Goal: Task Accomplishment & Management: Complete application form

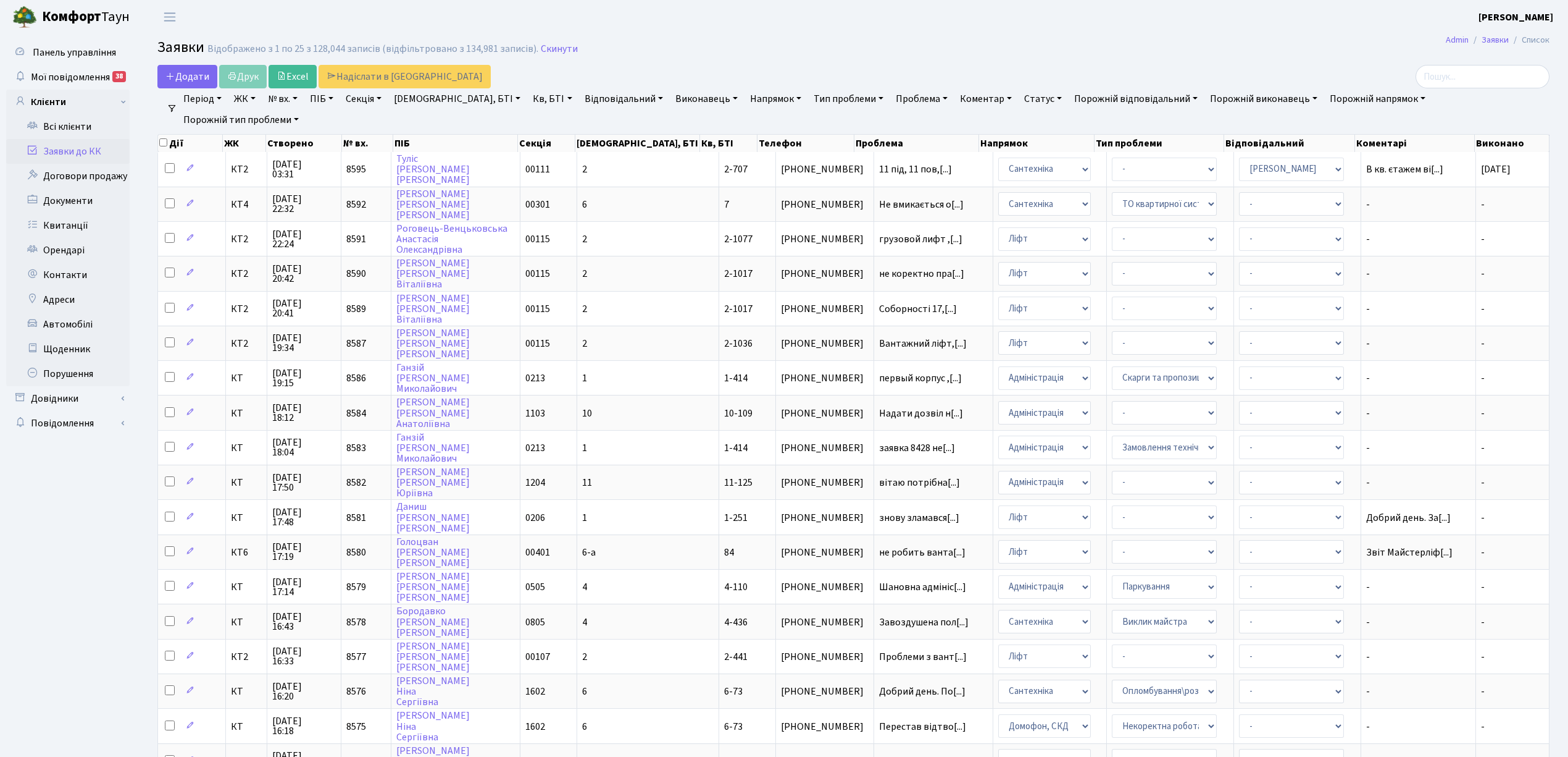
select select "25"
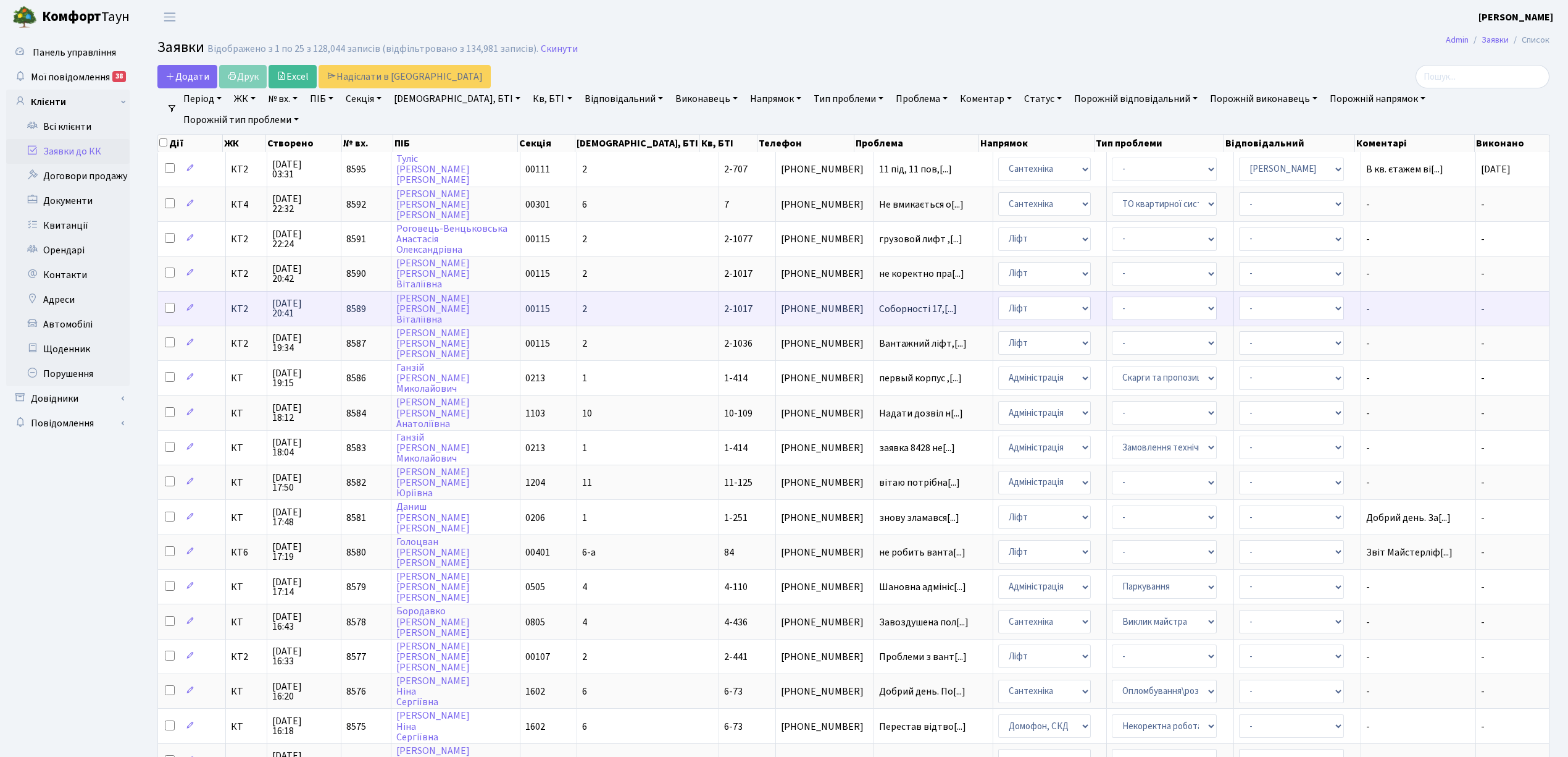
click at [630, 305] on td "2" at bounding box center [648, 308] width 142 height 35
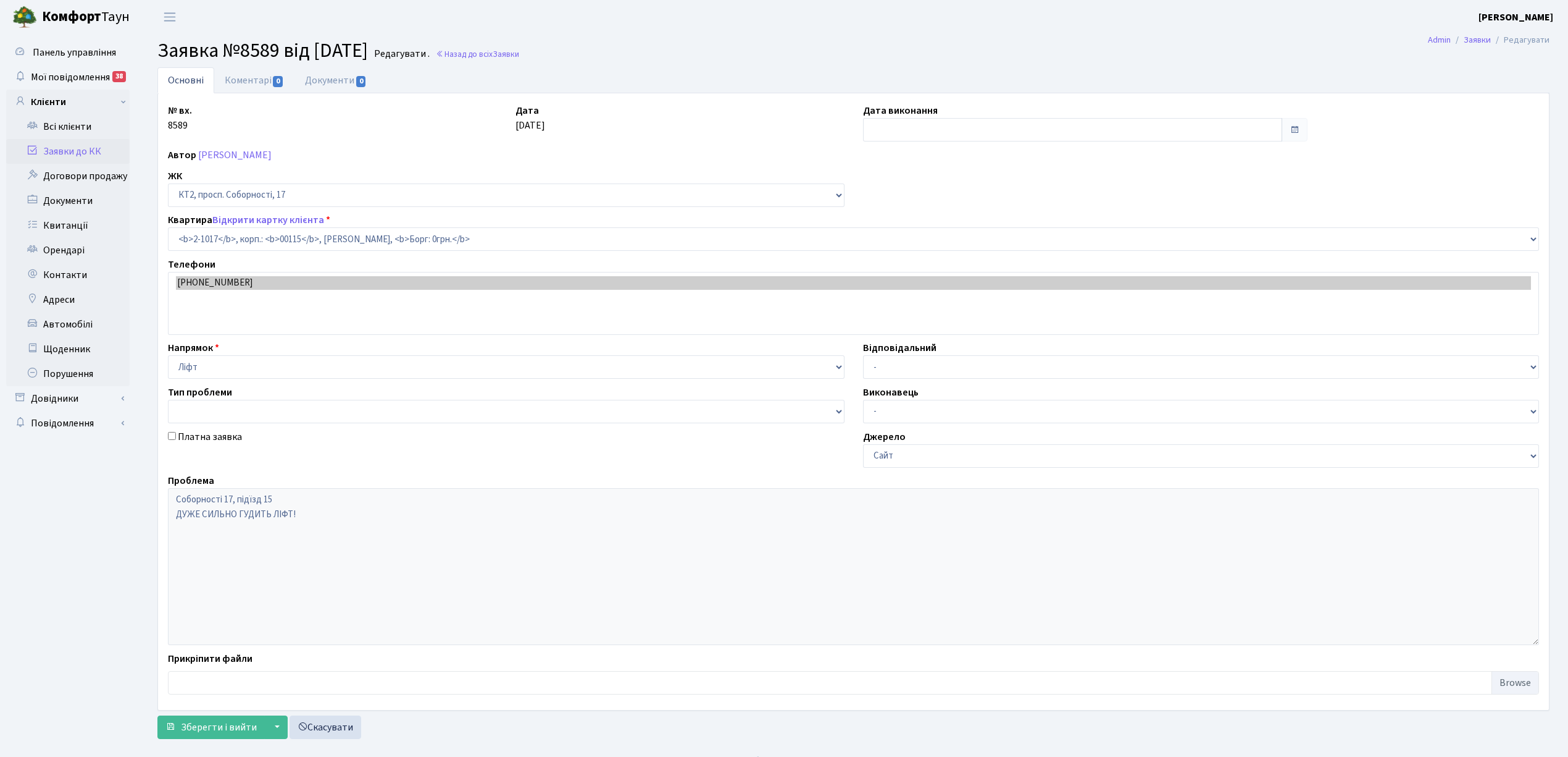
select select "12628"
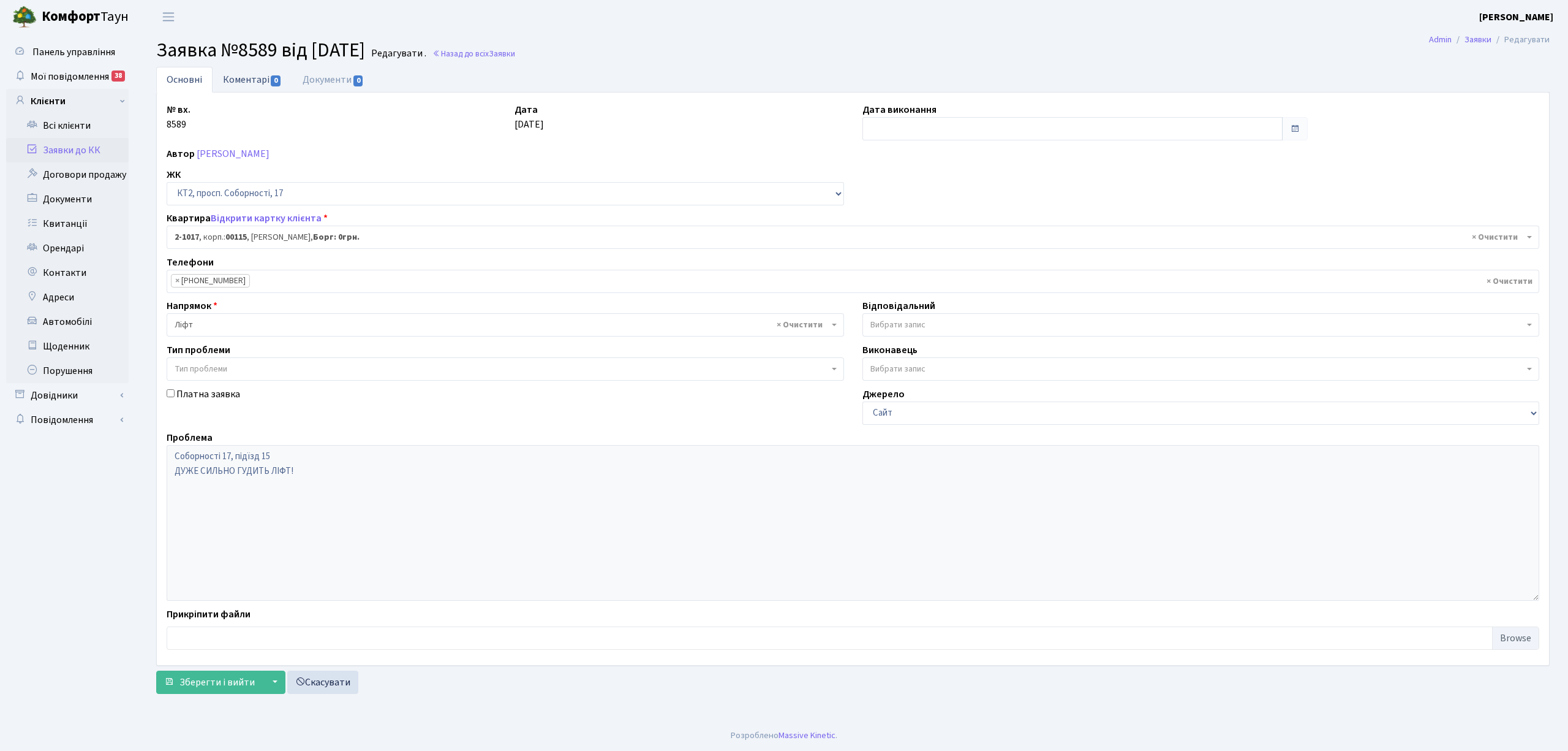
click at [243, 82] on link "Коментарі 0" at bounding box center [252, 79] width 79 height 25
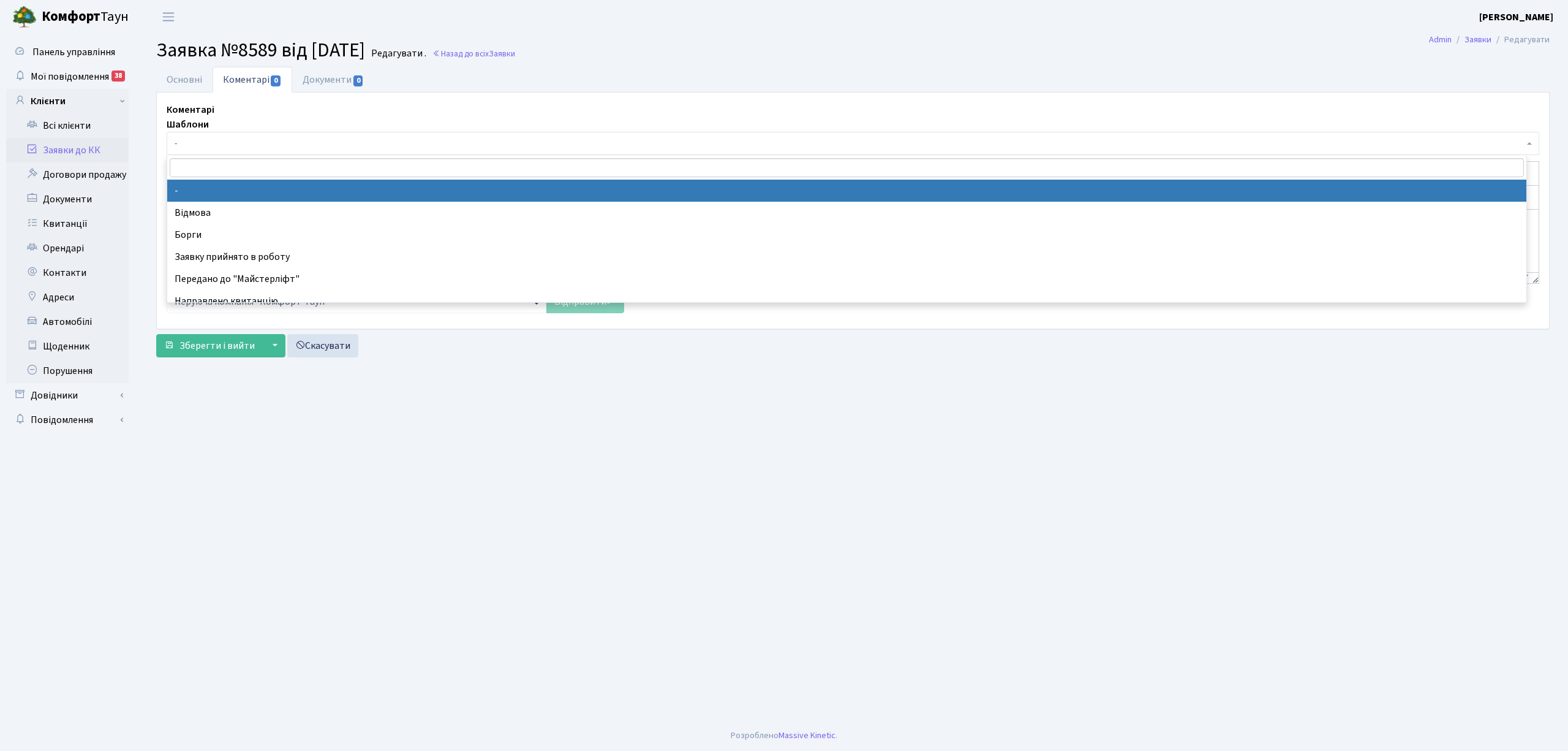
click at [282, 141] on span "-" at bounding box center [849, 143] width 1349 height 12
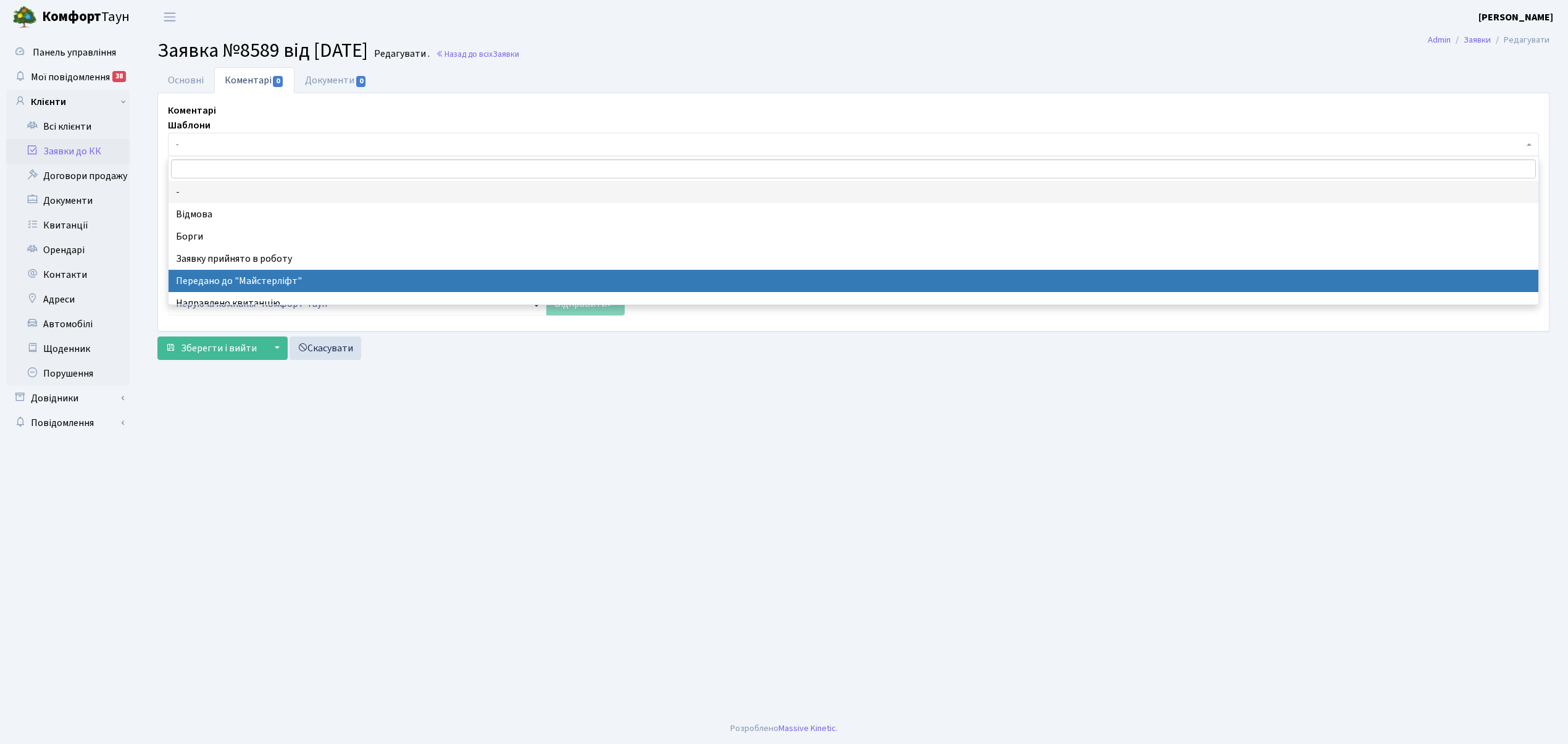
select select "9"
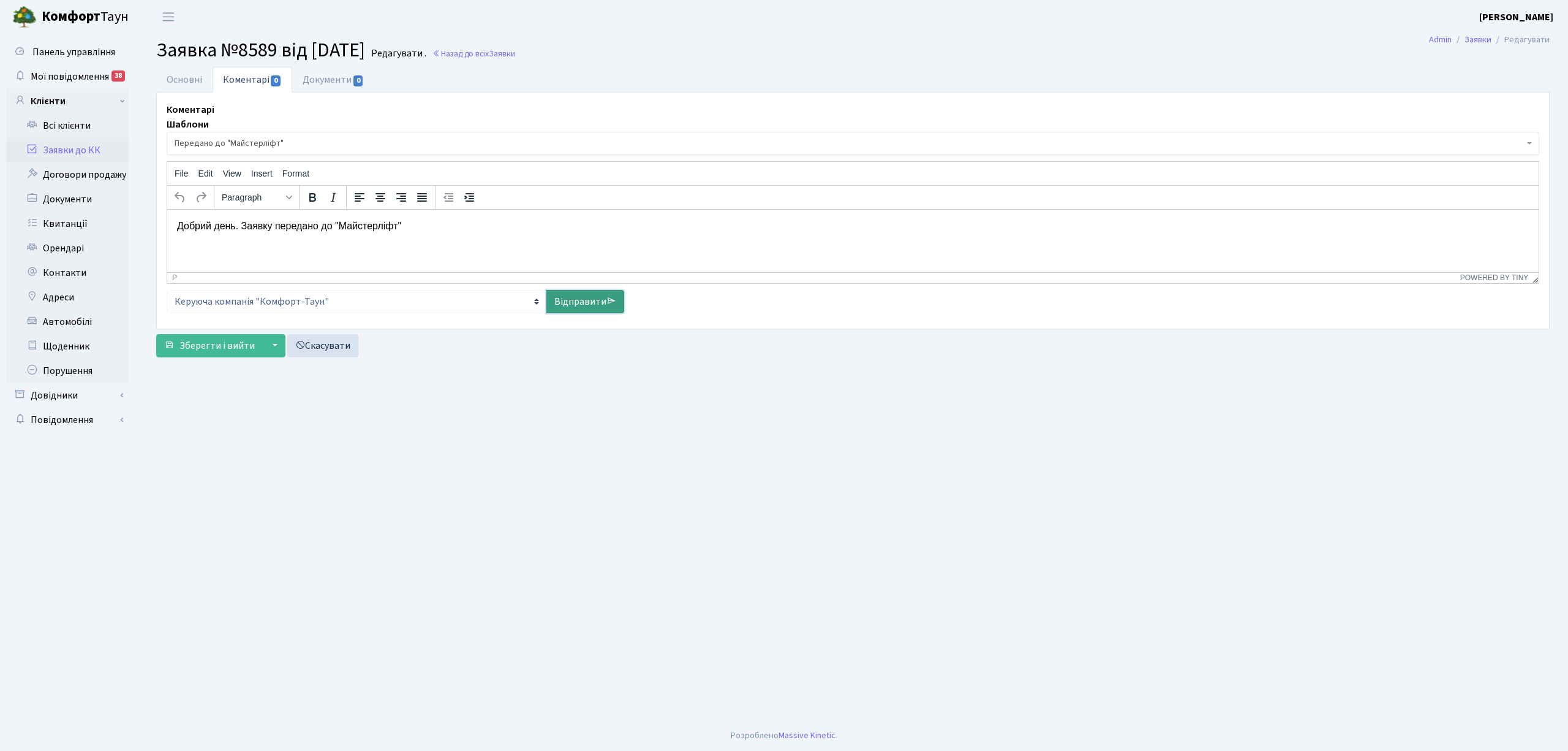
click at [584, 303] on link "Відправити" at bounding box center [585, 302] width 78 height 23
select select
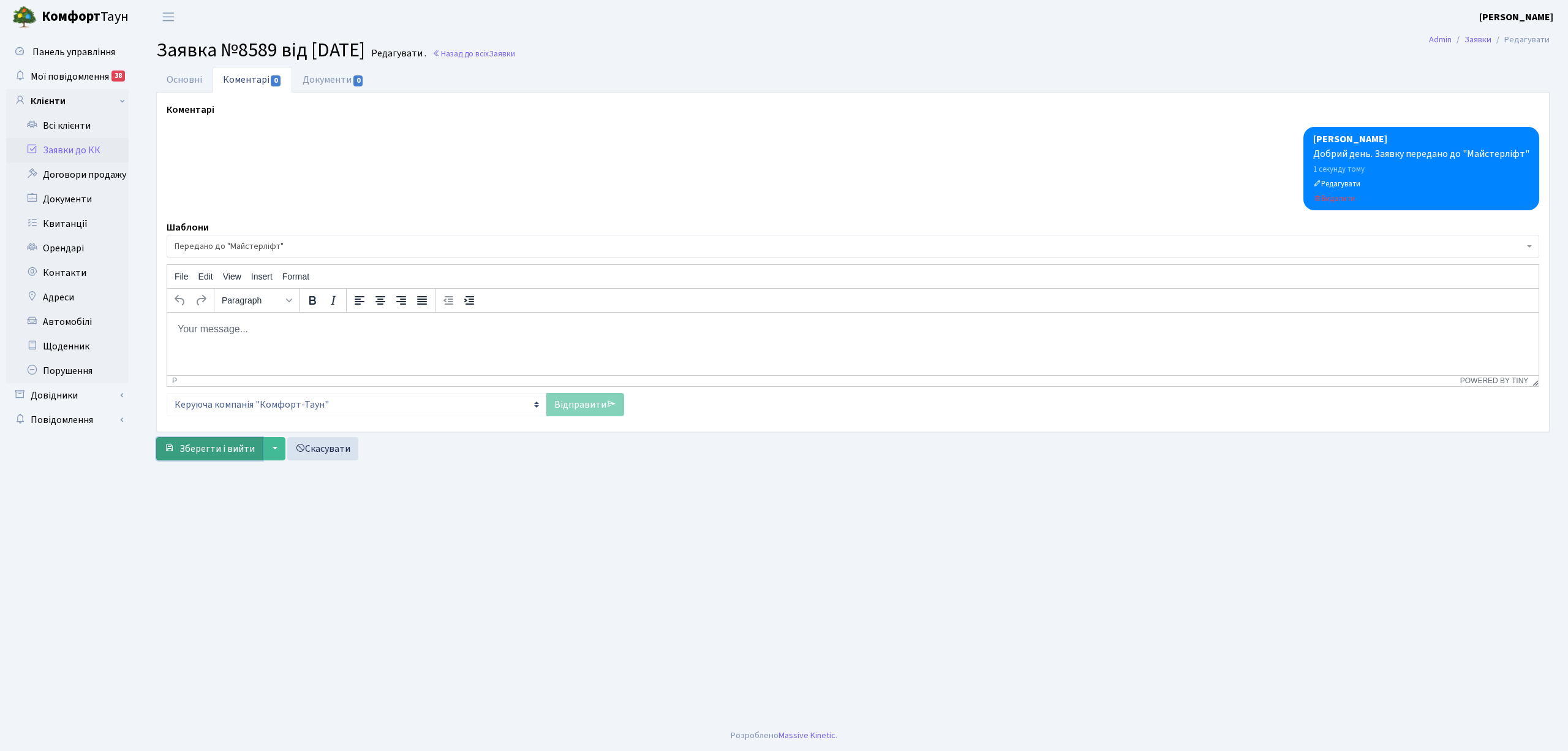
click at [196, 451] on span "Зберегти і вийти" at bounding box center [217, 448] width 75 height 13
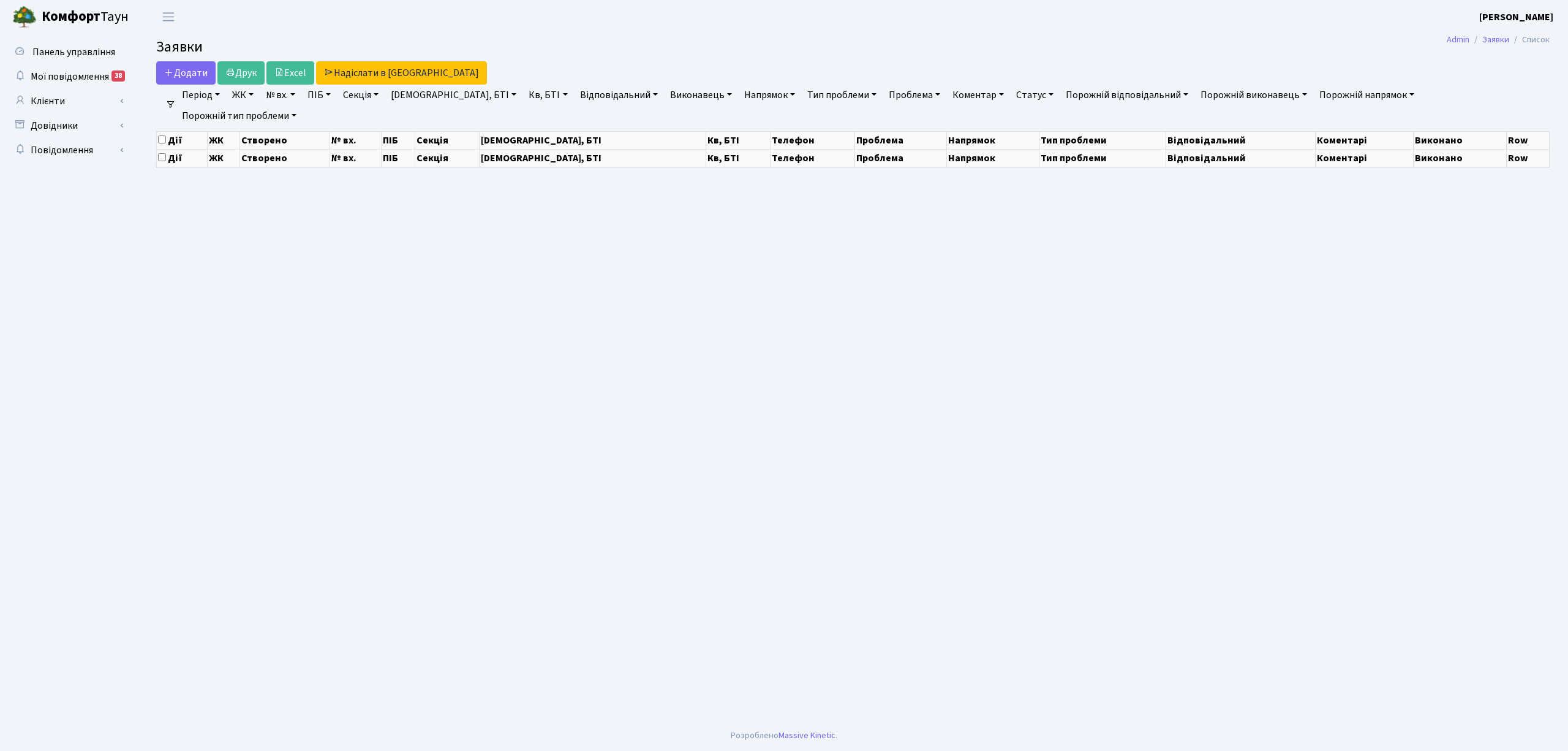
select select "25"
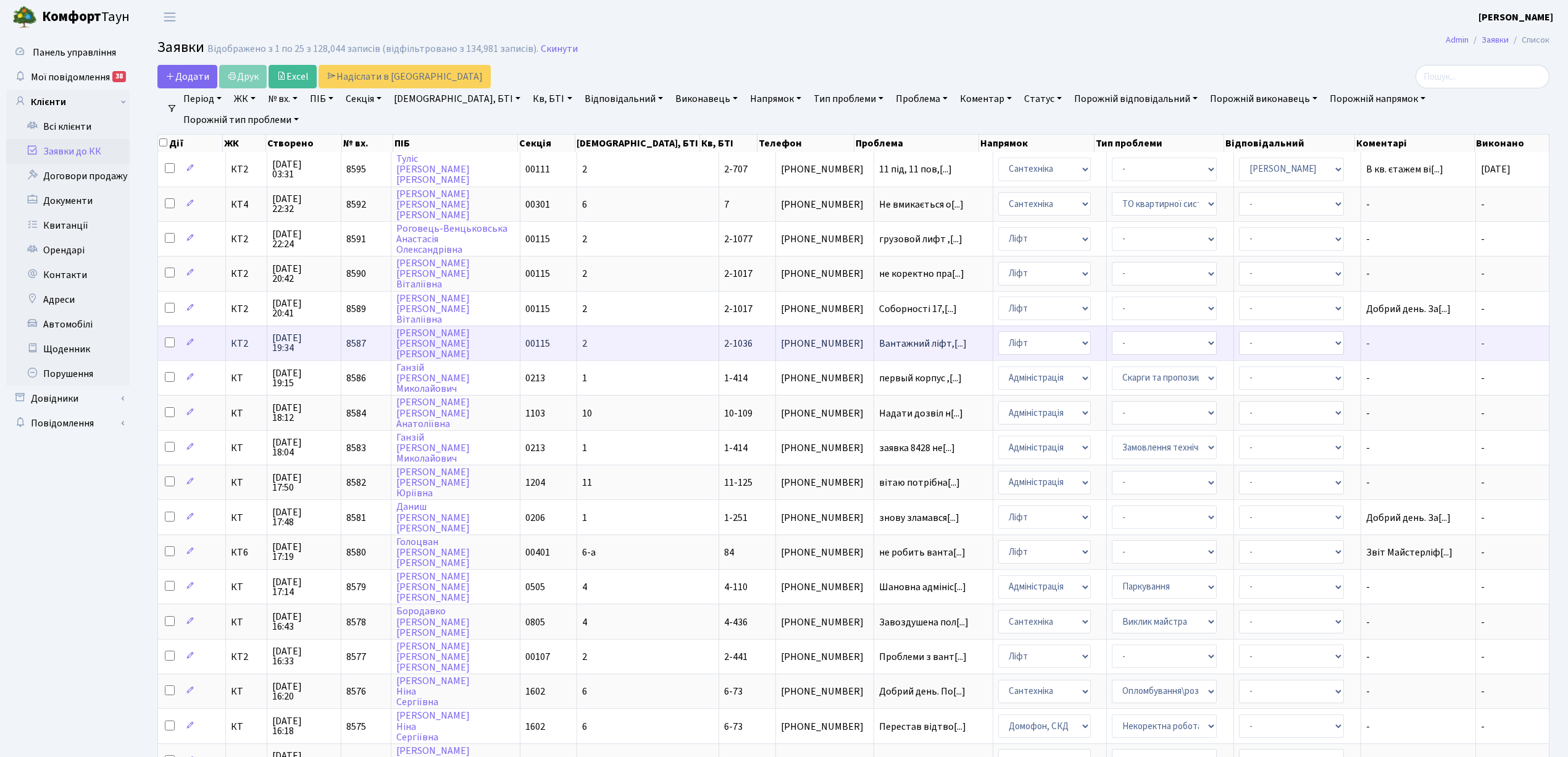
click at [632, 327] on td "2" at bounding box center [648, 343] width 142 height 35
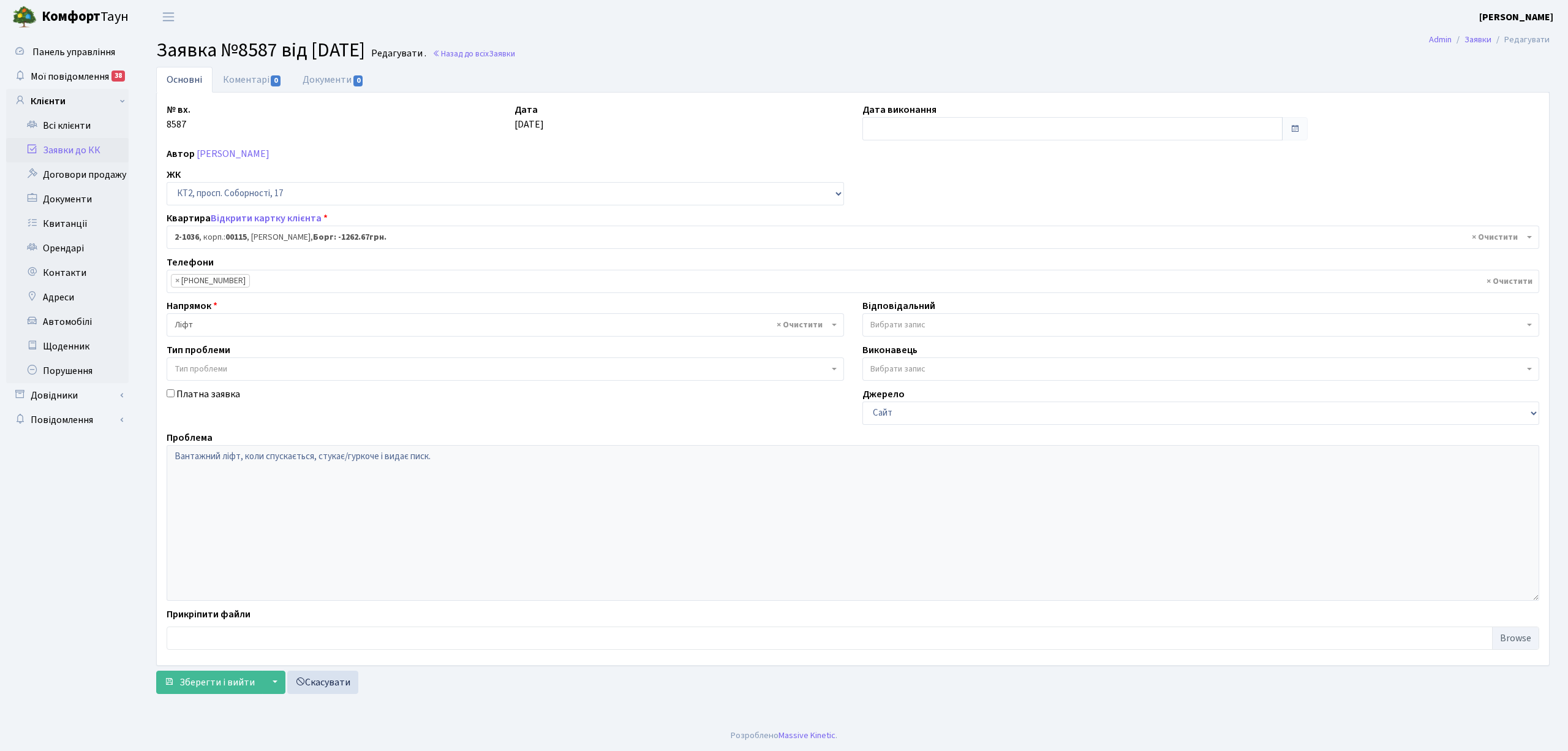
select select "12647"
click at [243, 77] on link "Коментарі 0" at bounding box center [252, 79] width 79 height 25
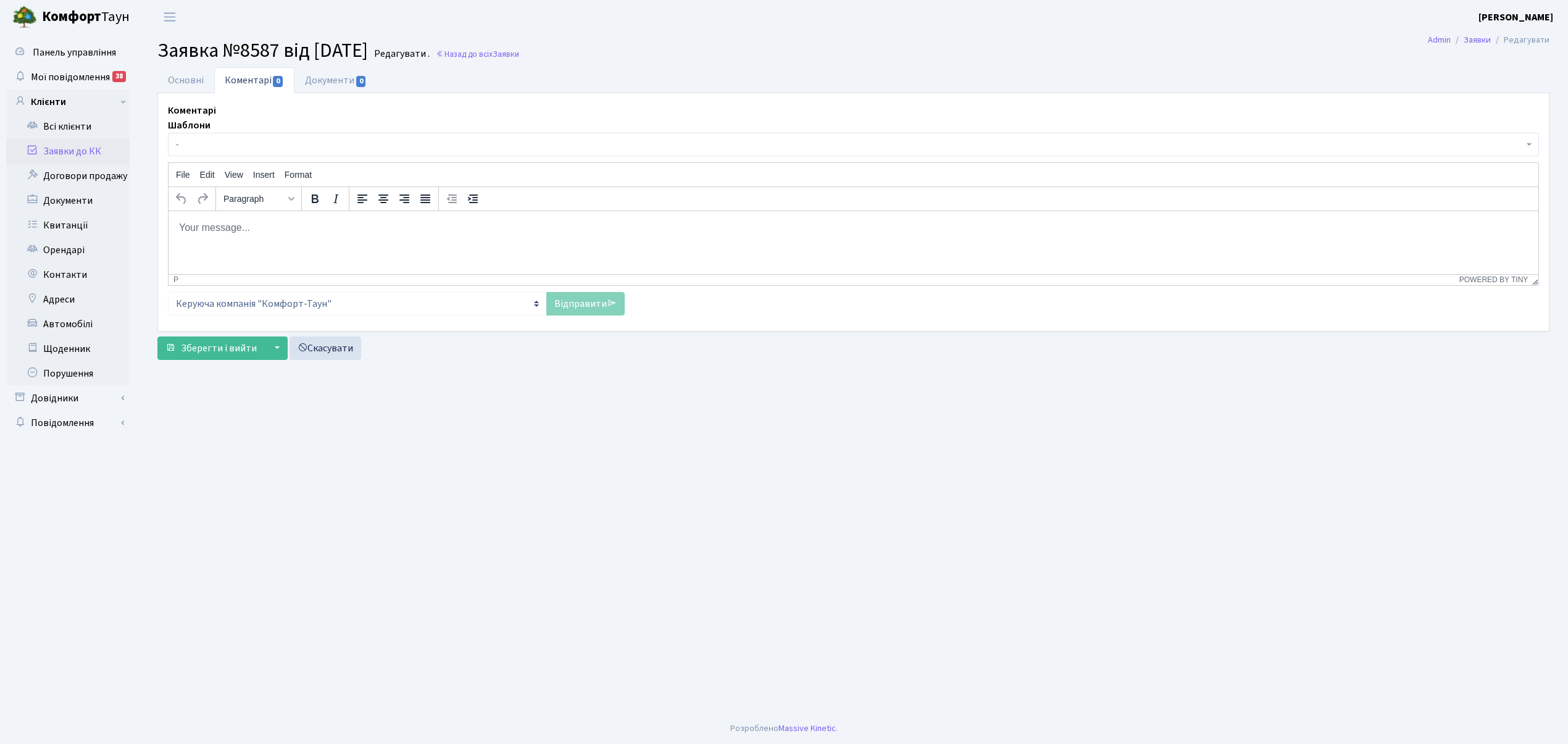
click at [245, 146] on span "-" at bounding box center [849, 144] width 1348 height 13
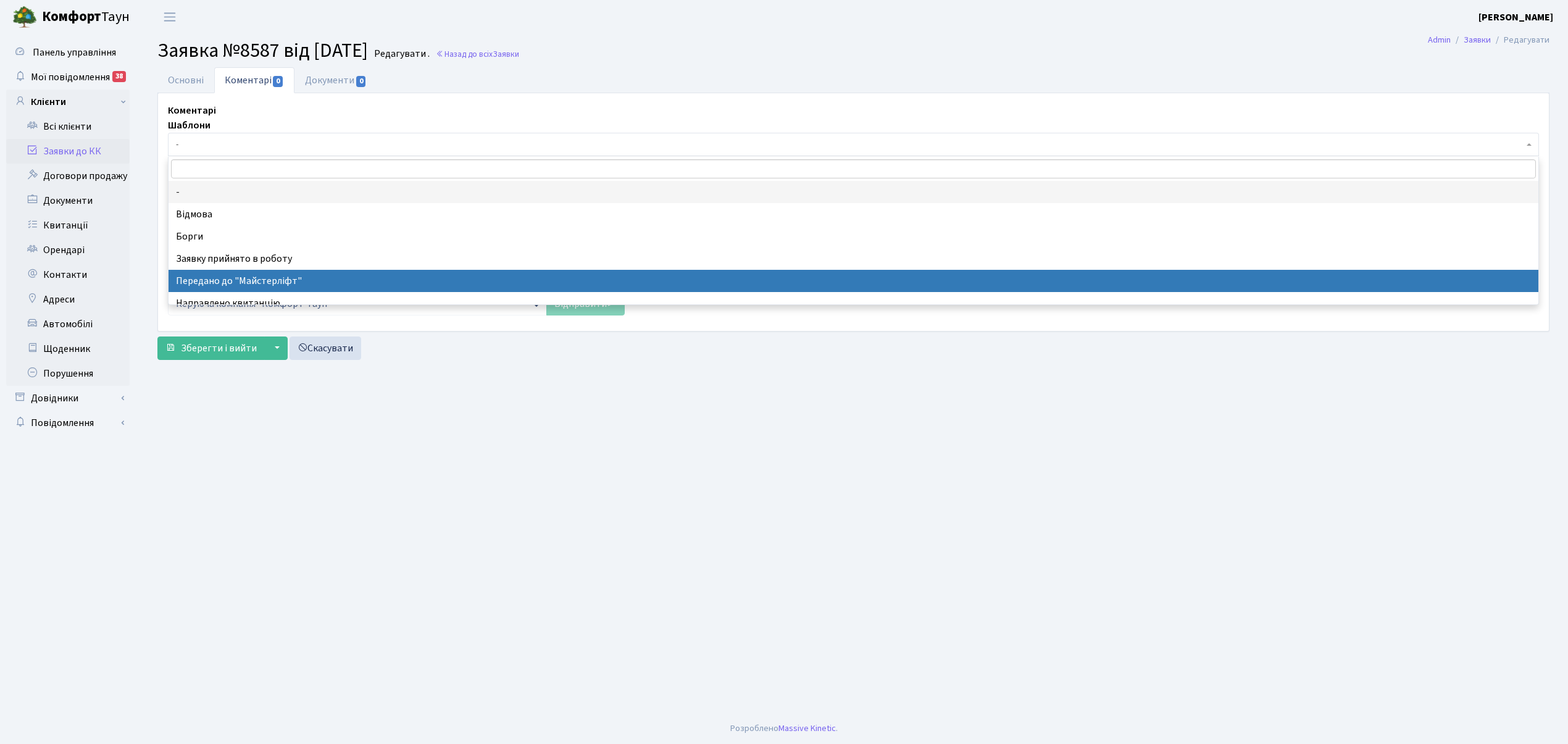
select select "9"
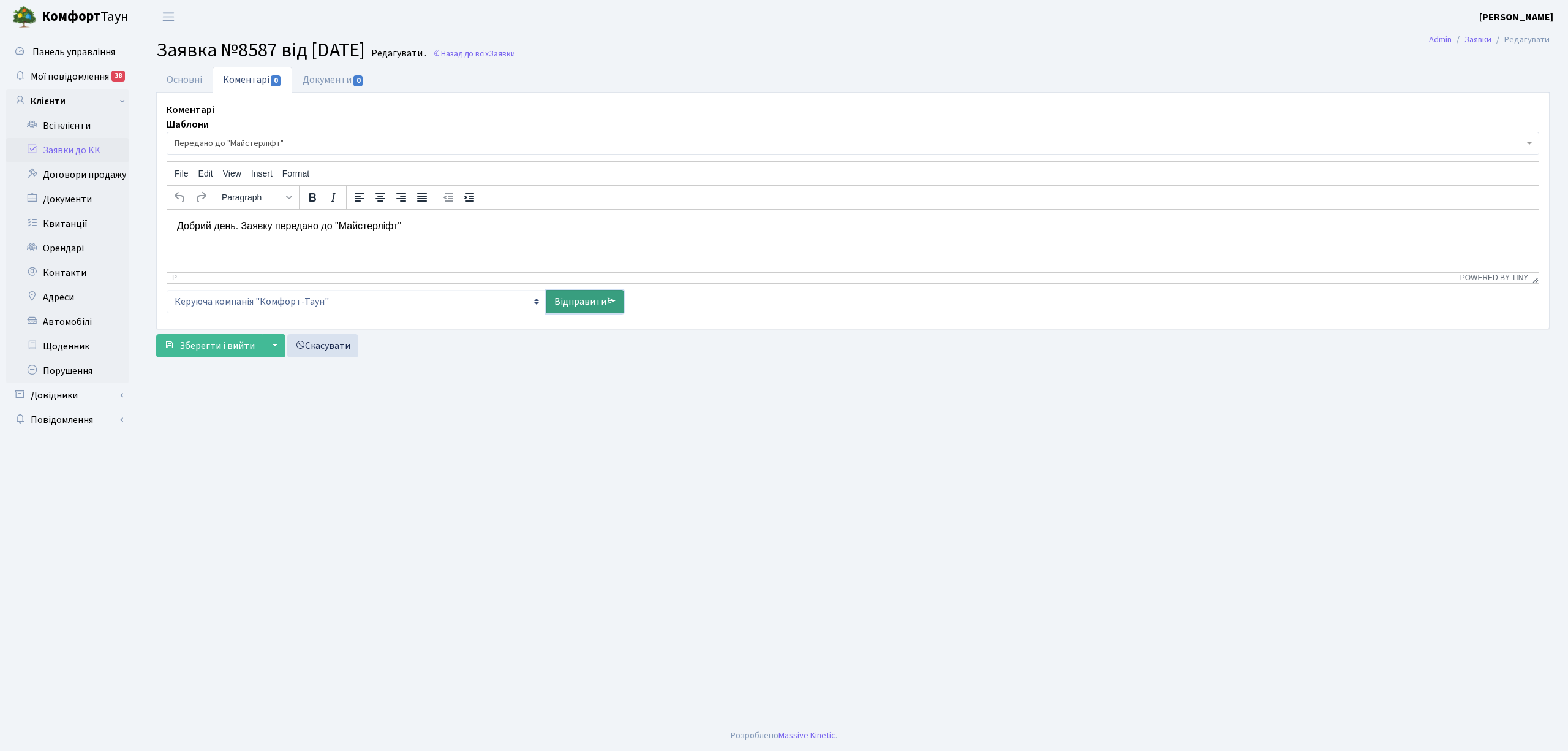
click at [578, 307] on link "Відправити" at bounding box center [585, 302] width 78 height 23
select select
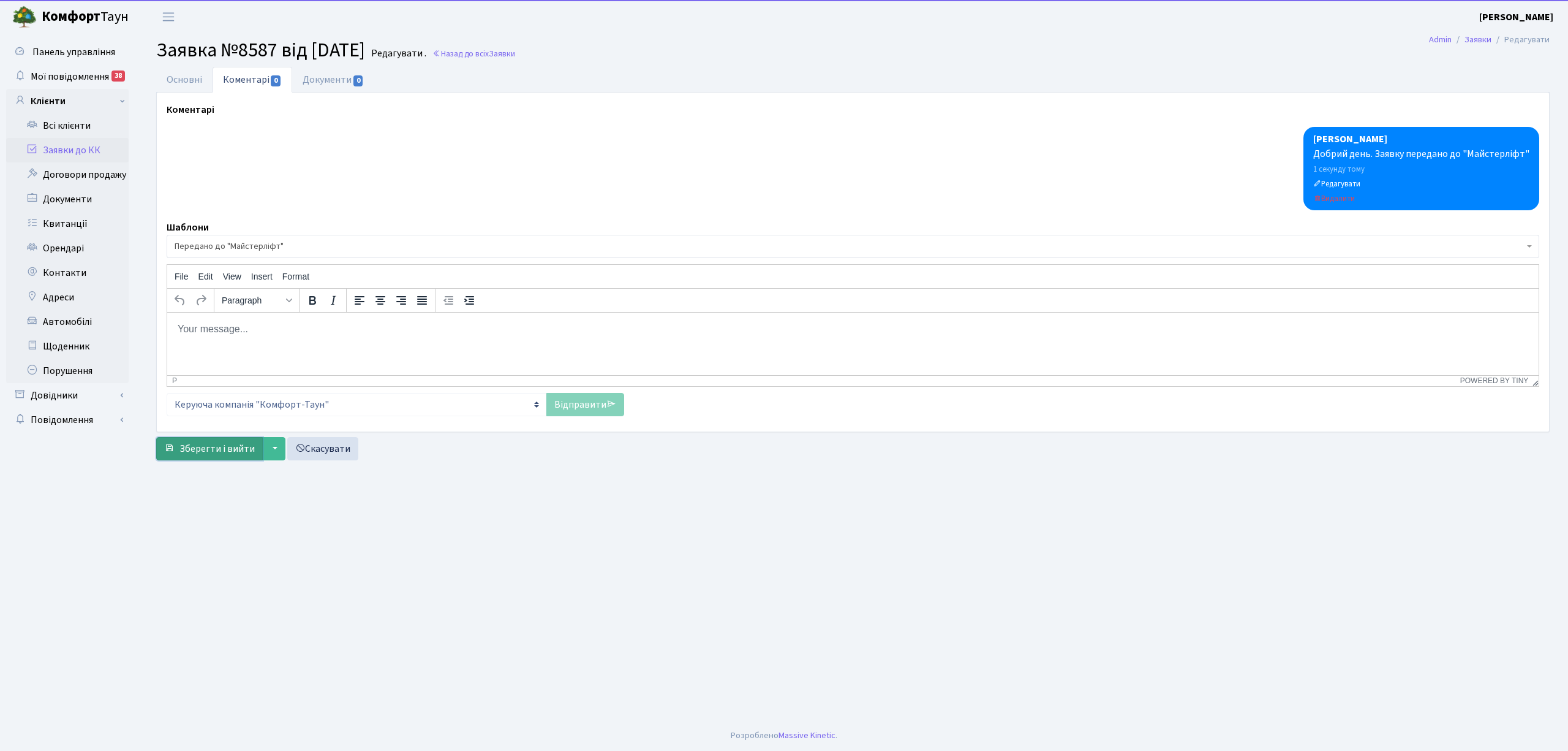
click at [199, 451] on span "Зберегти і вийти" at bounding box center [217, 448] width 75 height 13
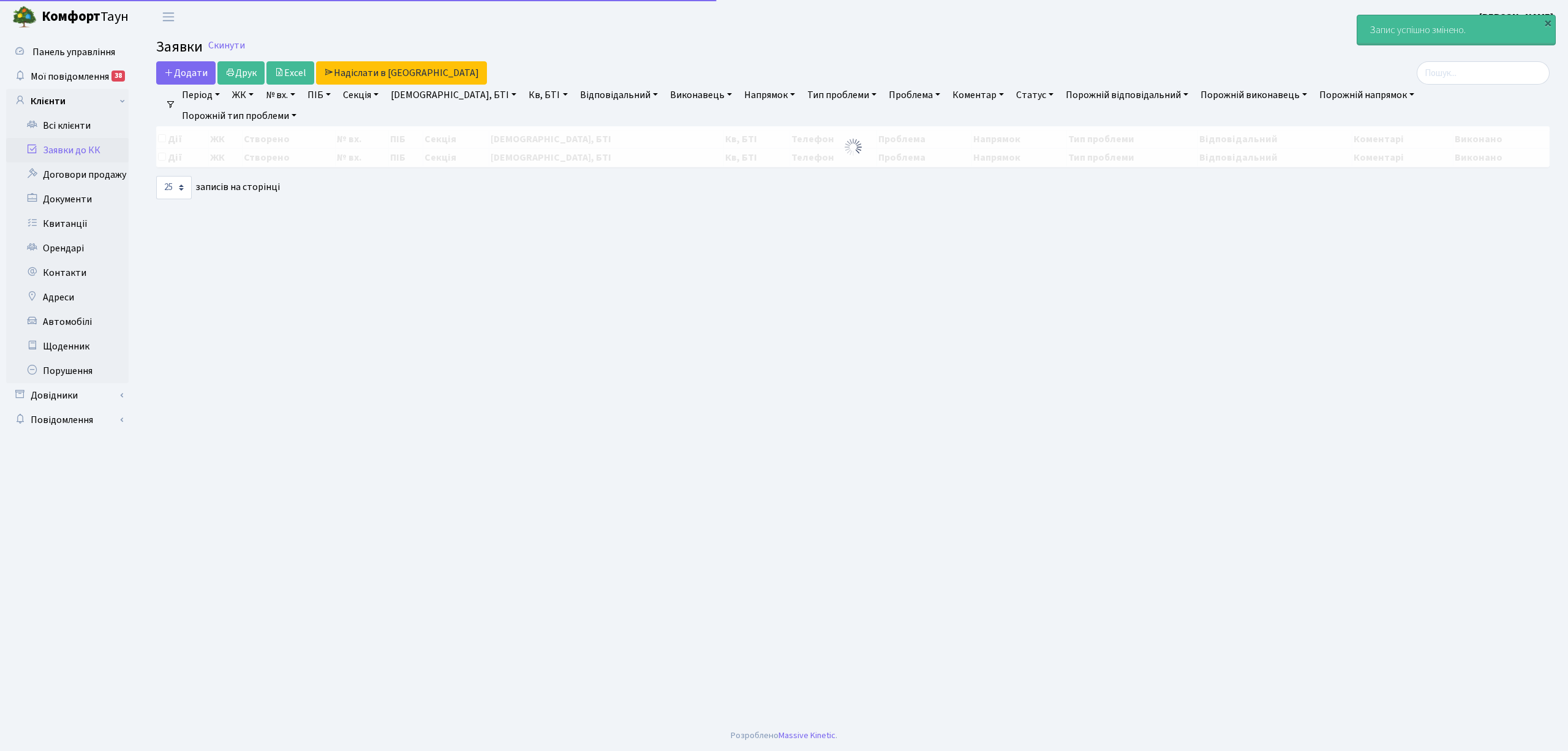
select select "25"
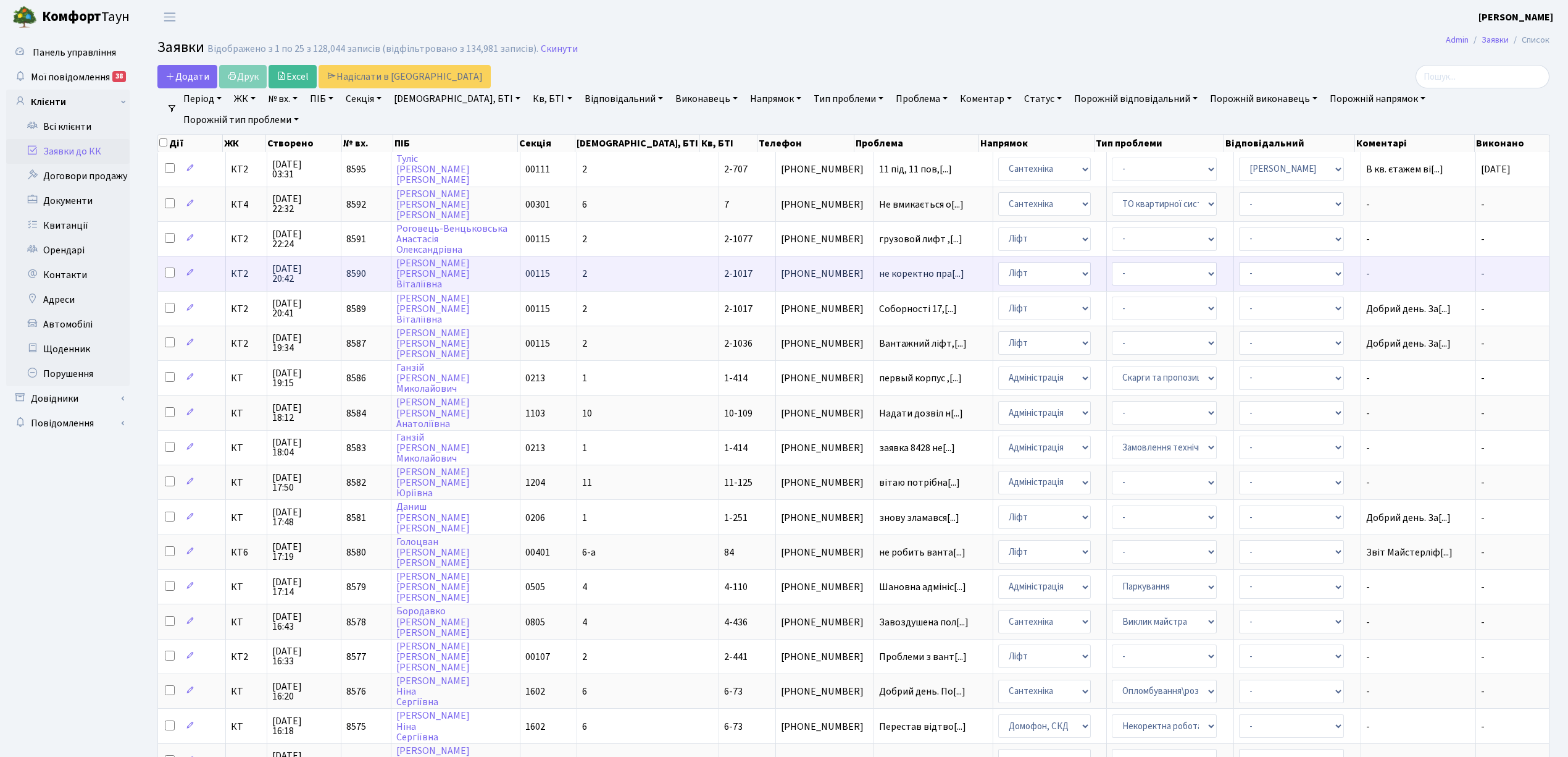
click at [641, 266] on td "2" at bounding box center [648, 273] width 142 height 35
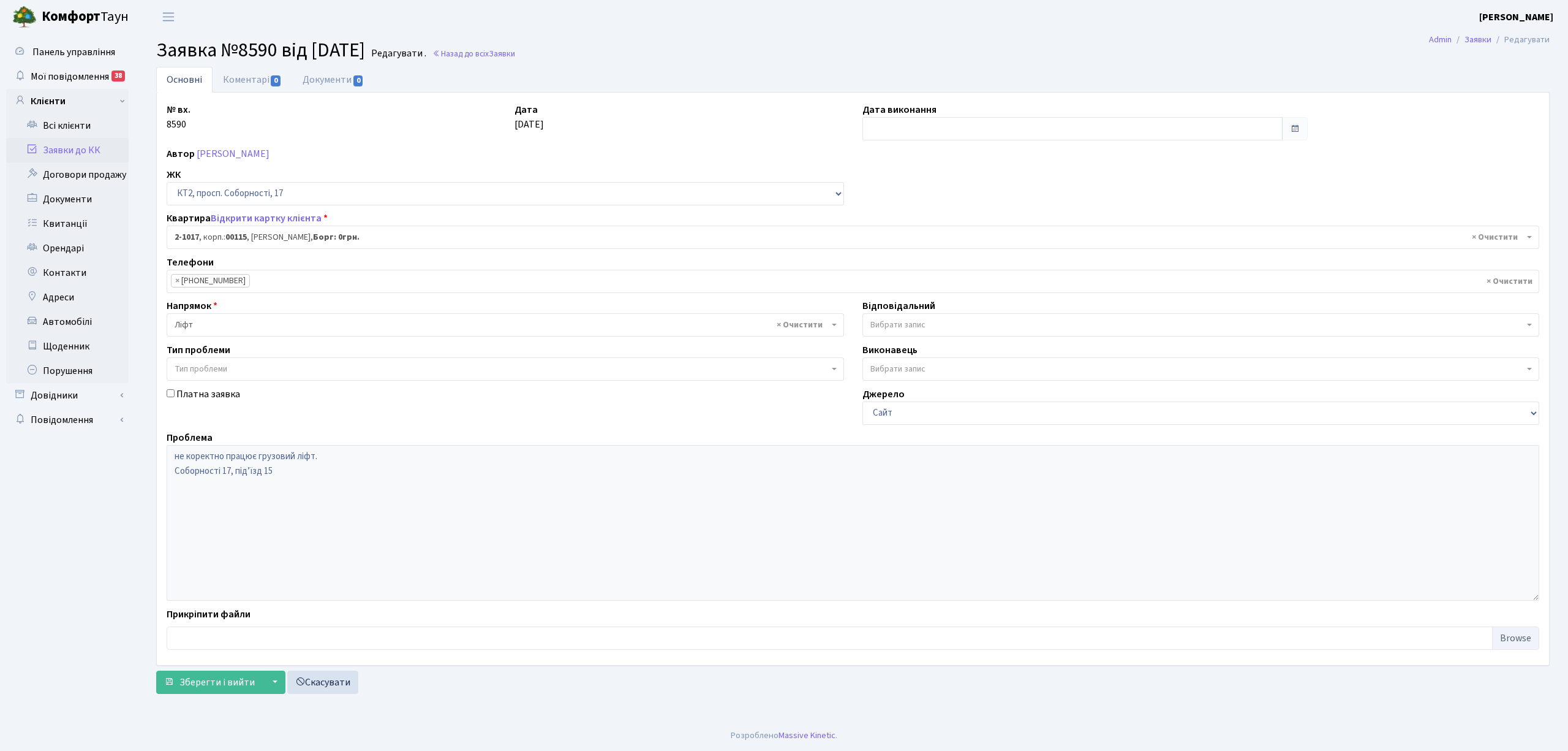
select select "12628"
click at [900, 134] on input "text" at bounding box center [1073, 128] width 420 height 23
click at [925, 192] on td "2" at bounding box center [930, 192] width 19 height 19
type input "02.10.2025"
click at [238, 81] on link "Коментарі 0" at bounding box center [252, 79] width 79 height 25
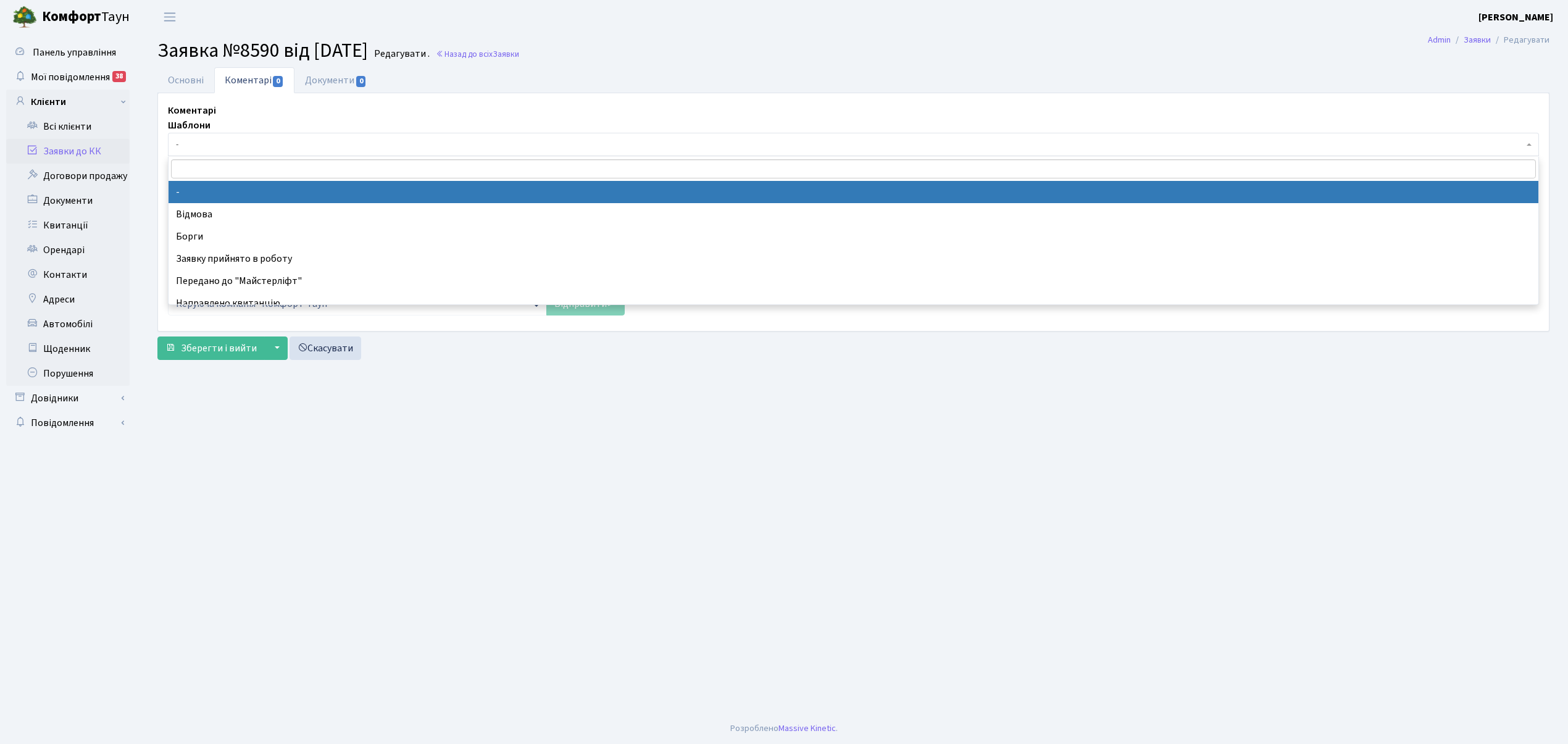
click at [218, 149] on span "-" at bounding box center [849, 144] width 1348 height 13
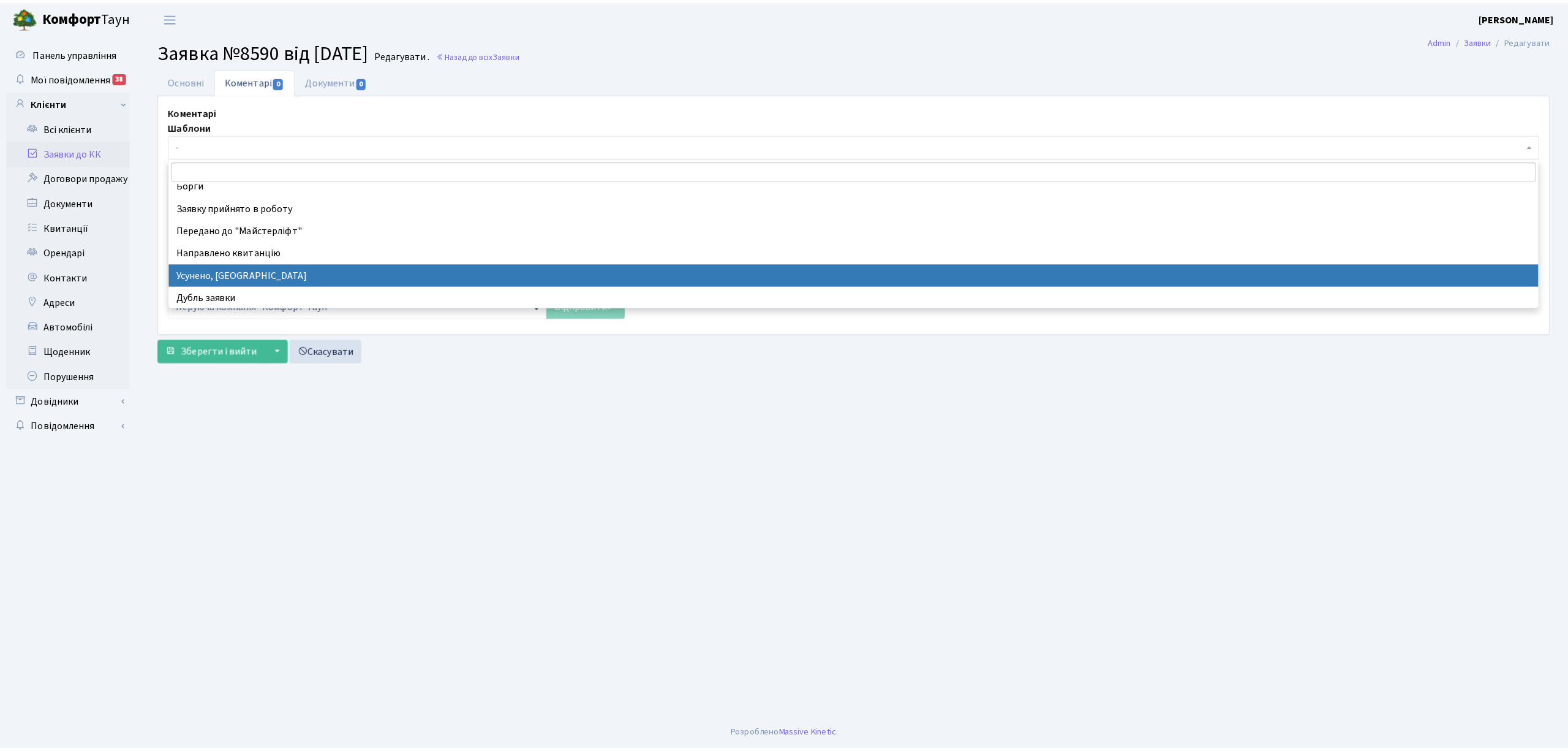
scroll to position [82, 0]
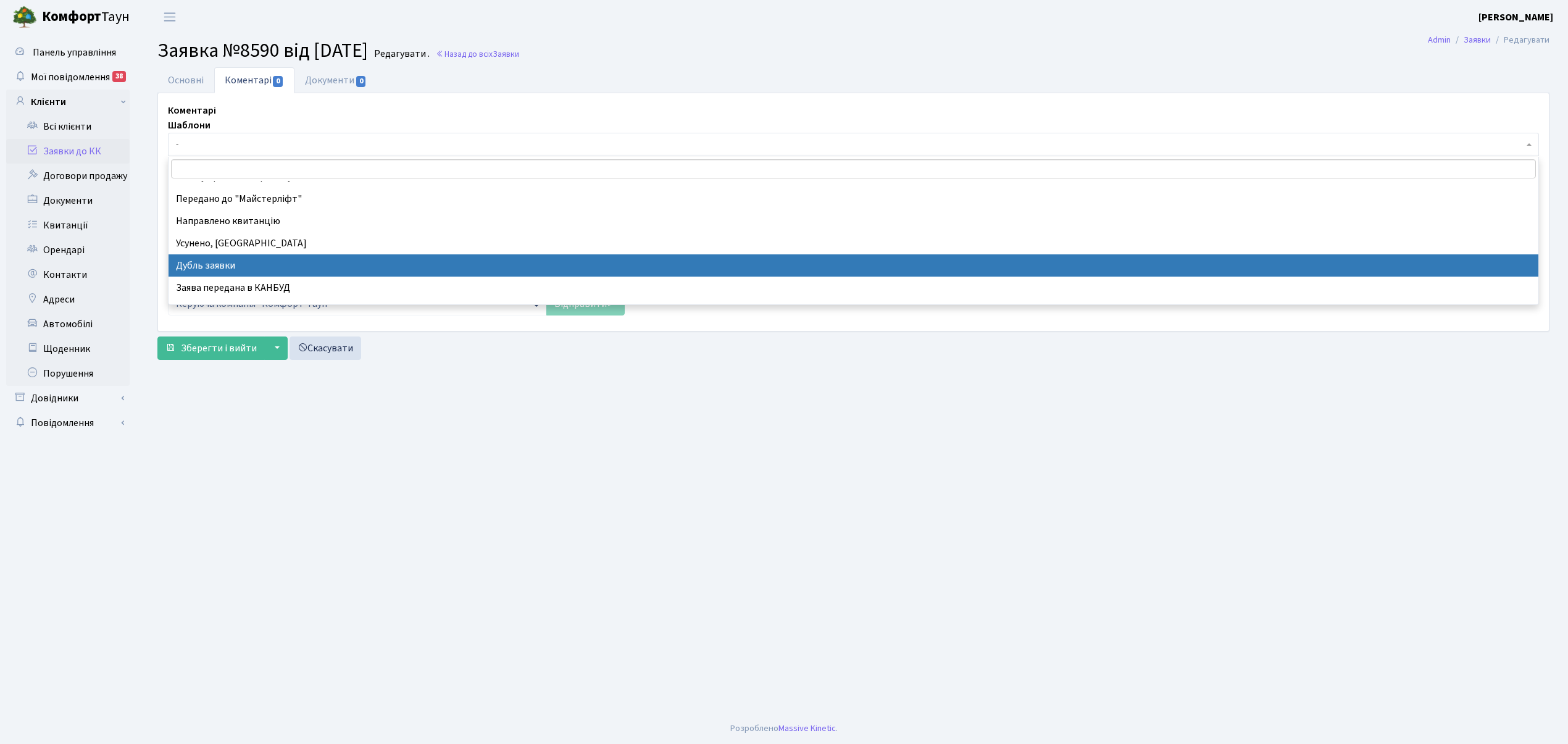
select select "17"
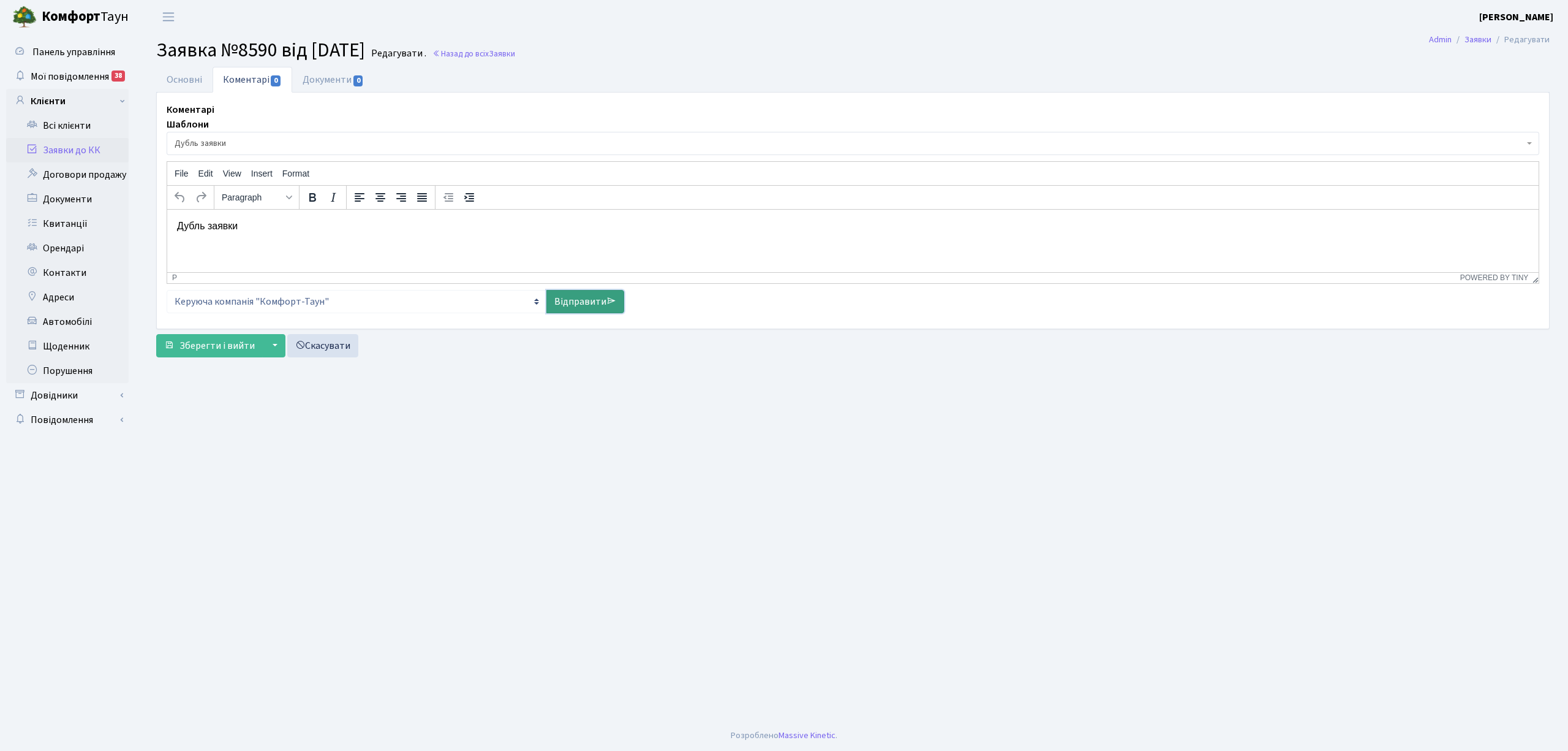
click at [596, 300] on link "Відправити" at bounding box center [585, 302] width 78 height 23
select select
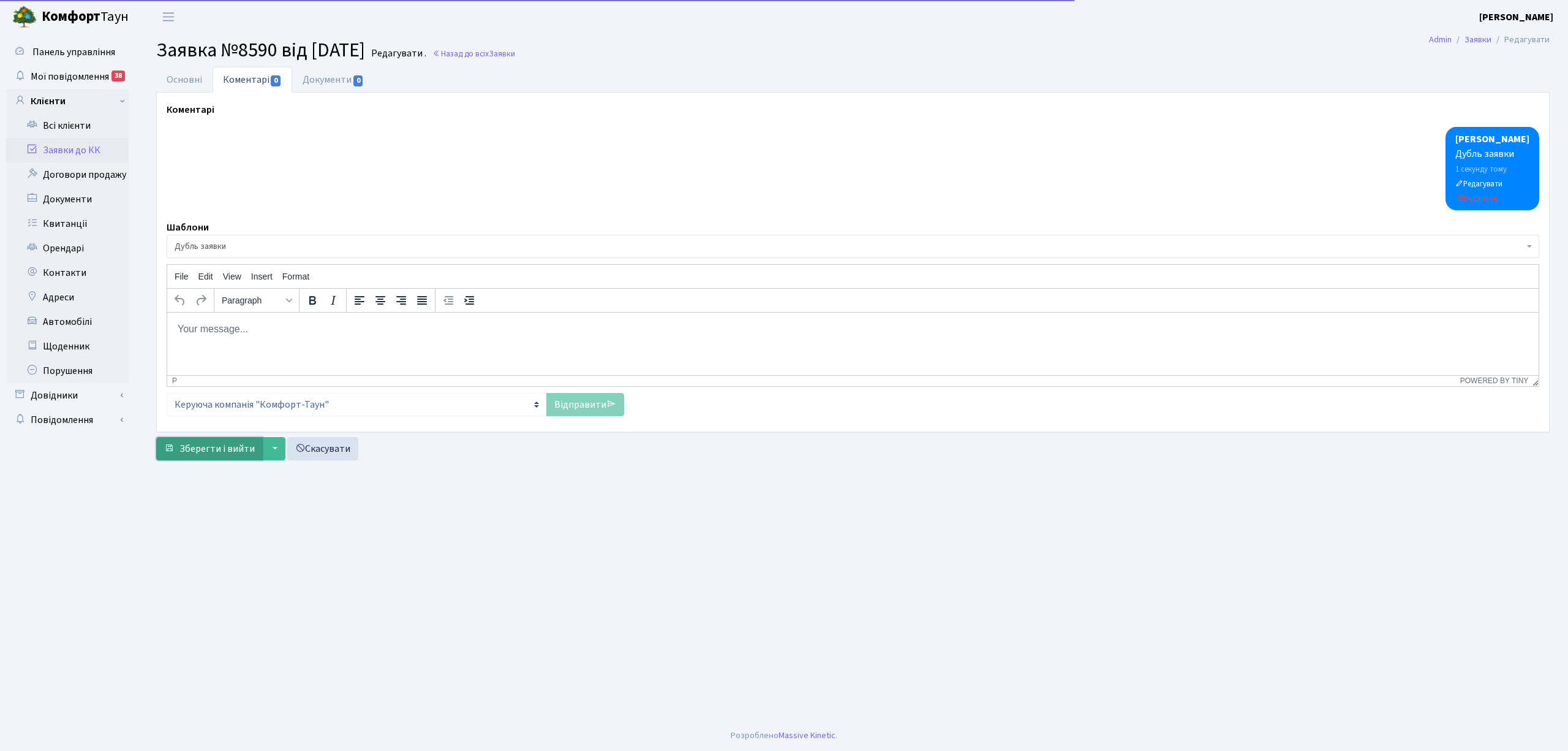
click at [216, 447] on span "Зберегти і вийти" at bounding box center [217, 448] width 75 height 13
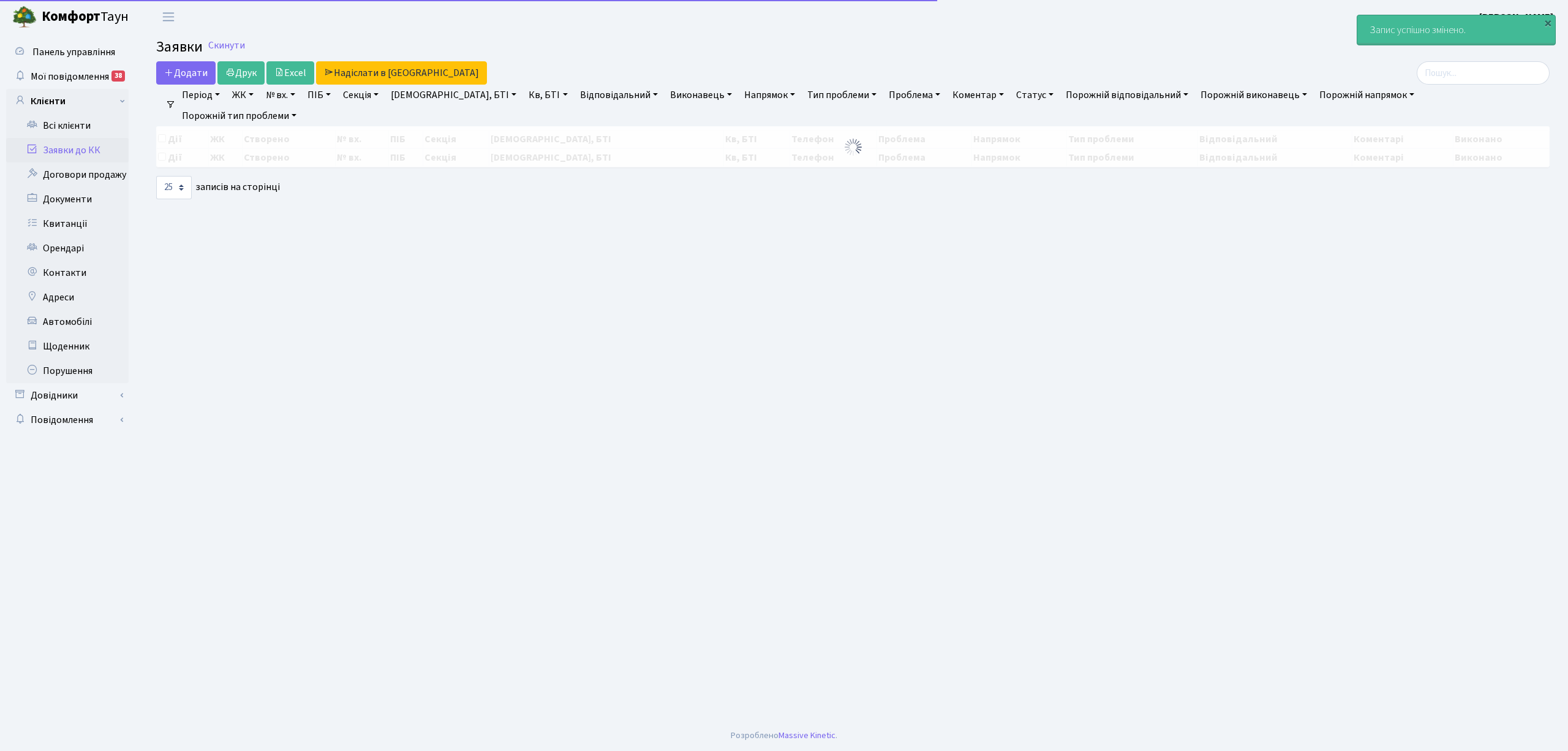
select select "25"
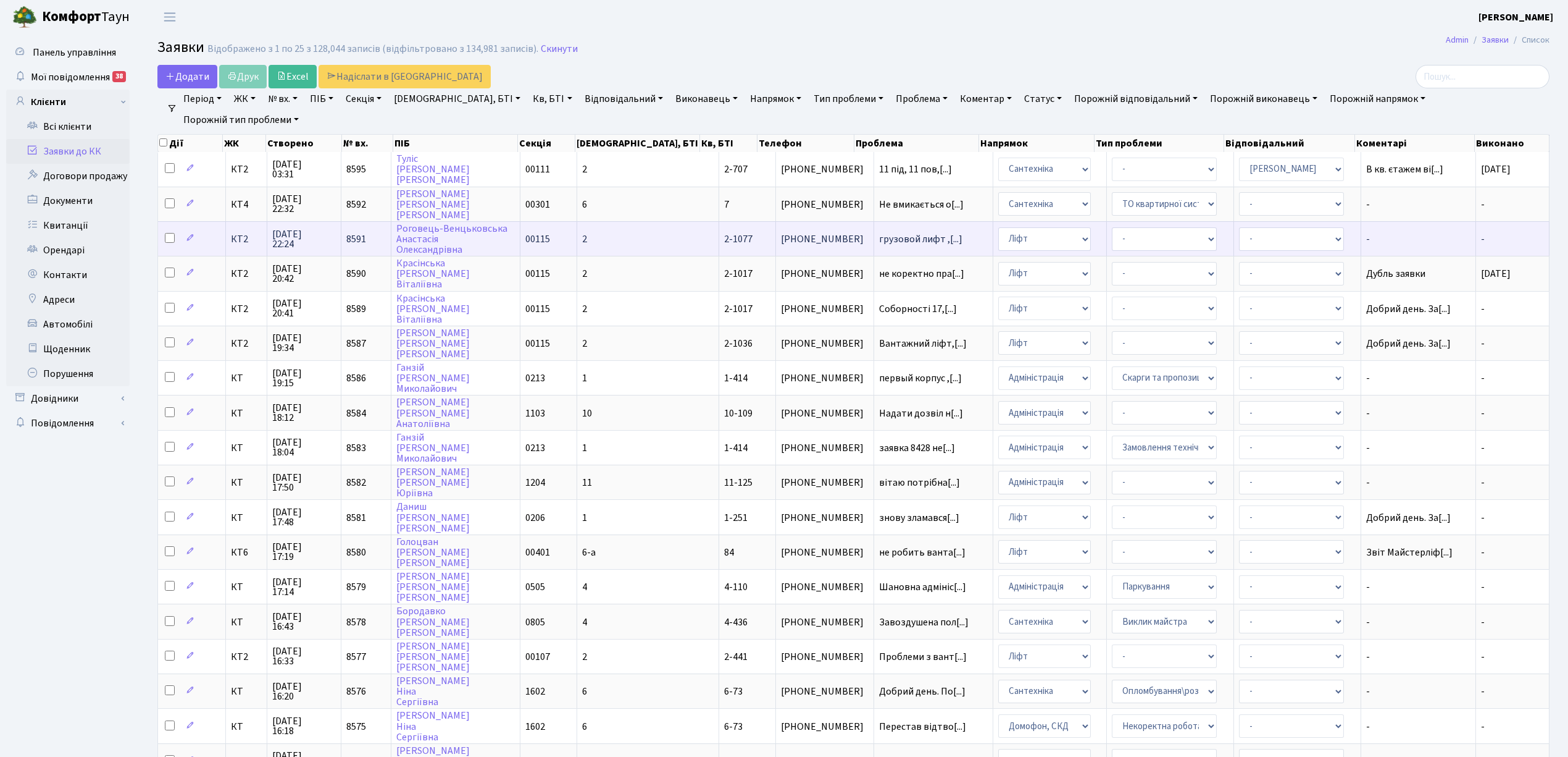
click at [1065, 238] on td "- Адміністрація Домофон, СКД Ліфт Майстри Сантехніка Економічний відділ Електри…" at bounding box center [1050, 238] width 114 height 35
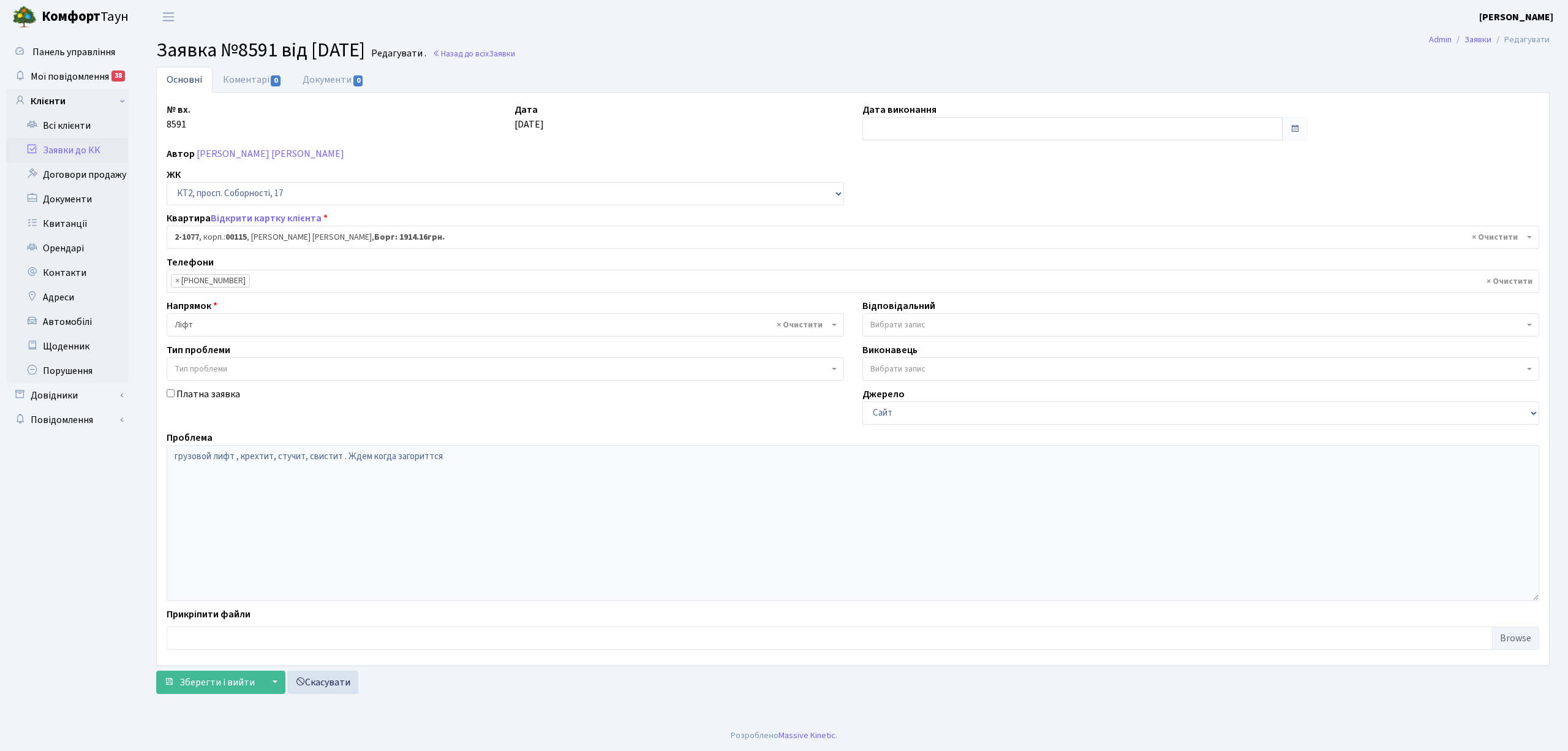
select select "12688"
click at [895, 124] on input "text" at bounding box center [1073, 128] width 420 height 23
click at [927, 194] on td "2" at bounding box center [930, 192] width 19 height 19
type input "[DATE]"
click at [250, 75] on link "Коментарі 0" at bounding box center [252, 79] width 79 height 25
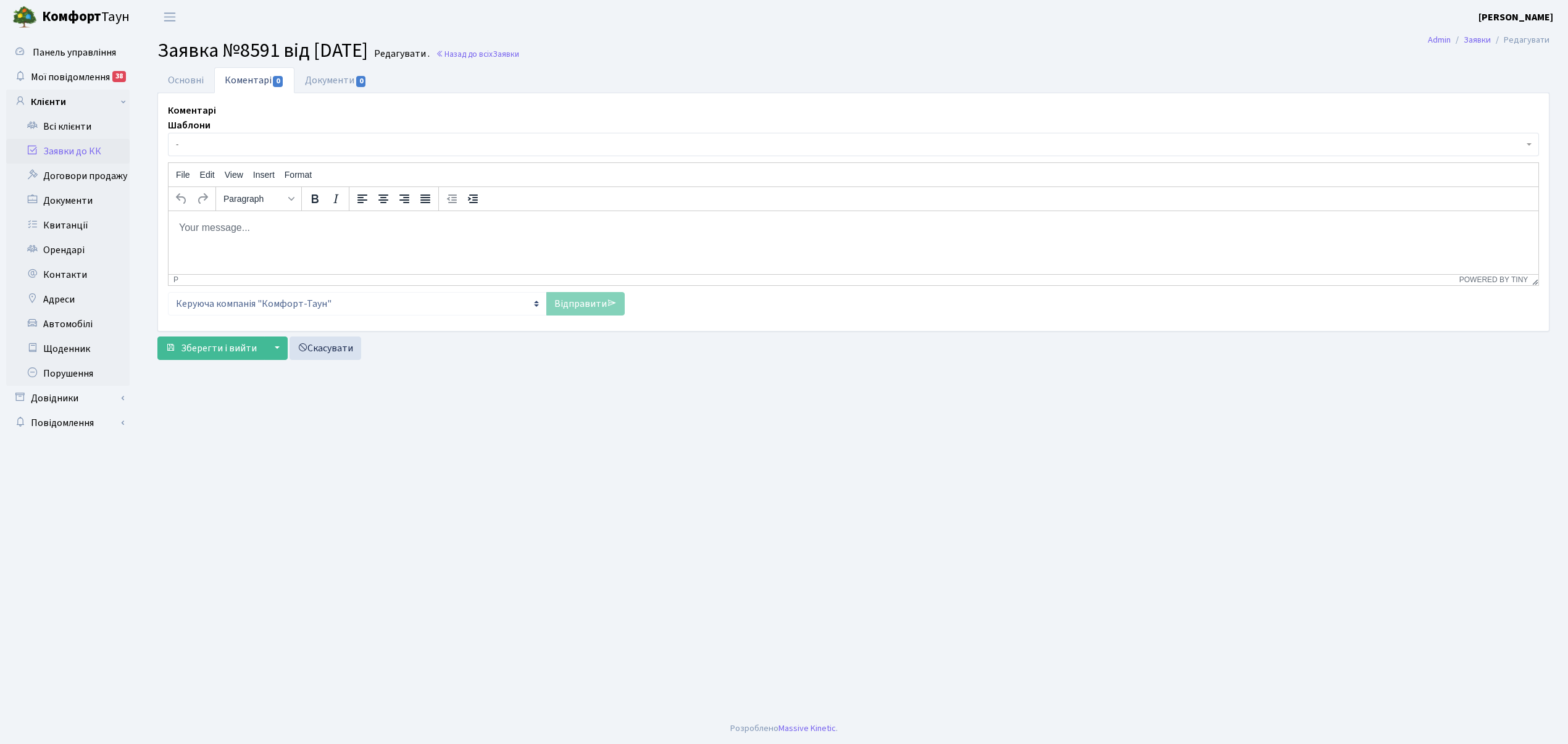
click at [204, 153] on span "-" at bounding box center [853, 144] width 1371 height 24
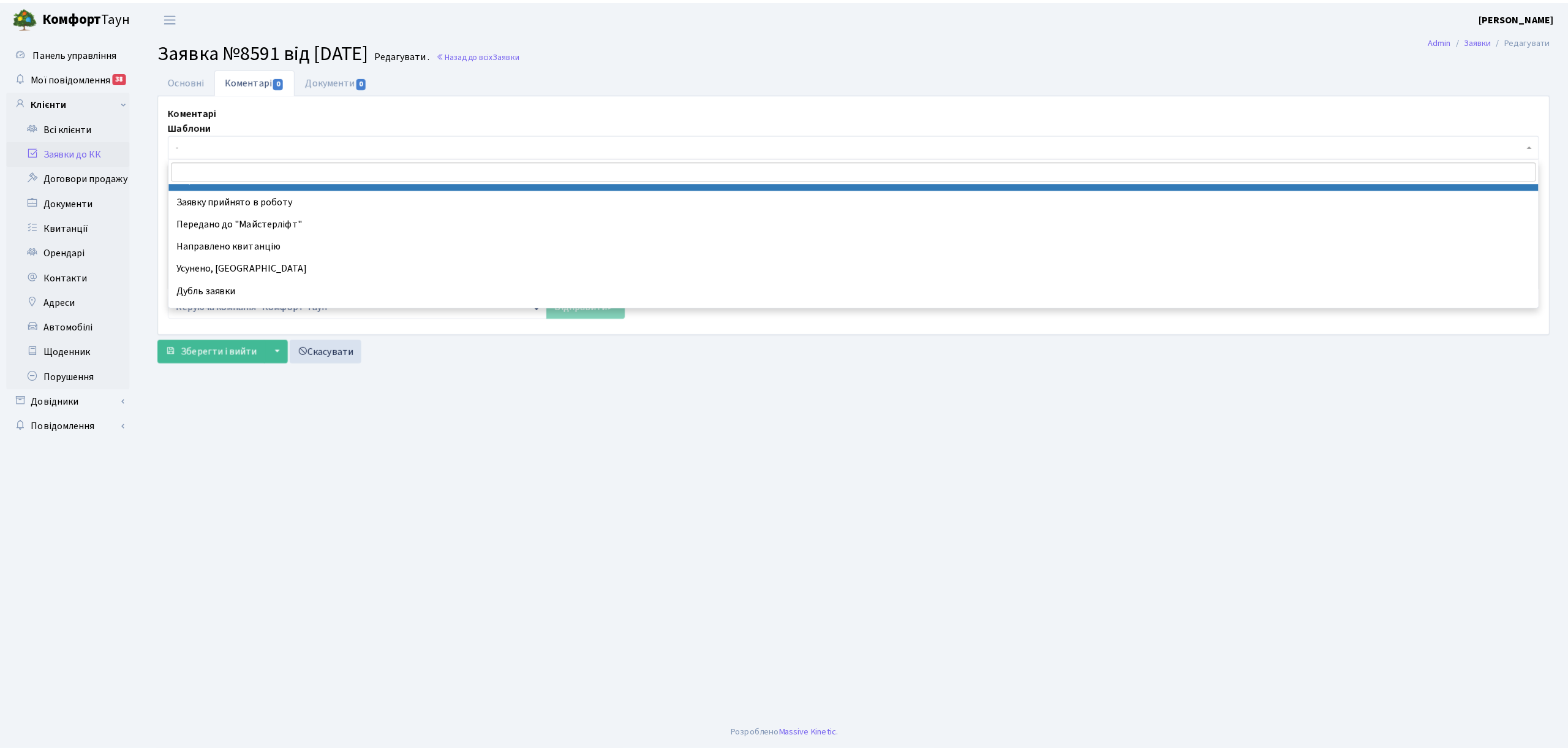
scroll to position [82, 0]
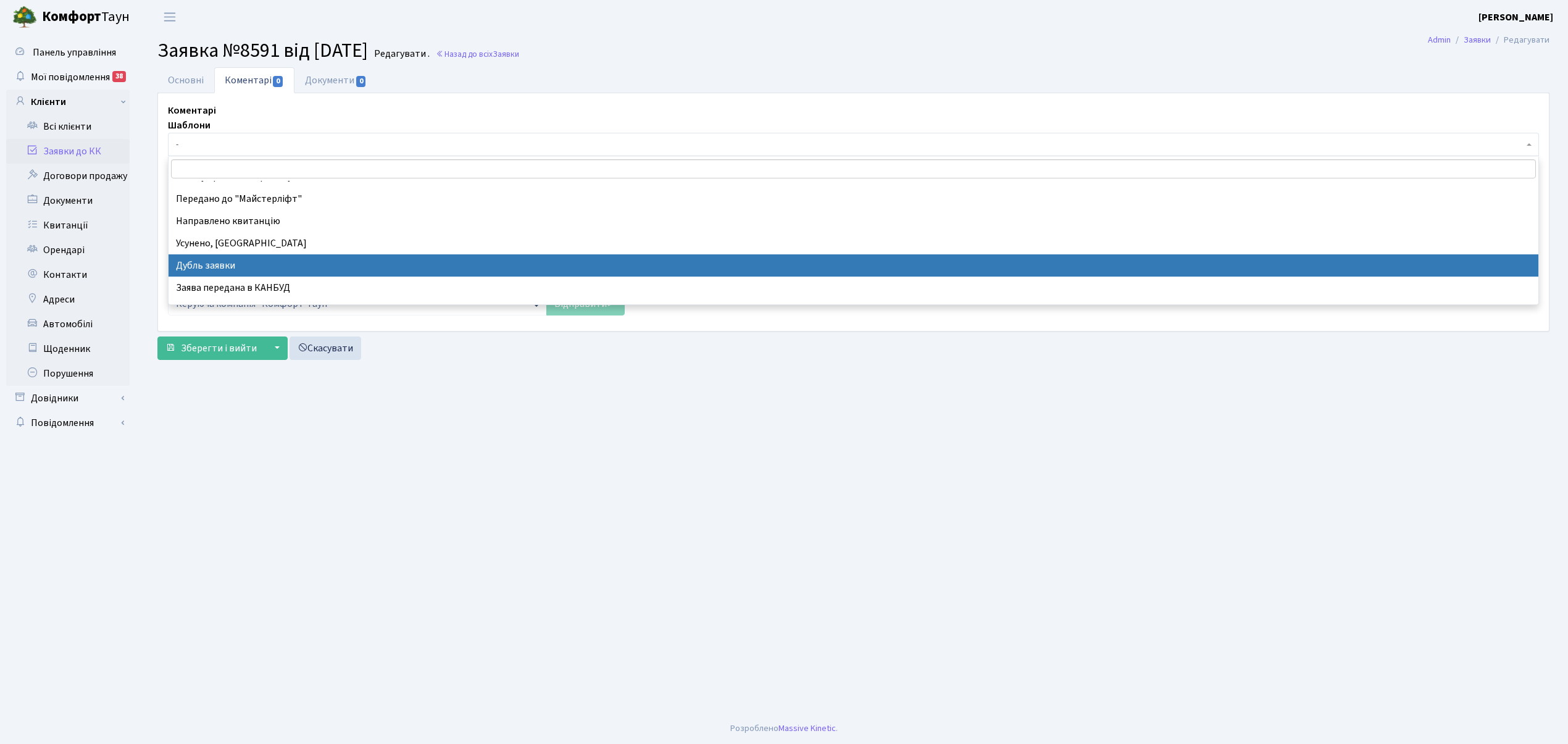
select select "17"
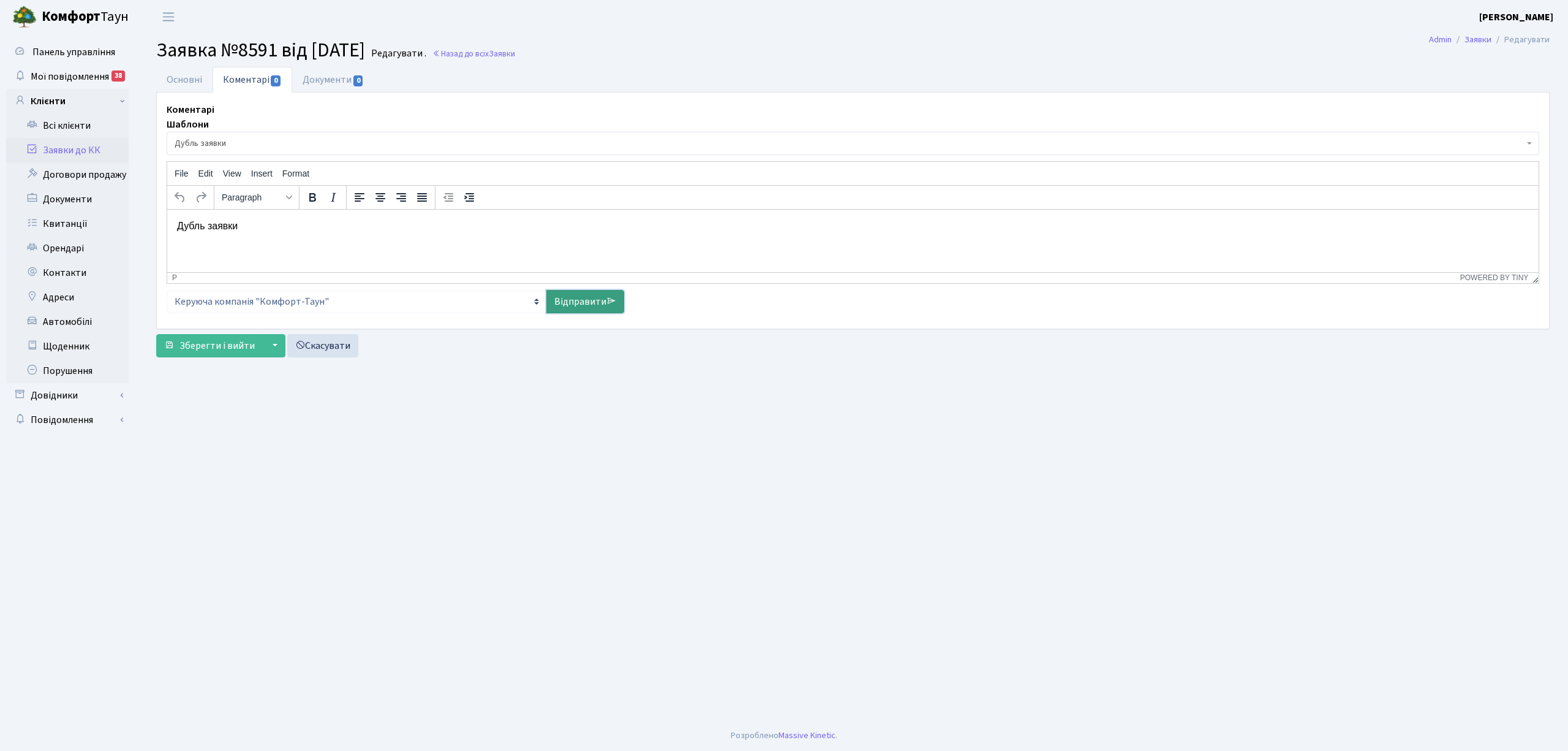
click at [569, 303] on link "Відправити" at bounding box center [585, 302] width 78 height 23
select select
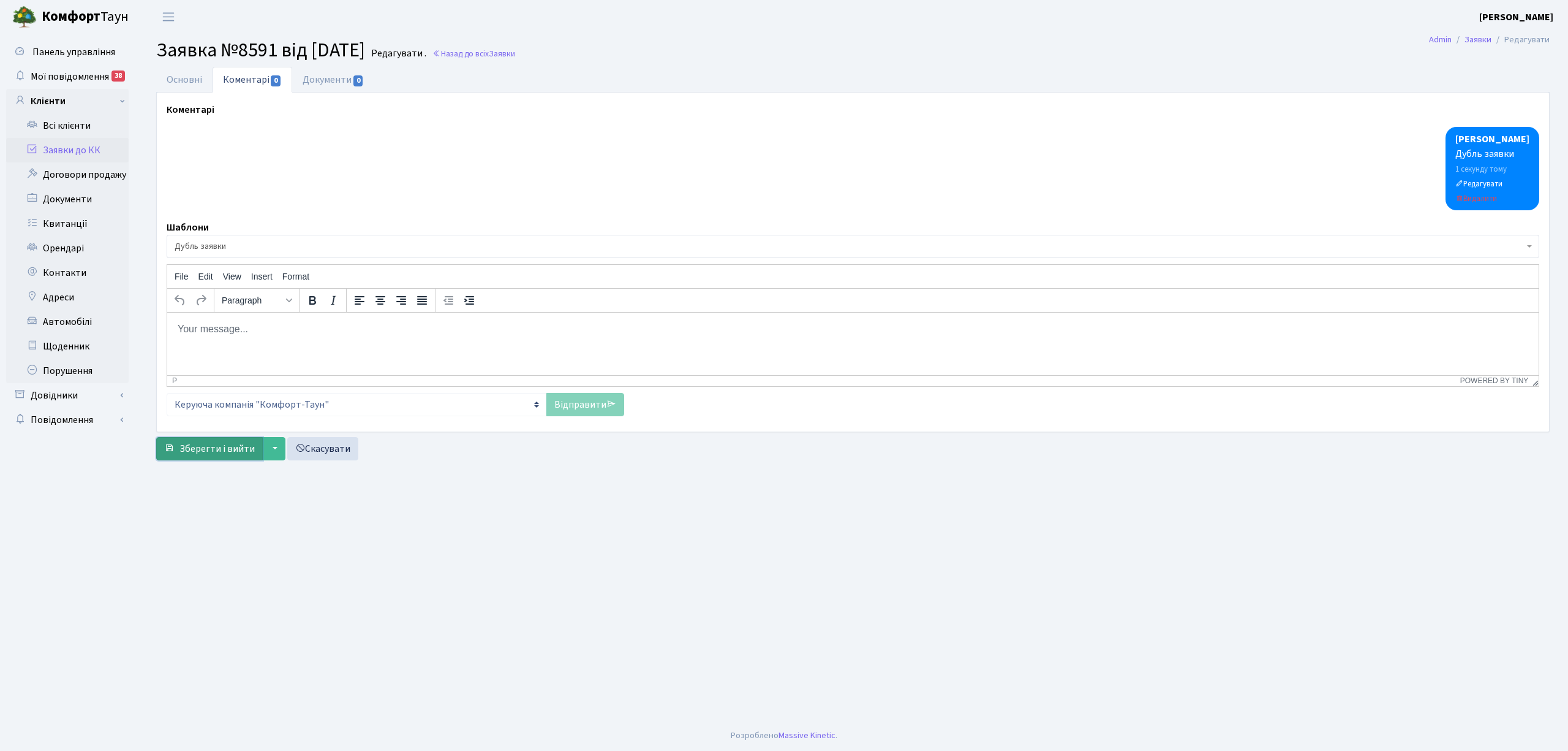
click at [202, 451] on span "Зберегти і вийти" at bounding box center [217, 448] width 75 height 13
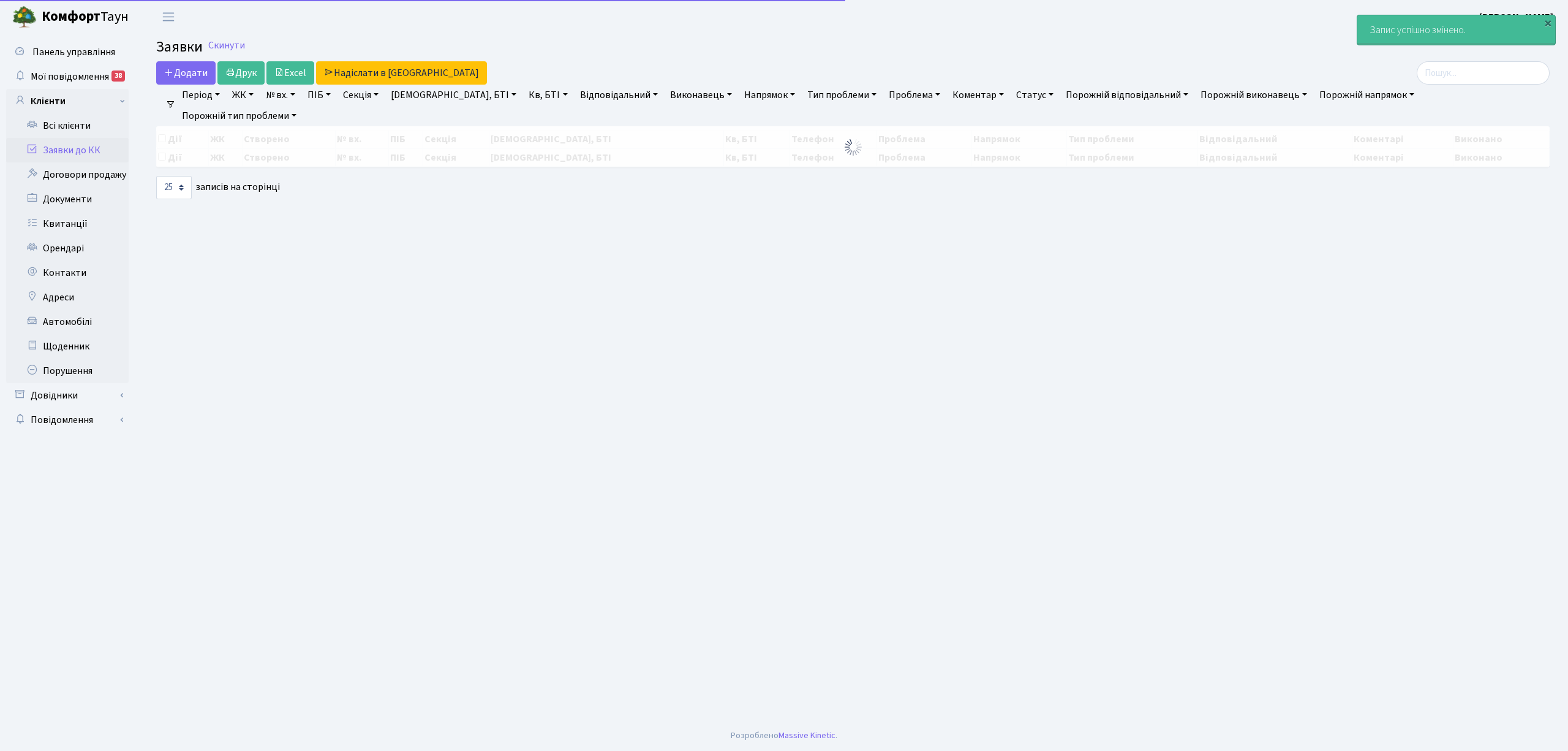
select select "25"
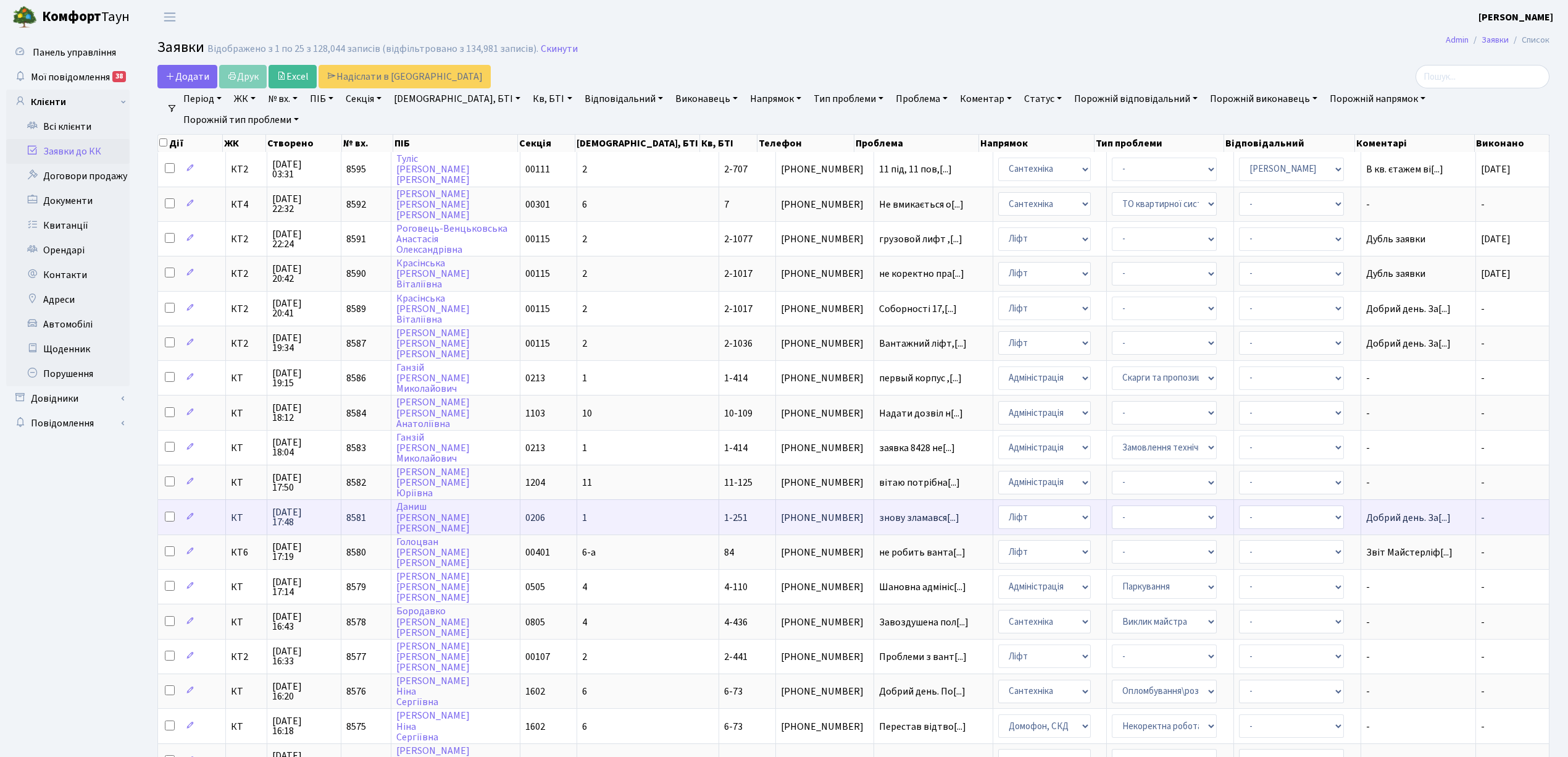
click at [629, 504] on td "1" at bounding box center [648, 516] width 142 height 35
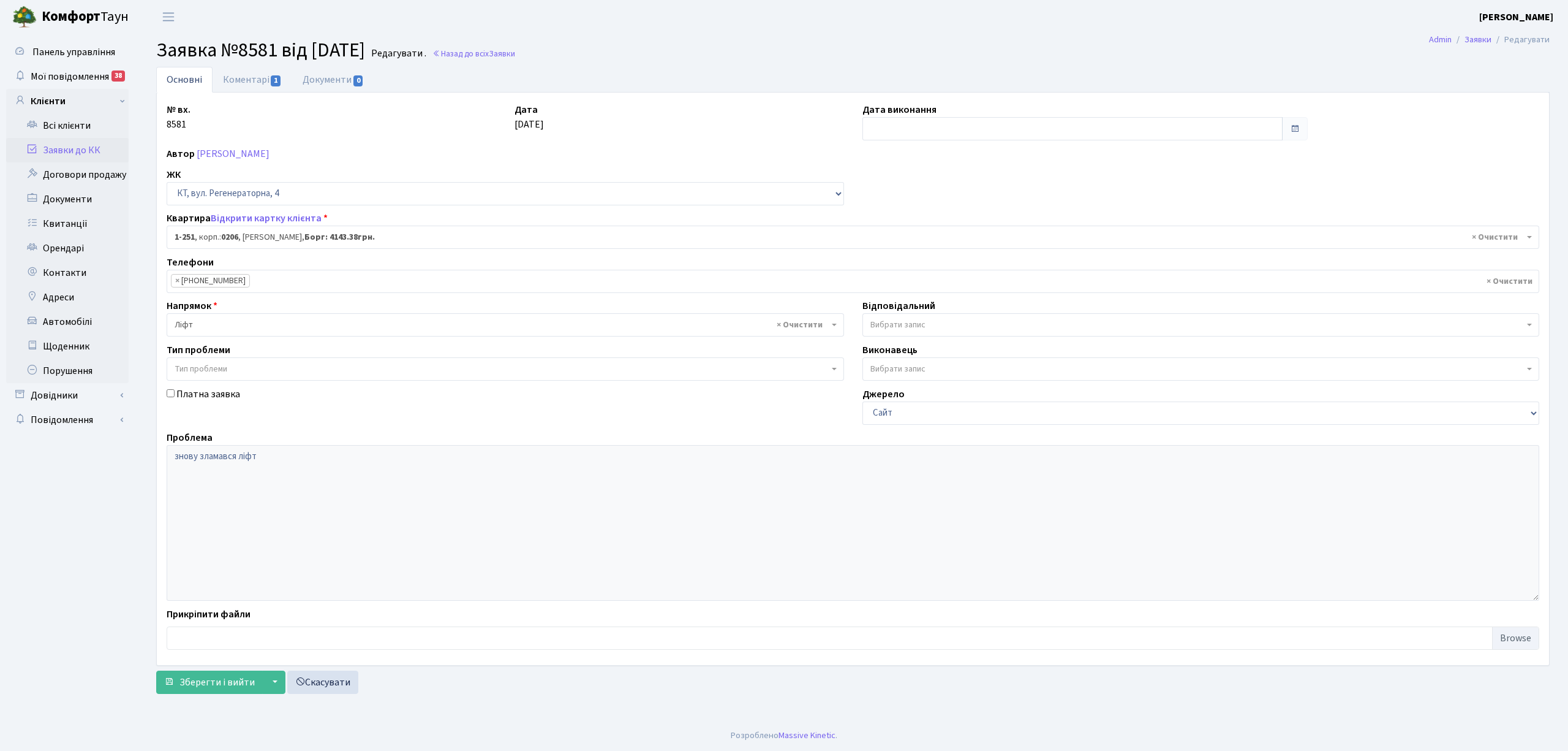
select select "251"
click at [885, 135] on input "text" at bounding box center [1073, 128] width 420 height 23
click at [905, 192] on td "1" at bounding box center [912, 192] width 19 height 19
type input "[DATE]"
click at [245, 79] on link "Коментарі 1" at bounding box center [252, 79] width 79 height 25
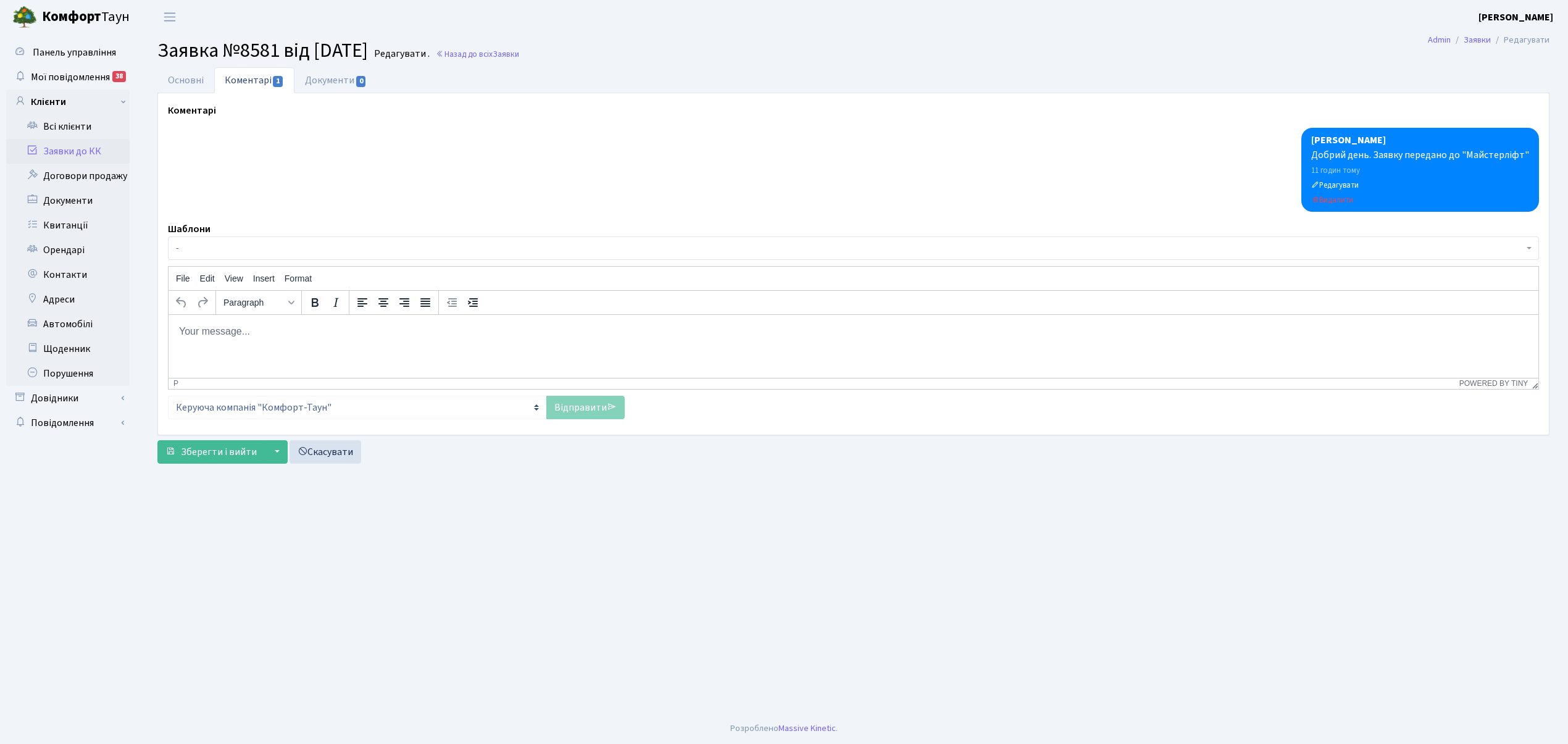
click at [208, 257] on span "-" at bounding box center [853, 249] width 1371 height 24
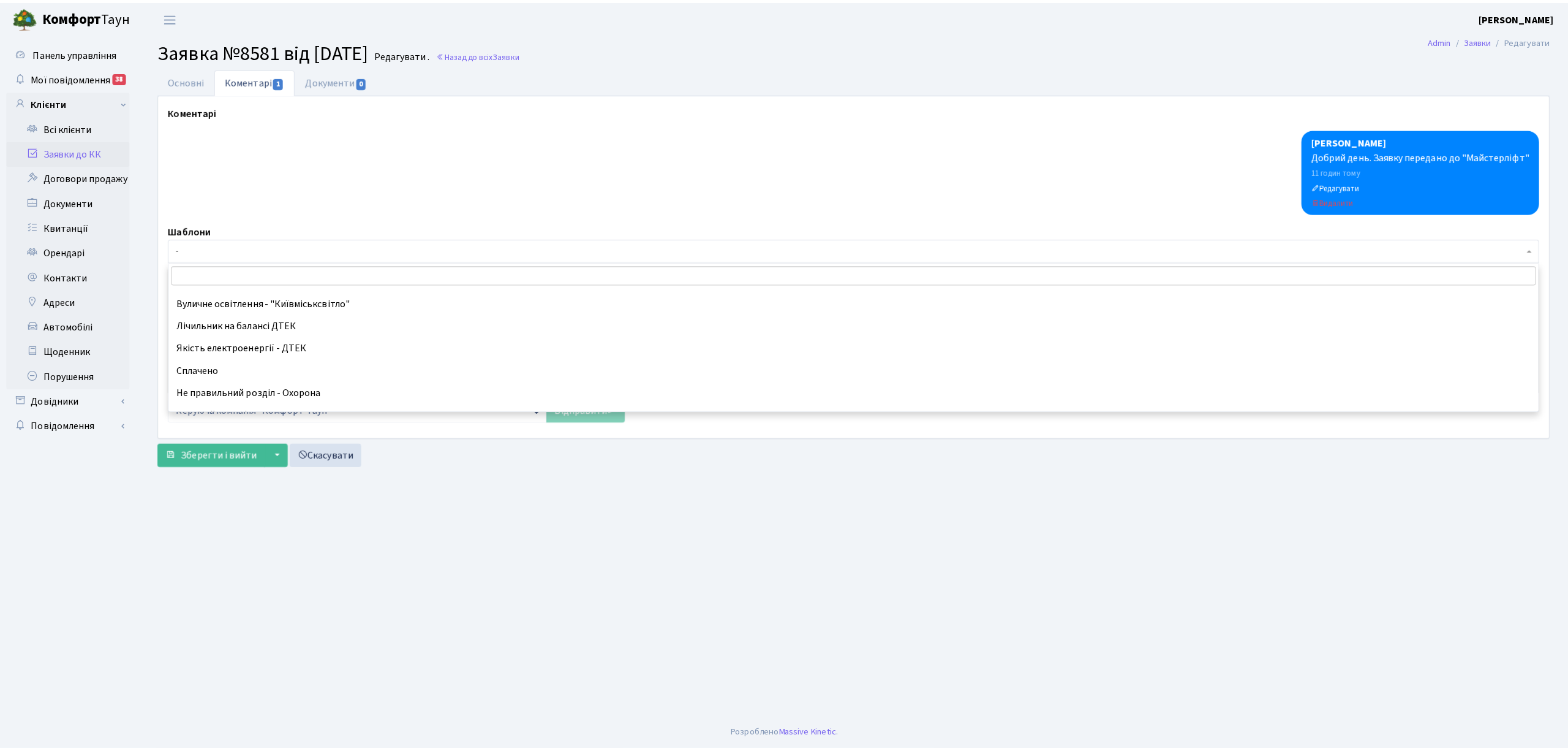
scroll to position [82, 0]
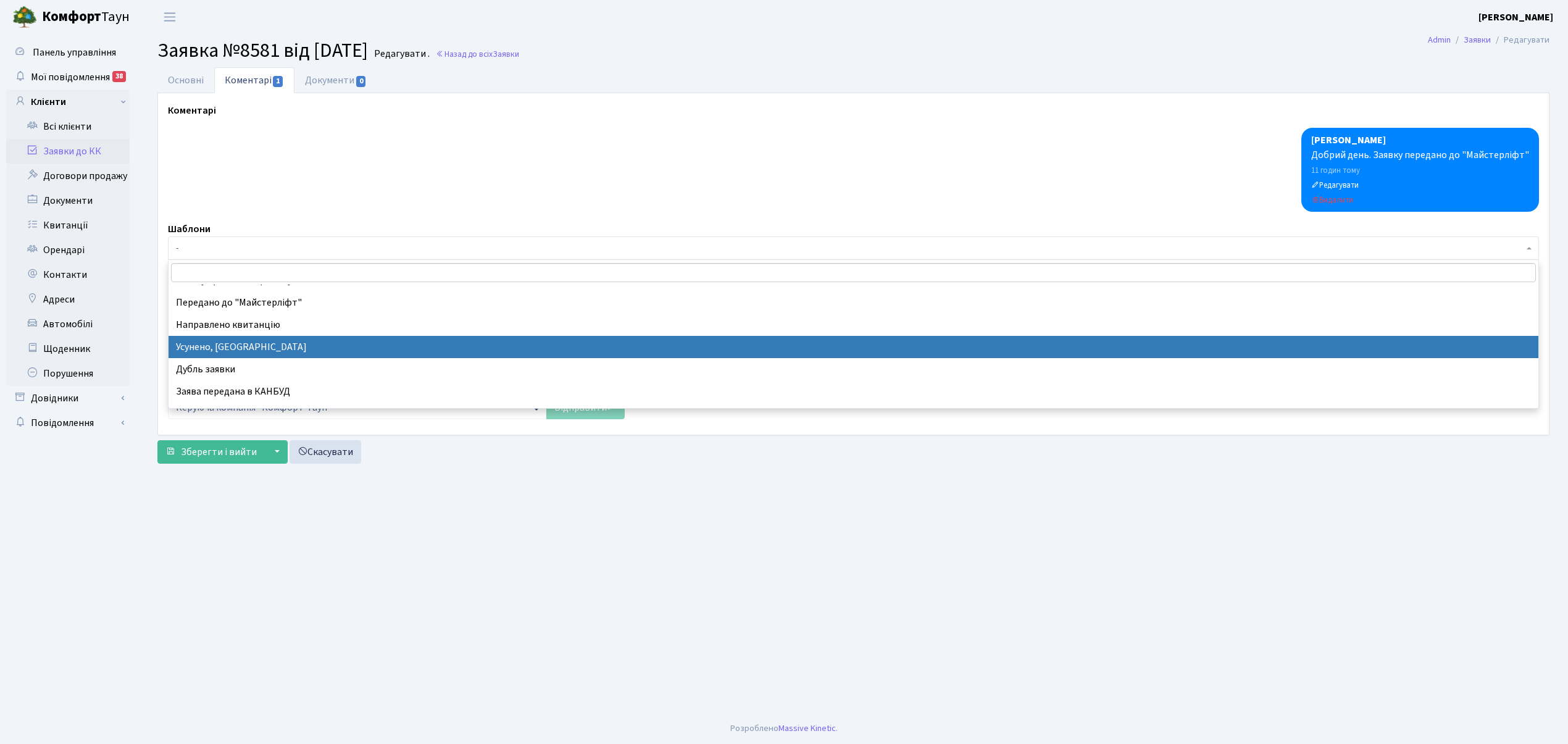
drag, startPoint x: 295, startPoint y: 350, endPoint x: 159, endPoint y: 54, distance: 325.7
select select "15"
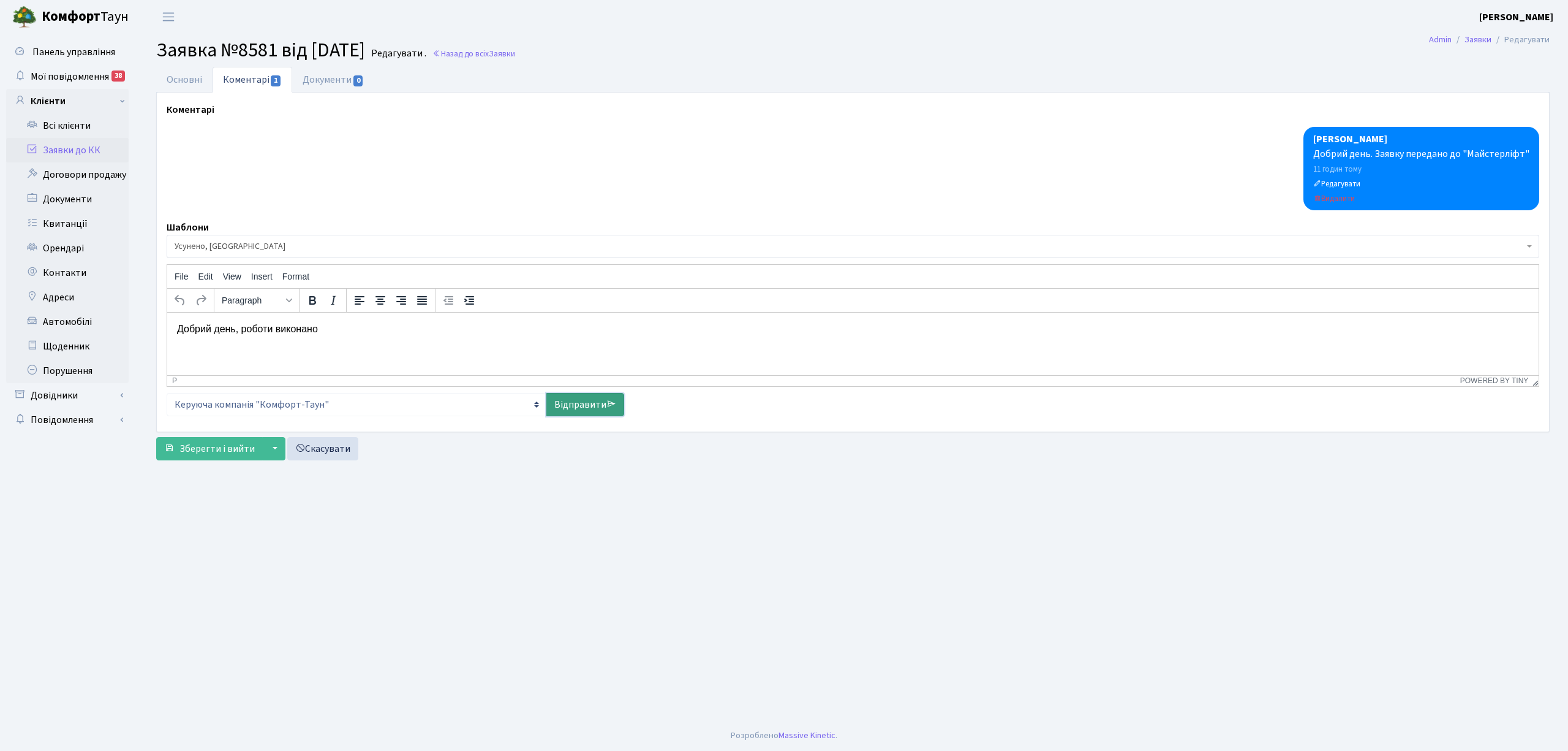
click at [575, 409] on link "Відправити" at bounding box center [585, 405] width 78 height 23
select select
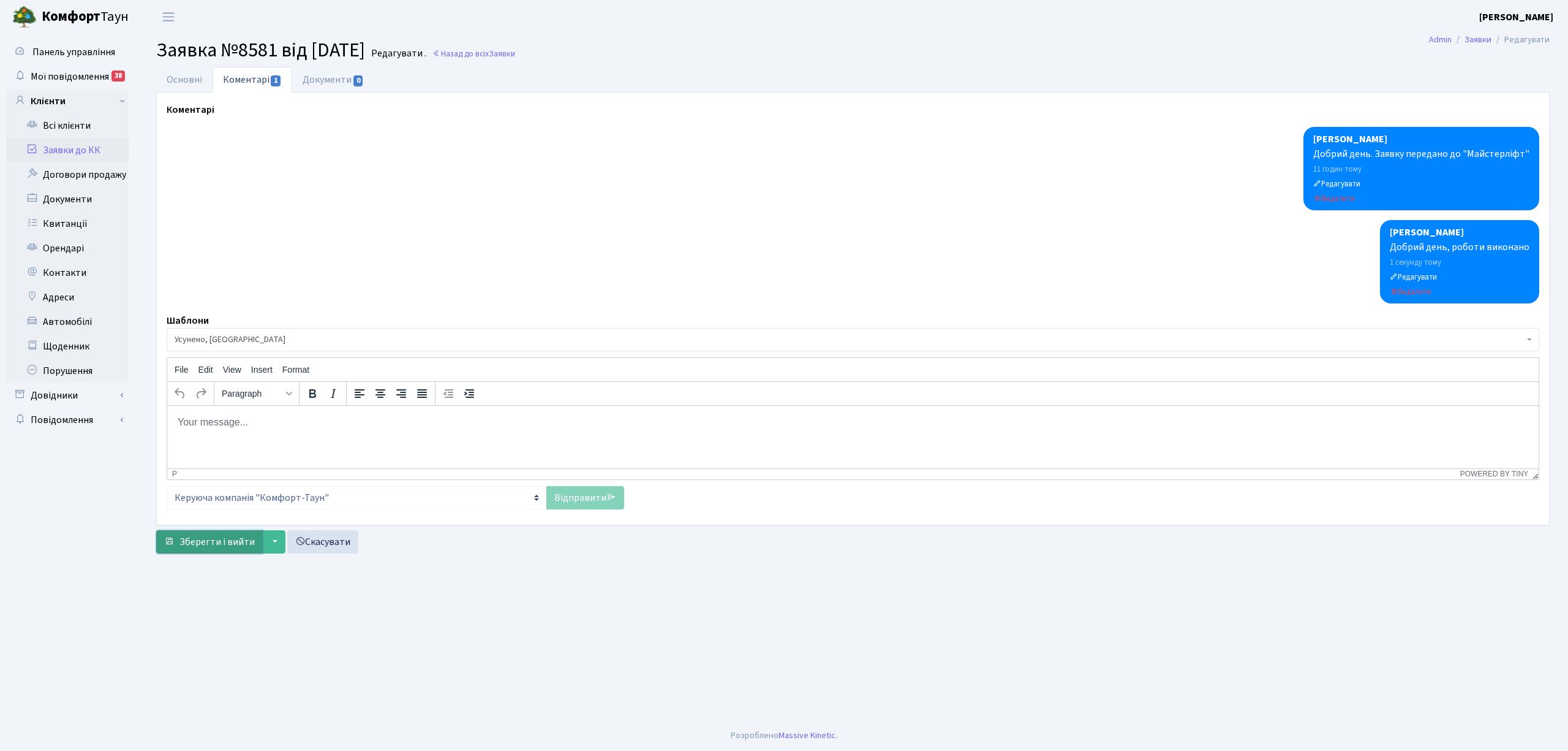
click at [233, 548] on span "Зберегти і вийти" at bounding box center [217, 542] width 75 height 13
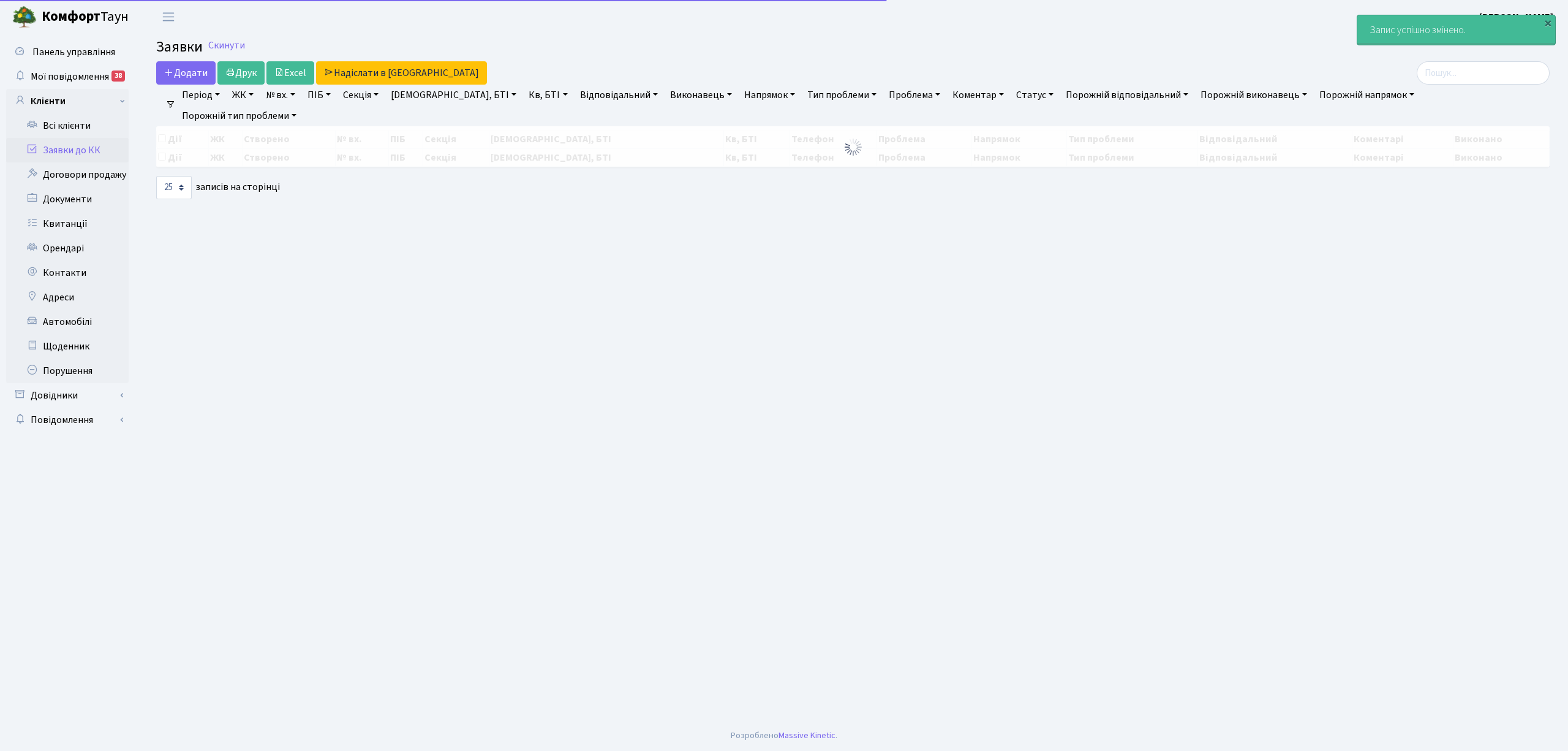
select select "25"
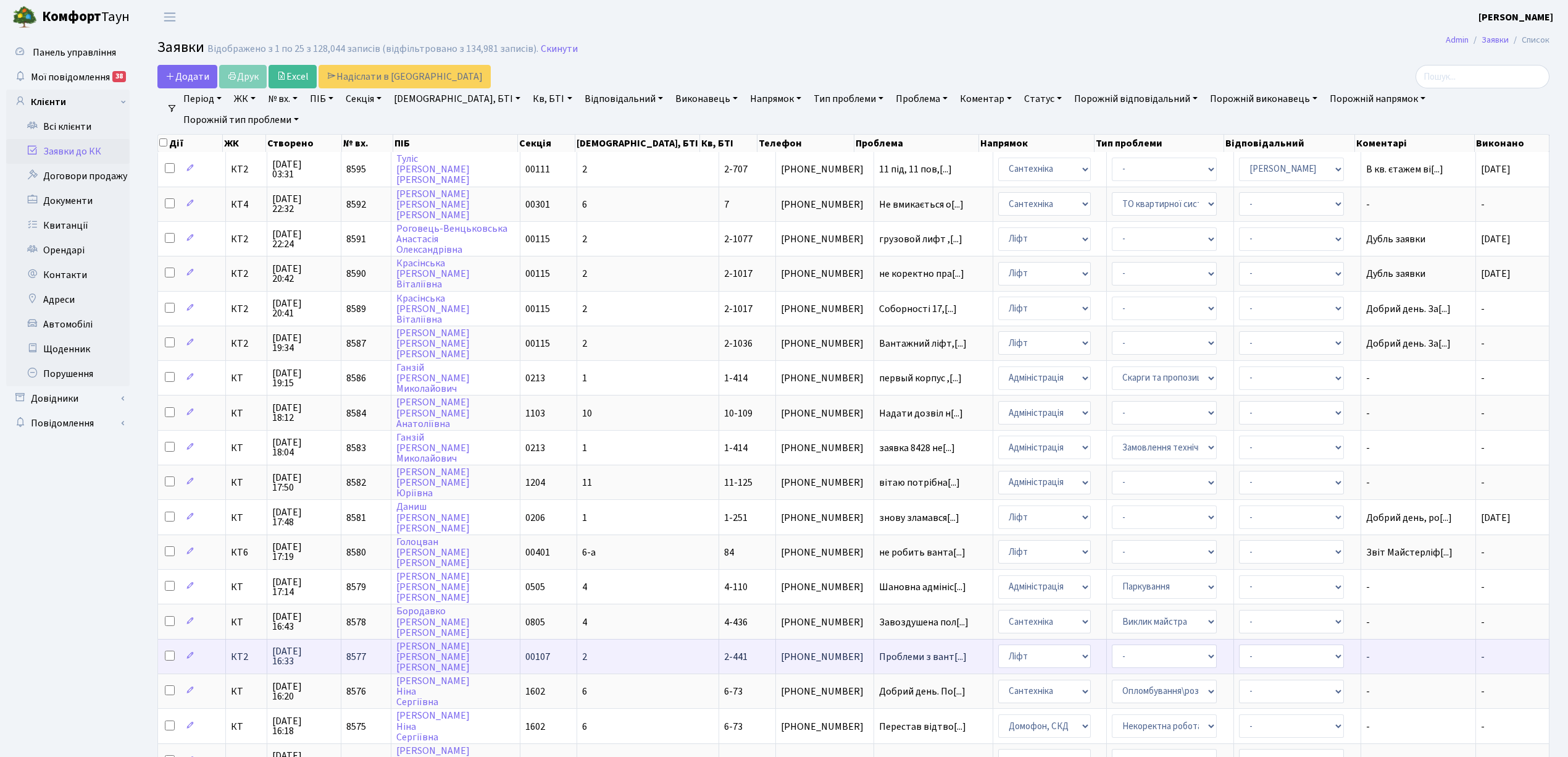
click at [629, 639] on td "2" at bounding box center [648, 656] width 142 height 35
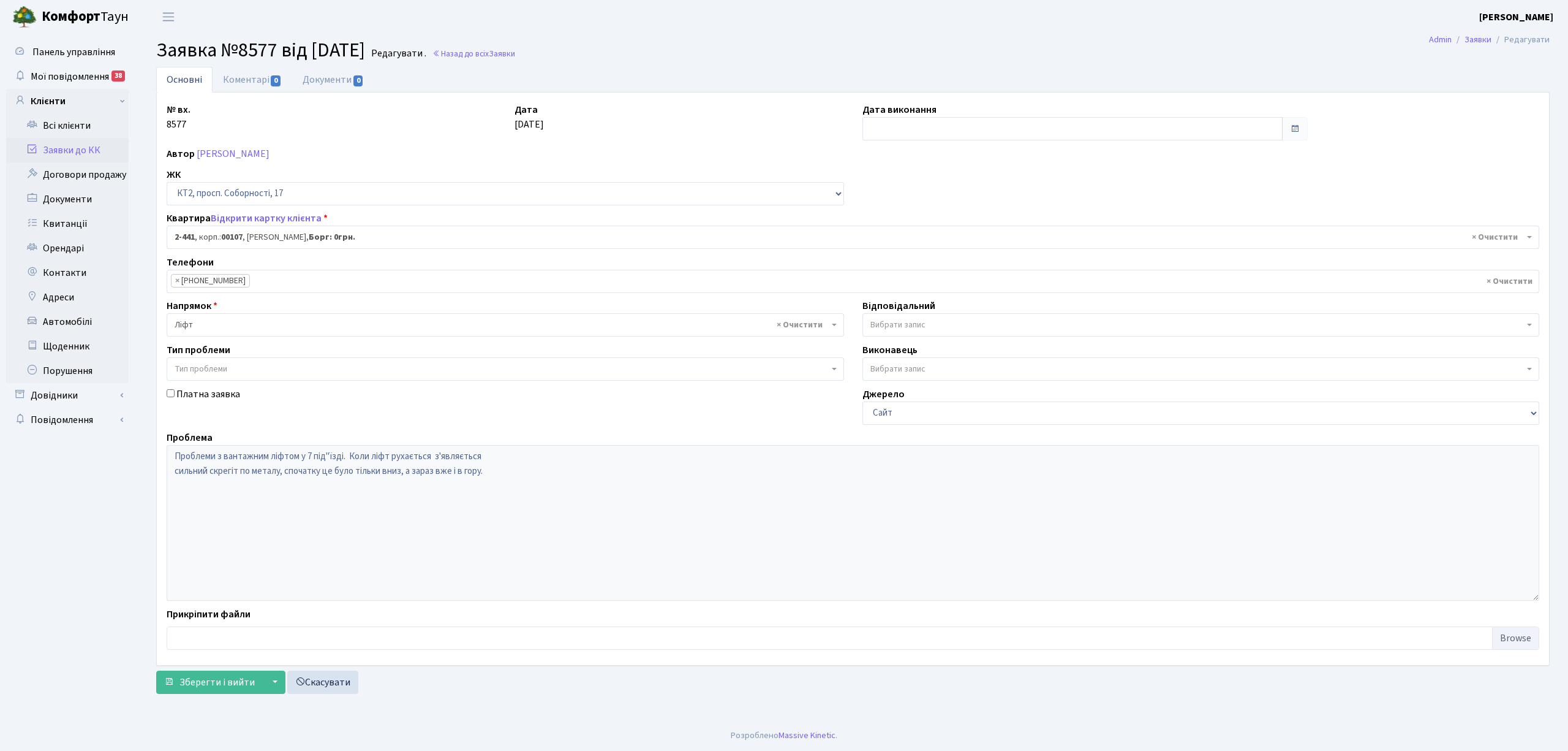
select select "15494"
click at [238, 76] on link "Коментарі 0" at bounding box center [252, 79] width 79 height 25
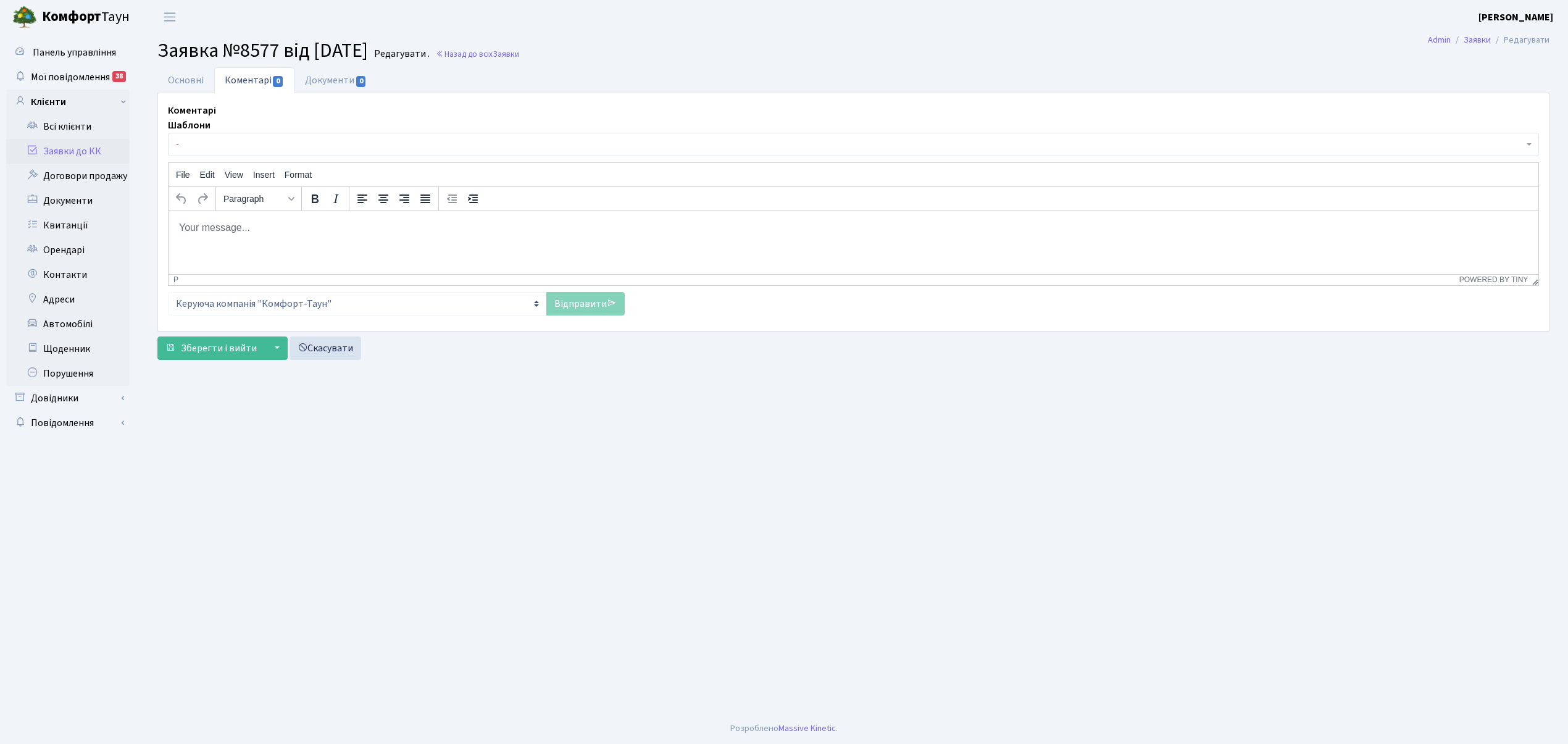
click at [216, 144] on span "-" at bounding box center [849, 144] width 1348 height 13
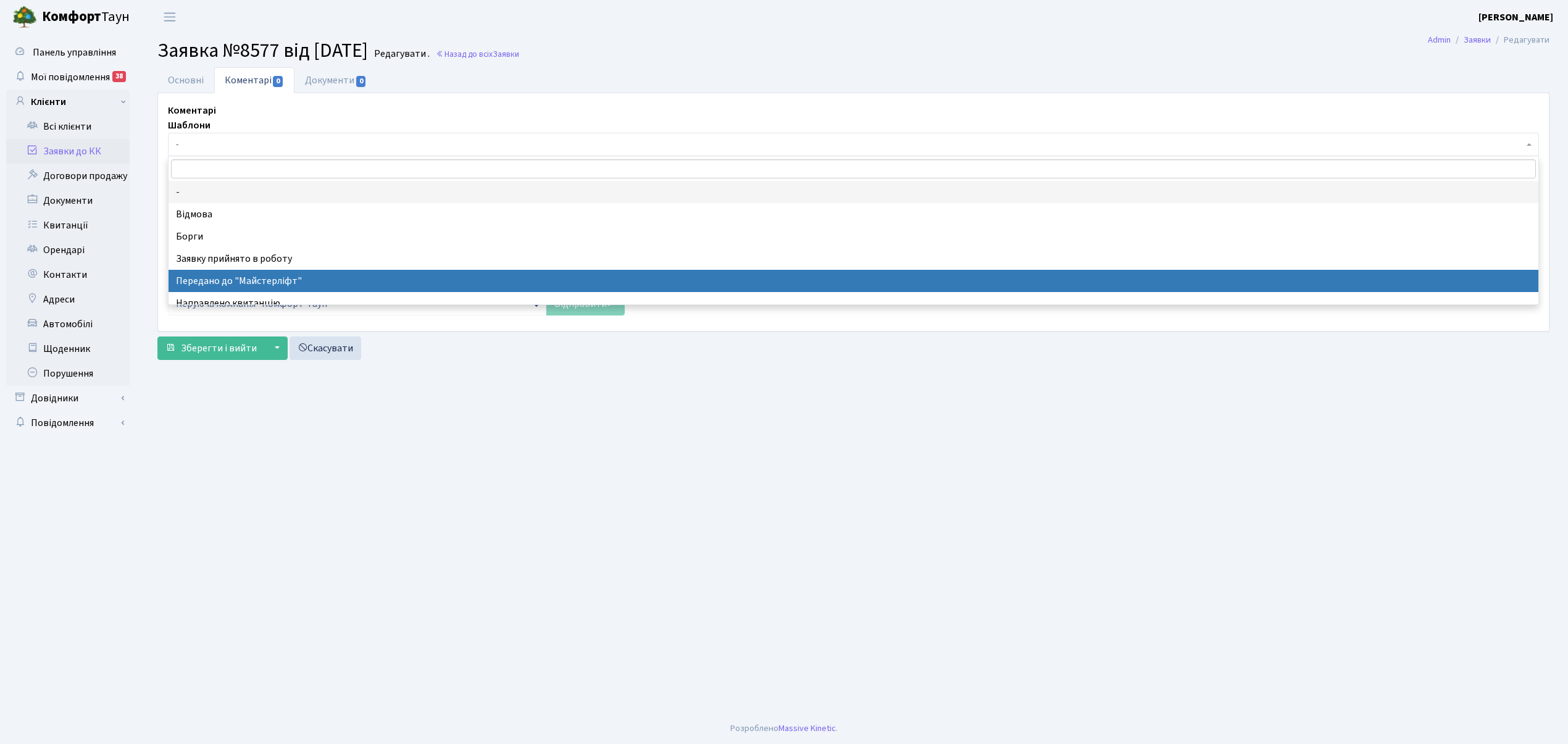
select select "9"
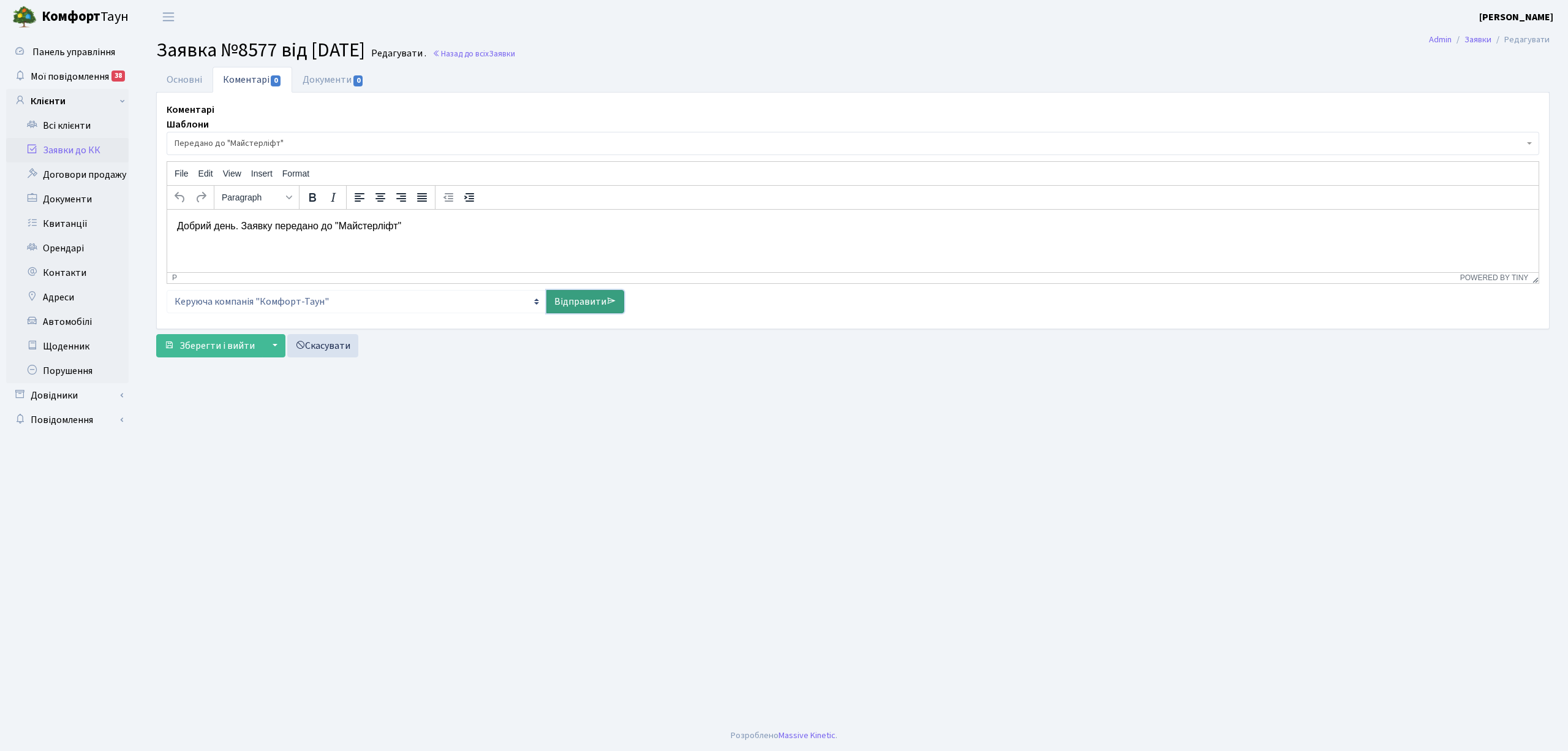
click at [562, 307] on link "Відправити" at bounding box center [585, 302] width 78 height 23
select select
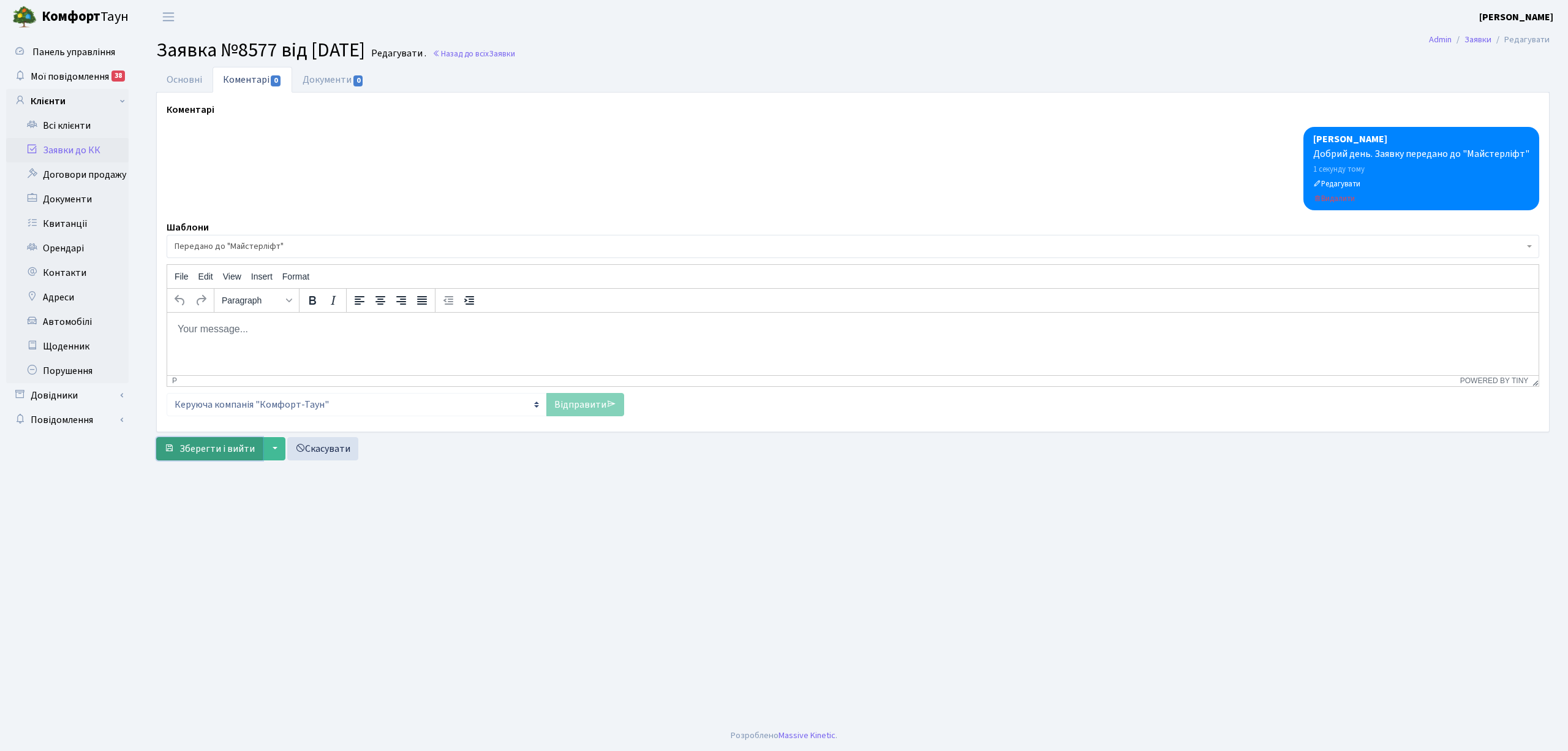
click at [203, 448] on span "Зберегти і вийти" at bounding box center [217, 448] width 75 height 13
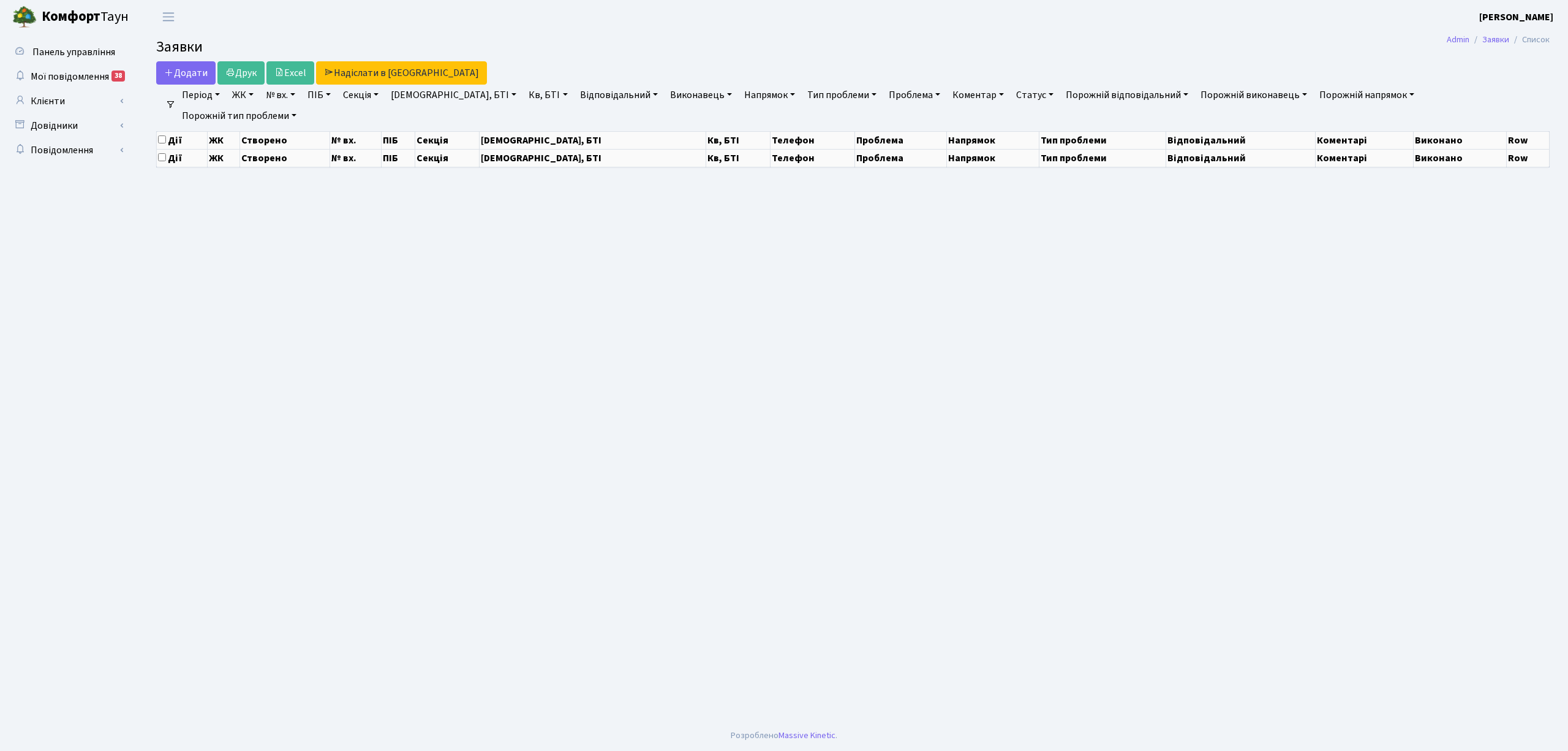
select select "25"
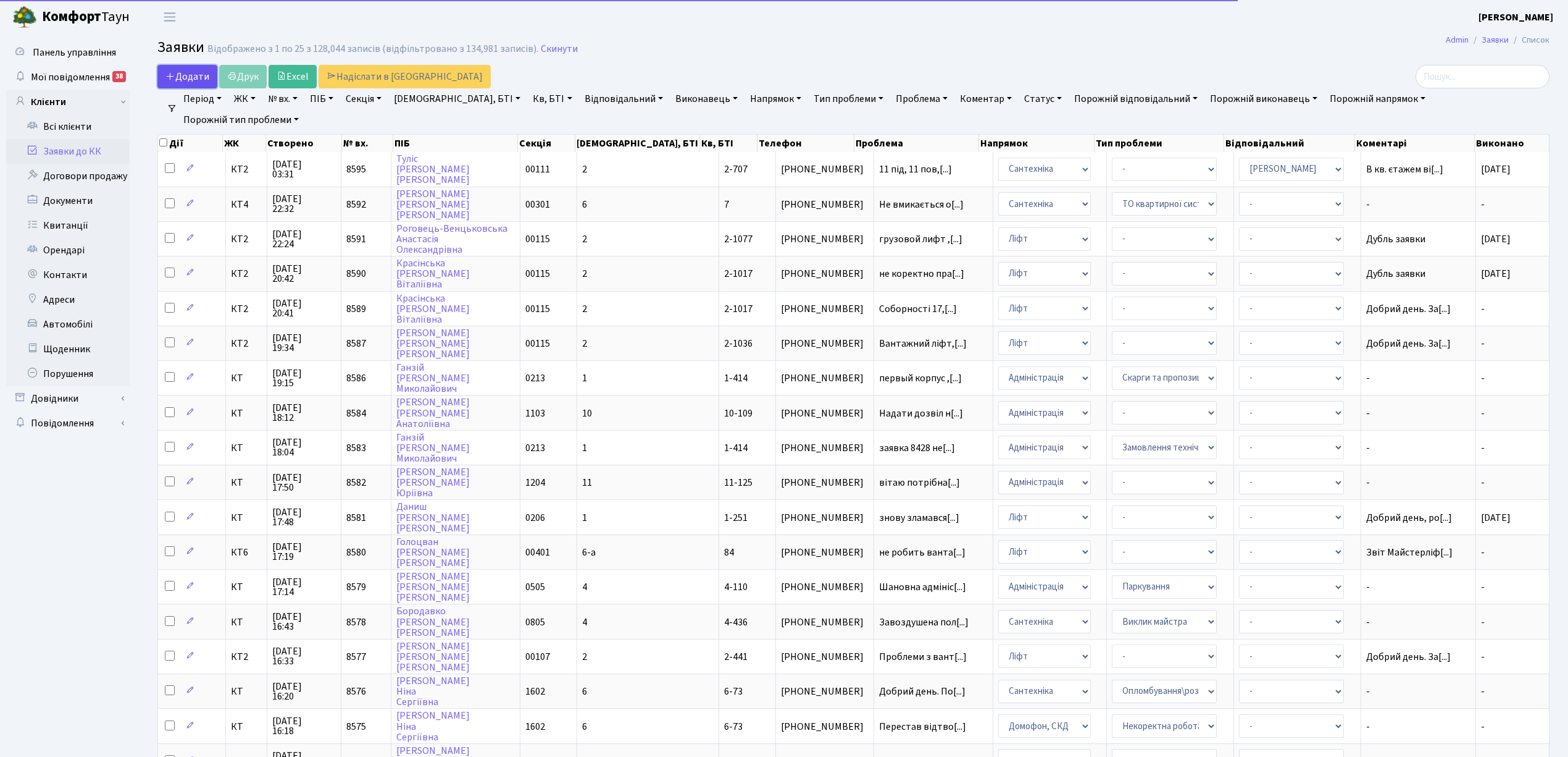
click at [184, 67] on link "Додати" at bounding box center [187, 77] width 60 height 24
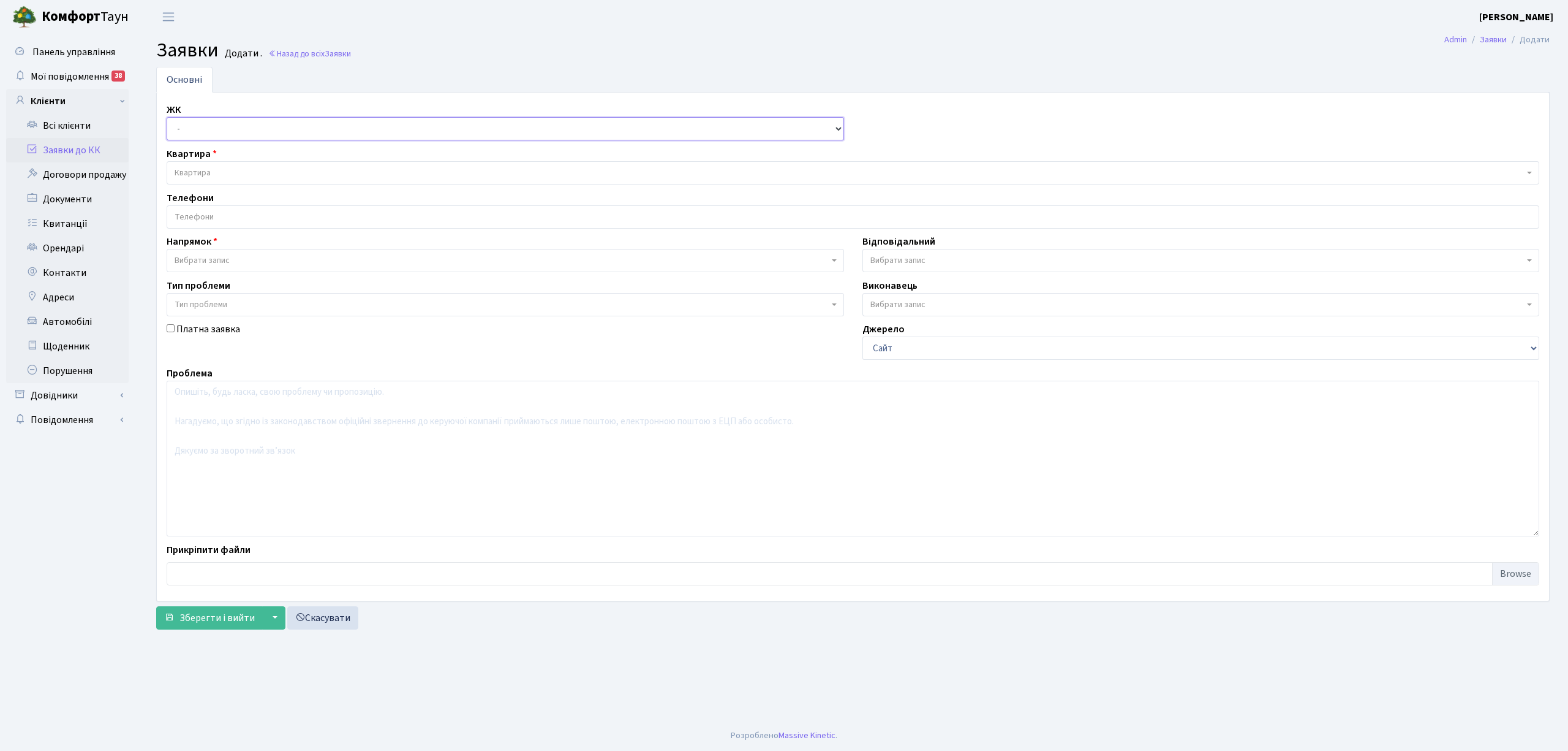
click at [198, 132] on select "- КТ, вул. Регенераторна, 4 КТ2, просп. [STREET_ADDRESS] [STREET_ADDRESS] [PERS…" at bounding box center [505, 128] width 677 height 23
select select "295"
click at [166, 118] on select "- КТ, вул. Регенераторна, 4 КТ2, просп. [STREET_ADDRESS] [STREET_ADDRESS] [PERS…" at bounding box center [505, 128] width 677 height 23
select select
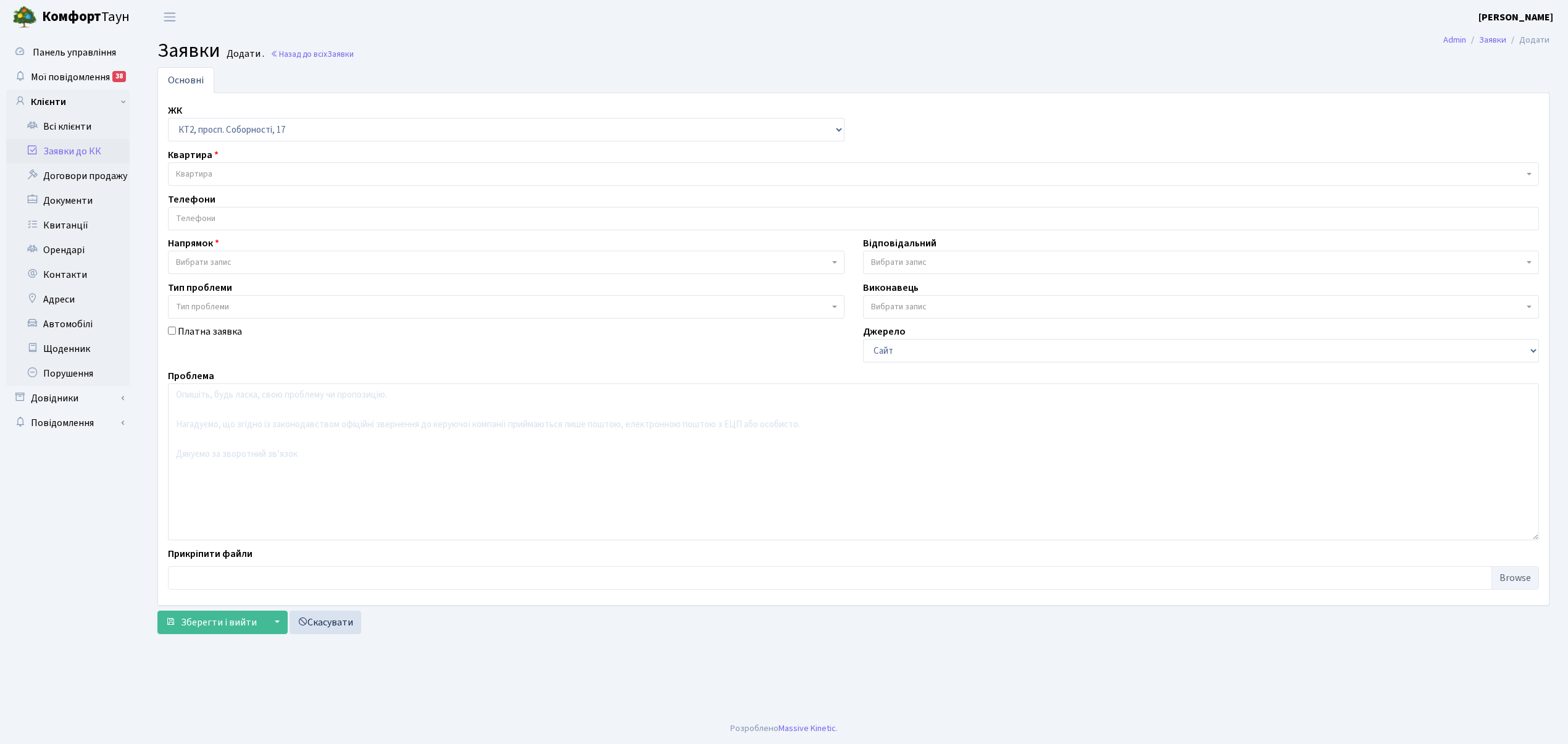
click at [211, 174] on span "Квартира" at bounding box center [194, 174] width 36 height 13
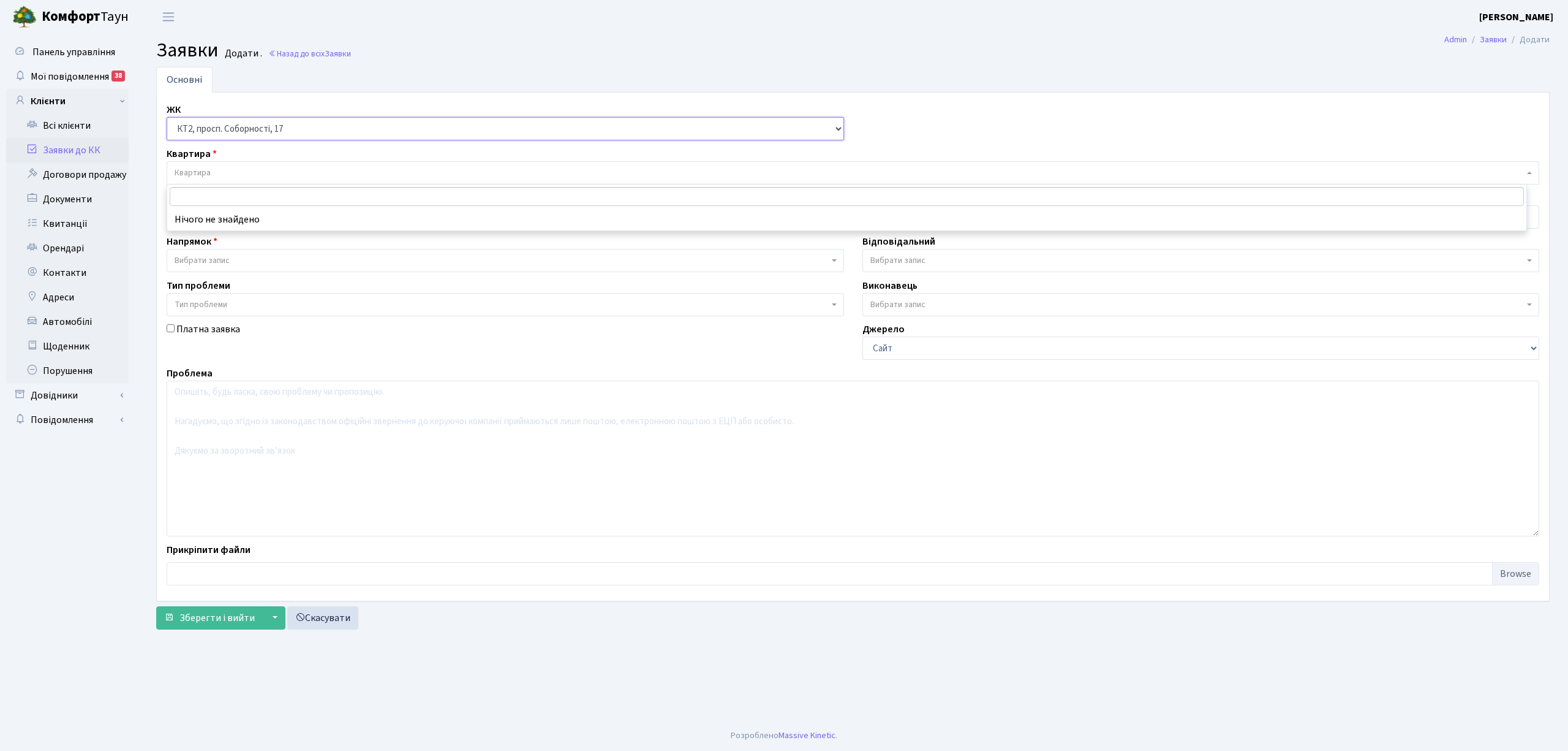
click at [236, 123] on select "- КТ, вул. Регенераторна, 4 КТ2, просп. Соборності, 17 КТ3, вул. Березнева, 16 …" at bounding box center [505, 128] width 677 height 23
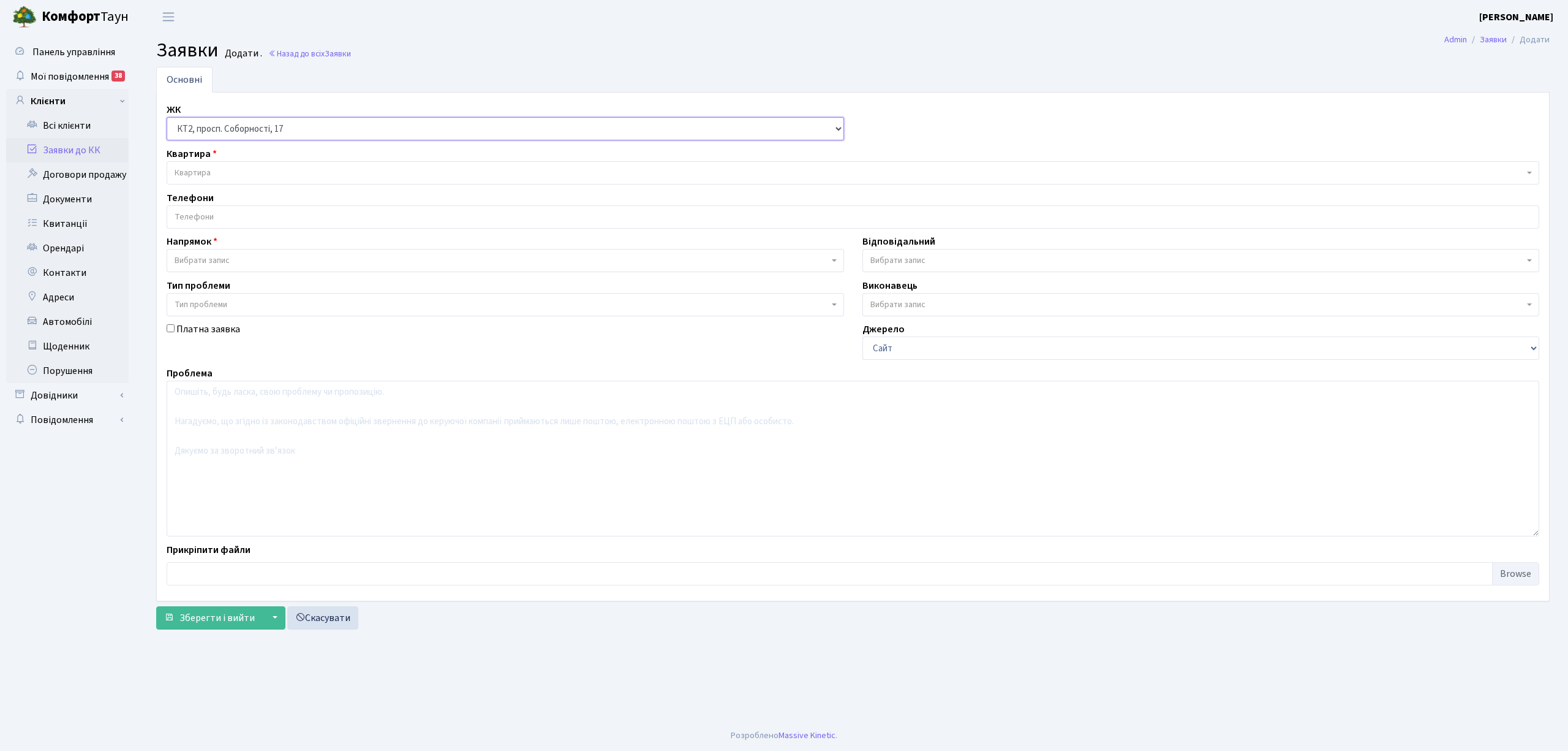
select select "271"
click at [166, 118] on select "- КТ, вул. Регенераторна, 4 КТ2, просп. Соборності, 17 КТ3, вул. Березнева, 16 …" at bounding box center [505, 128] width 677 height 23
select select
click at [266, 174] on span "Квартира" at bounding box center [849, 173] width 1349 height 12
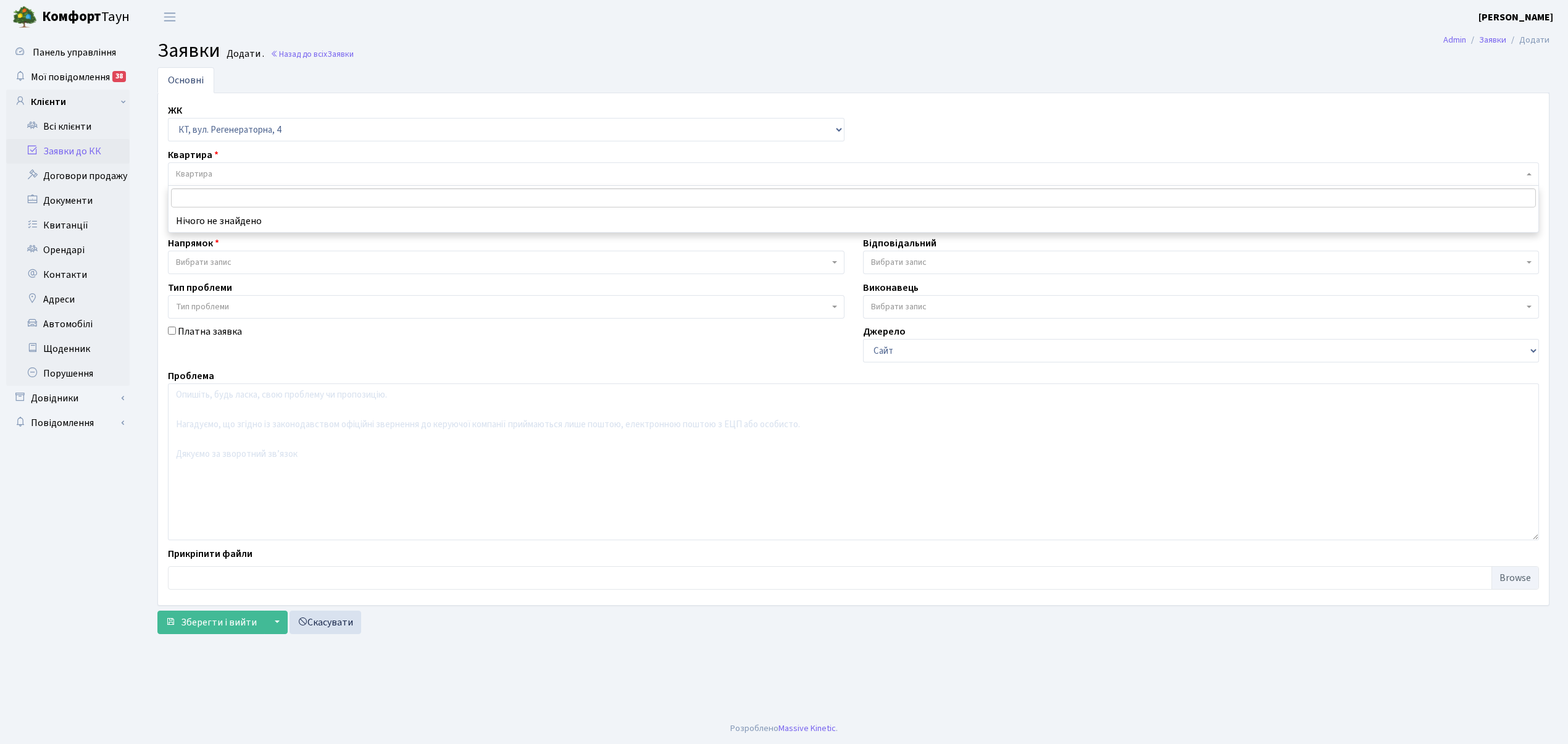
type input "Щ"
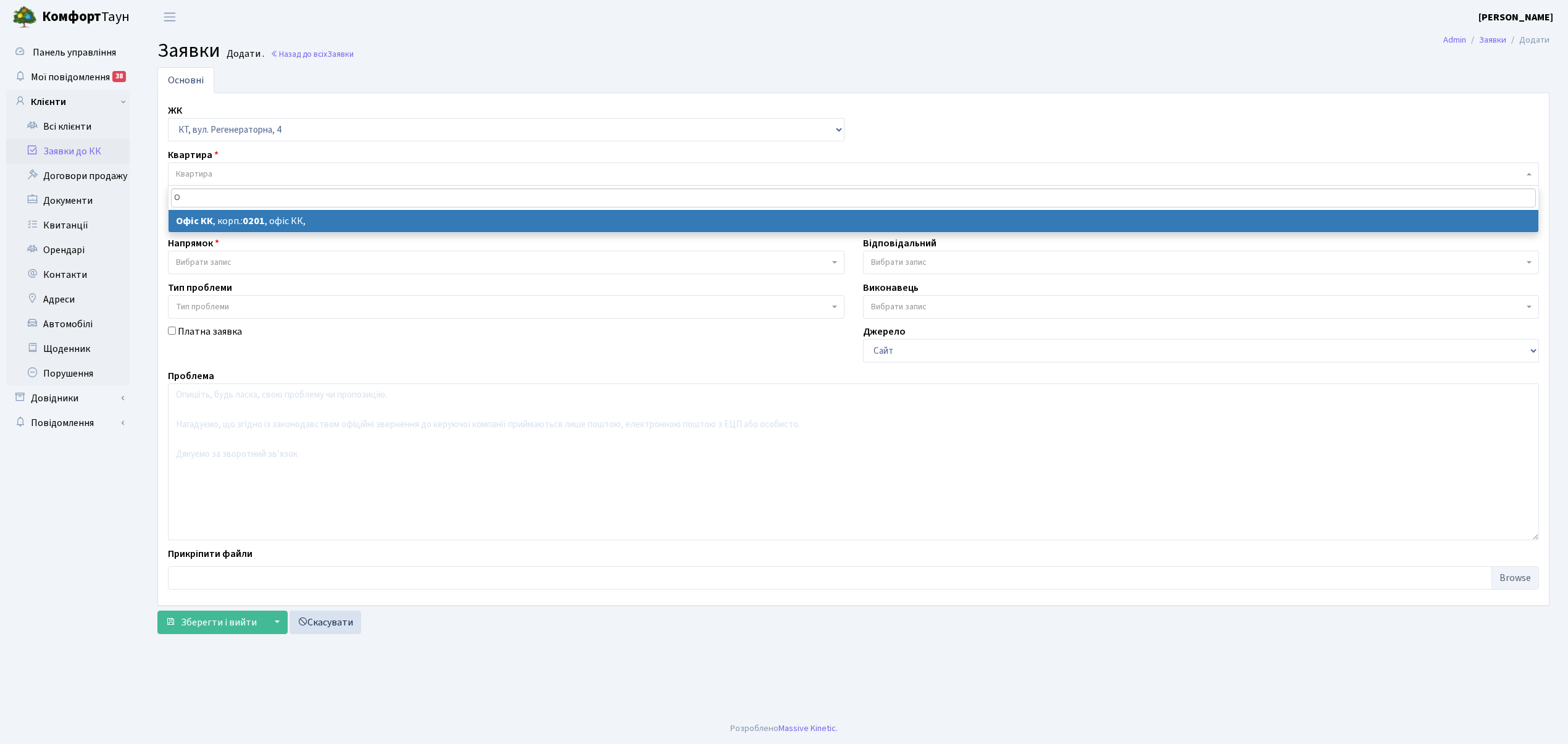
type input "О"
drag, startPoint x: 260, startPoint y: 215, endPoint x: 249, endPoint y: 215, distance: 11.0
select select
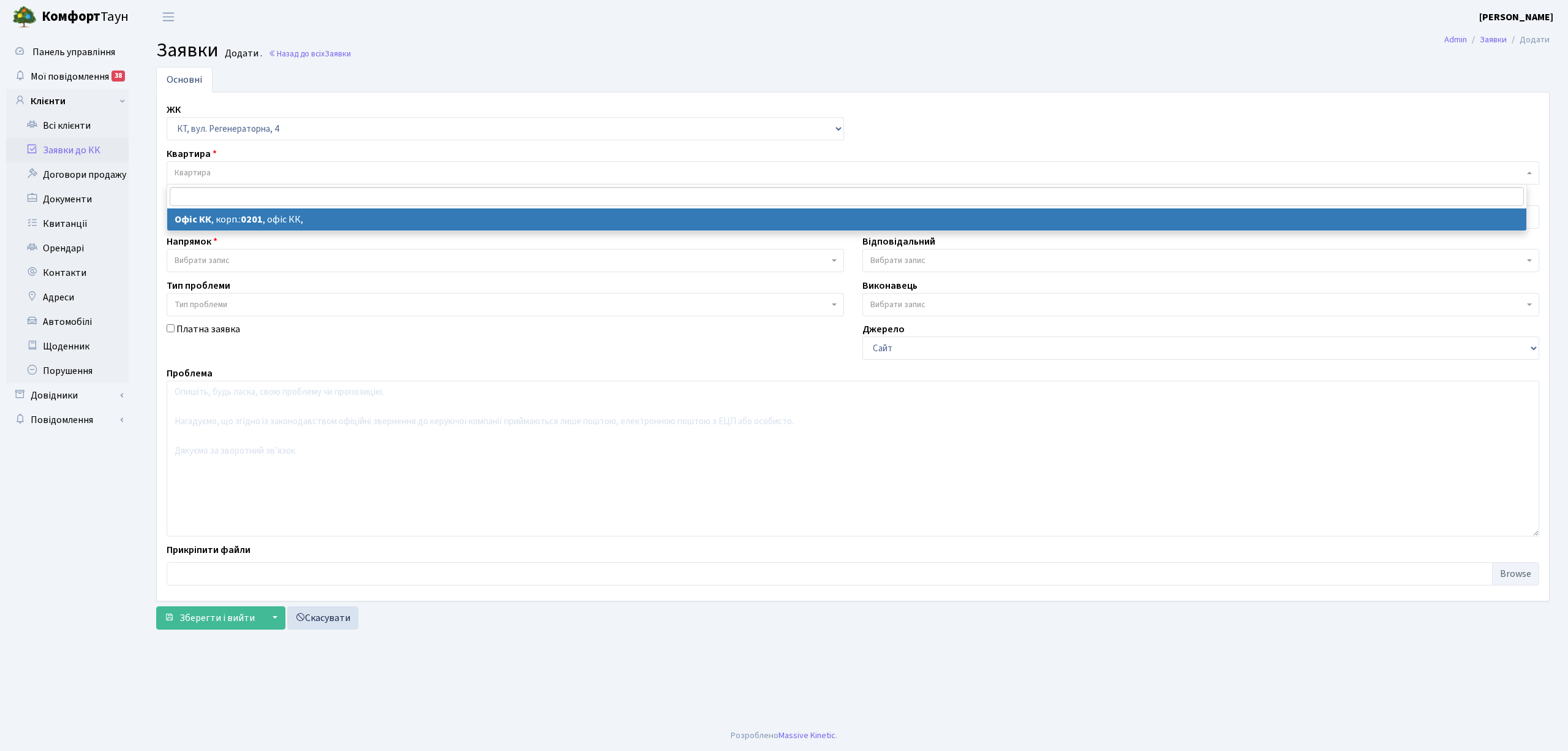
select select "4"
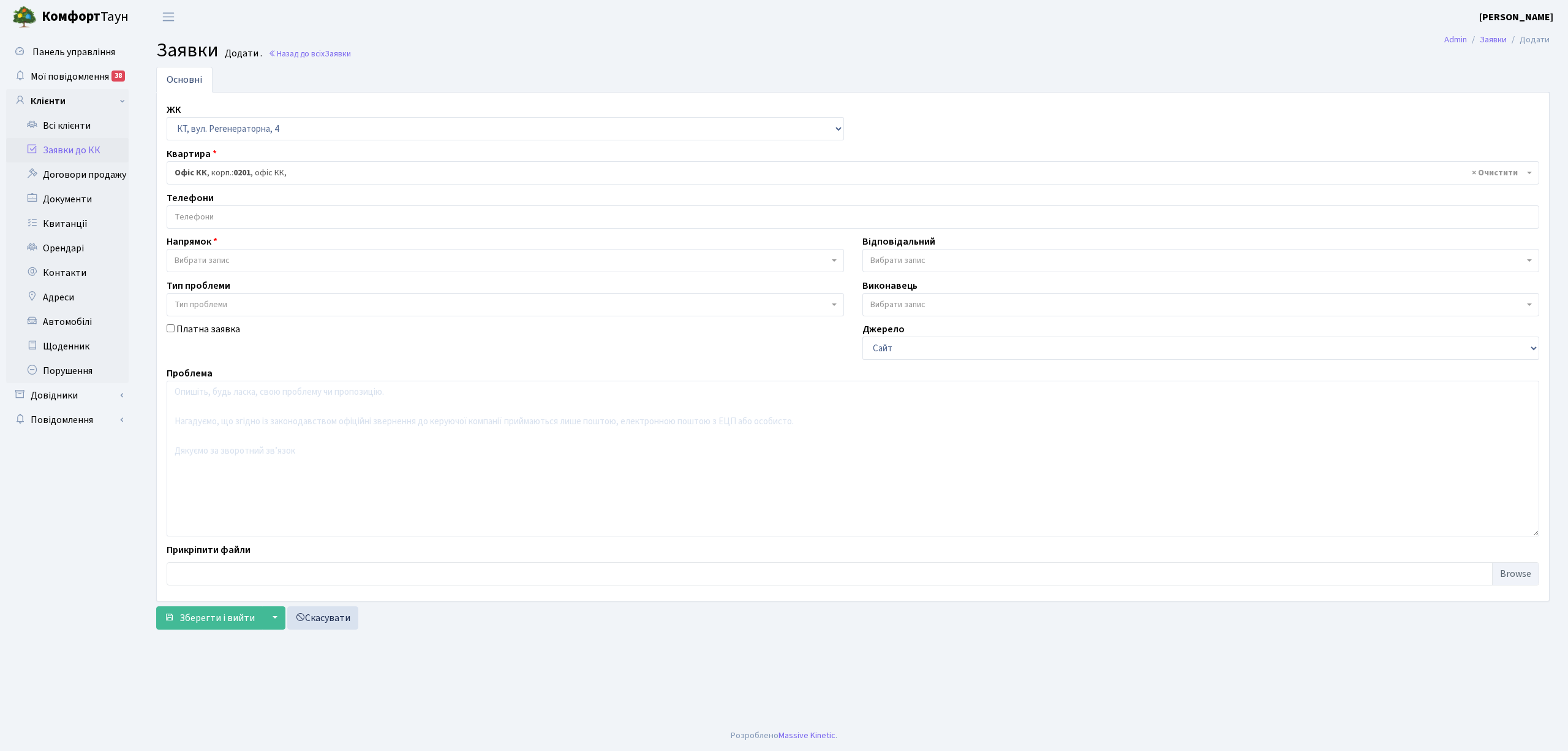
click at [241, 213] on input "search" at bounding box center [852, 217] width 1371 height 22
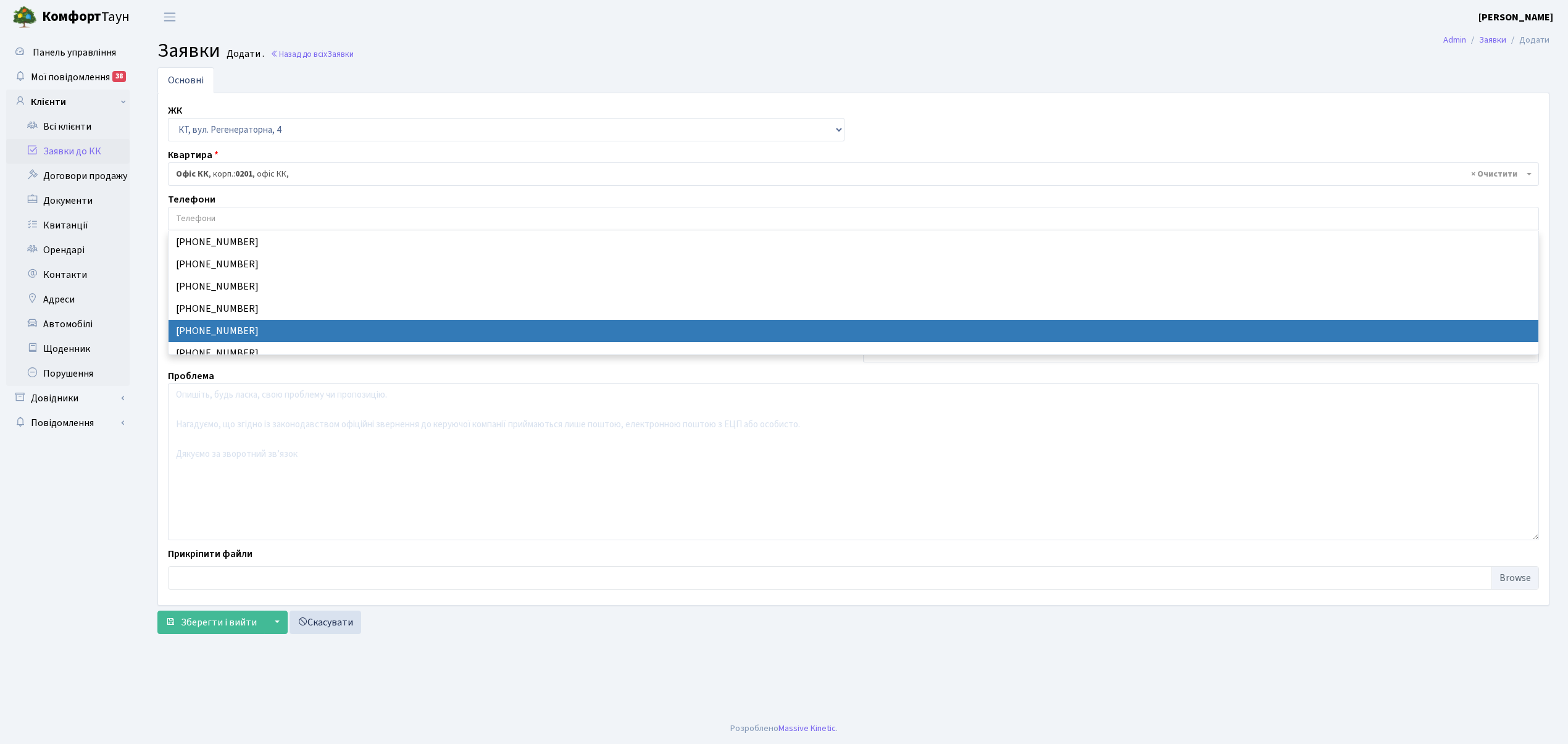
select select "24227"
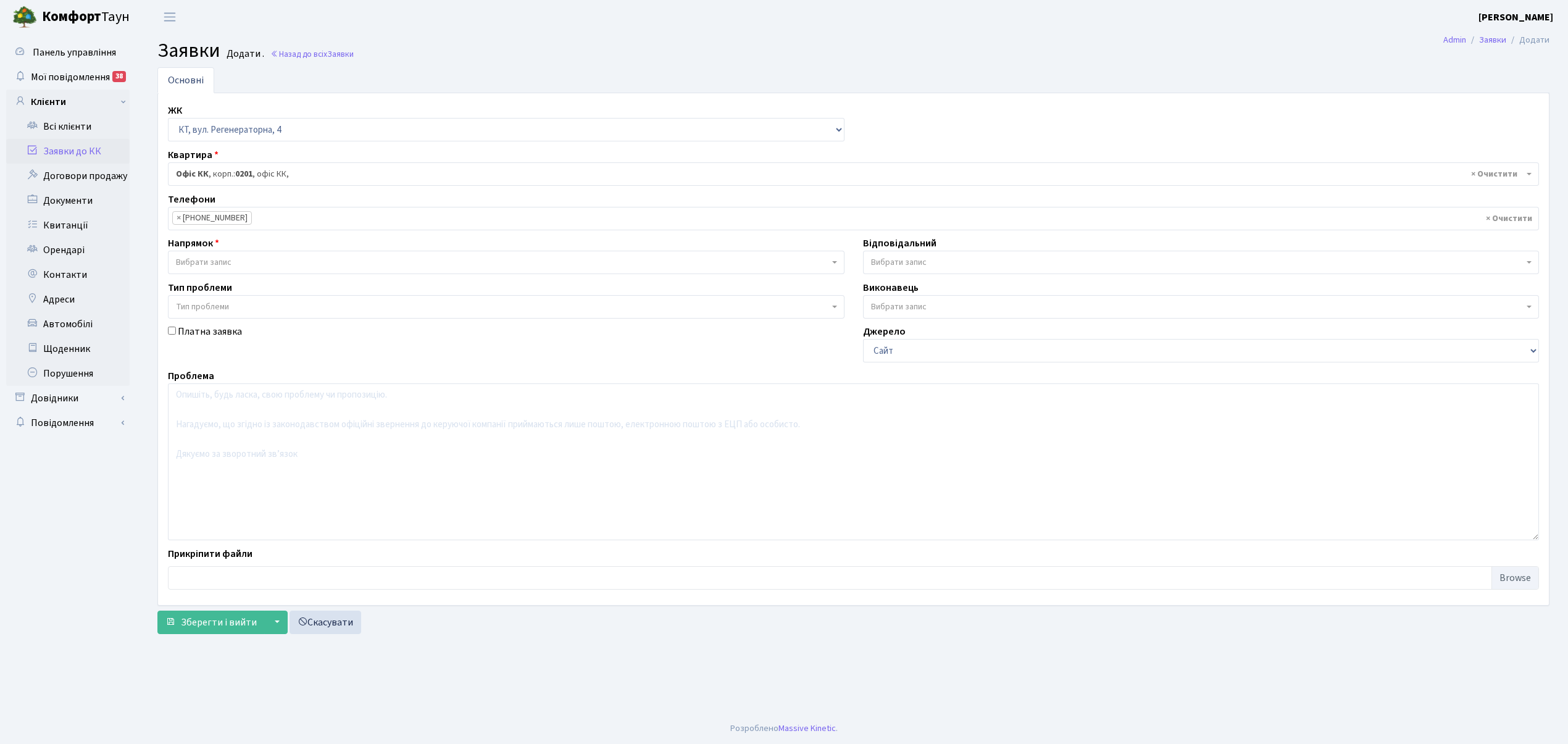
click at [225, 264] on span "Вибрати запис" at bounding box center [203, 263] width 56 height 13
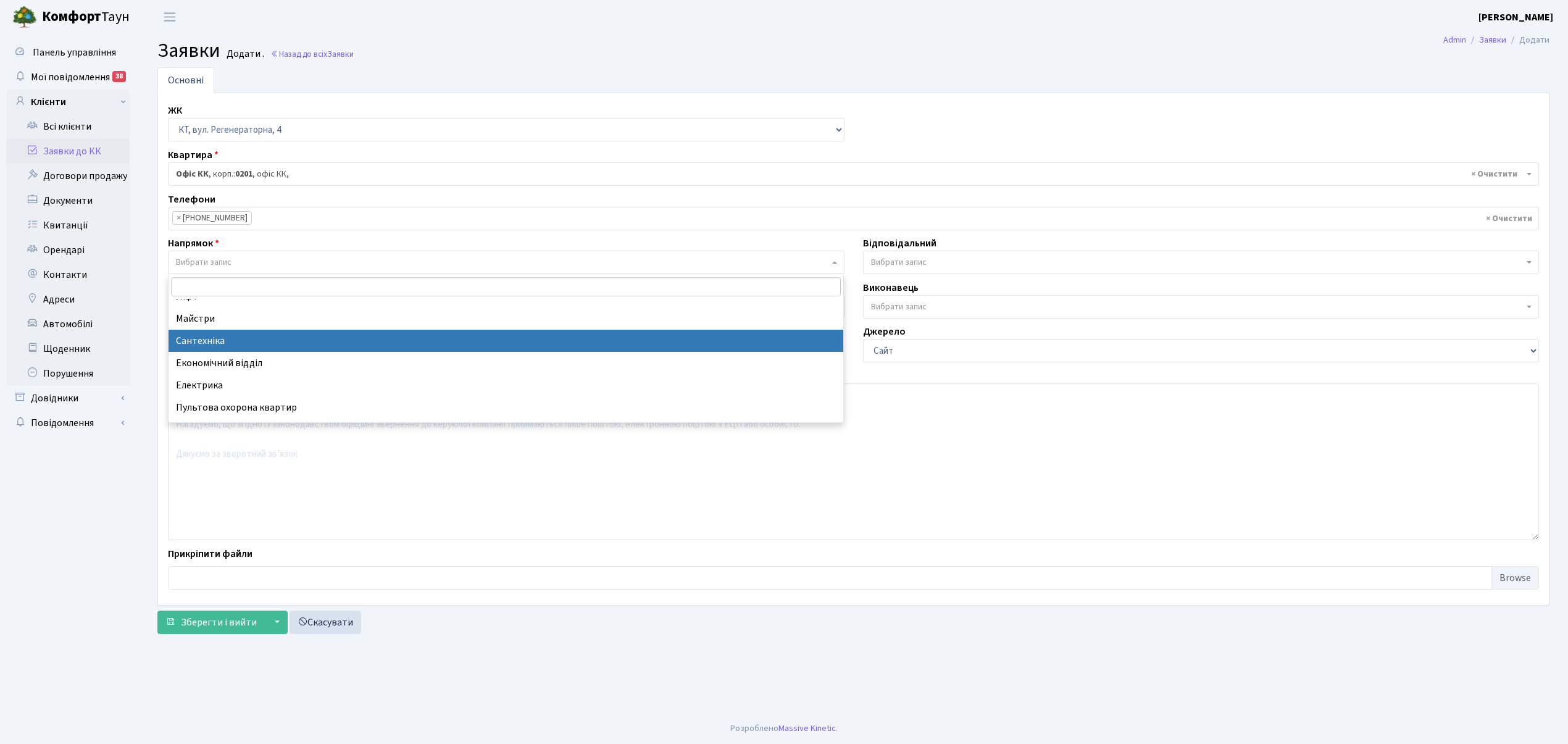
scroll to position [82, 0]
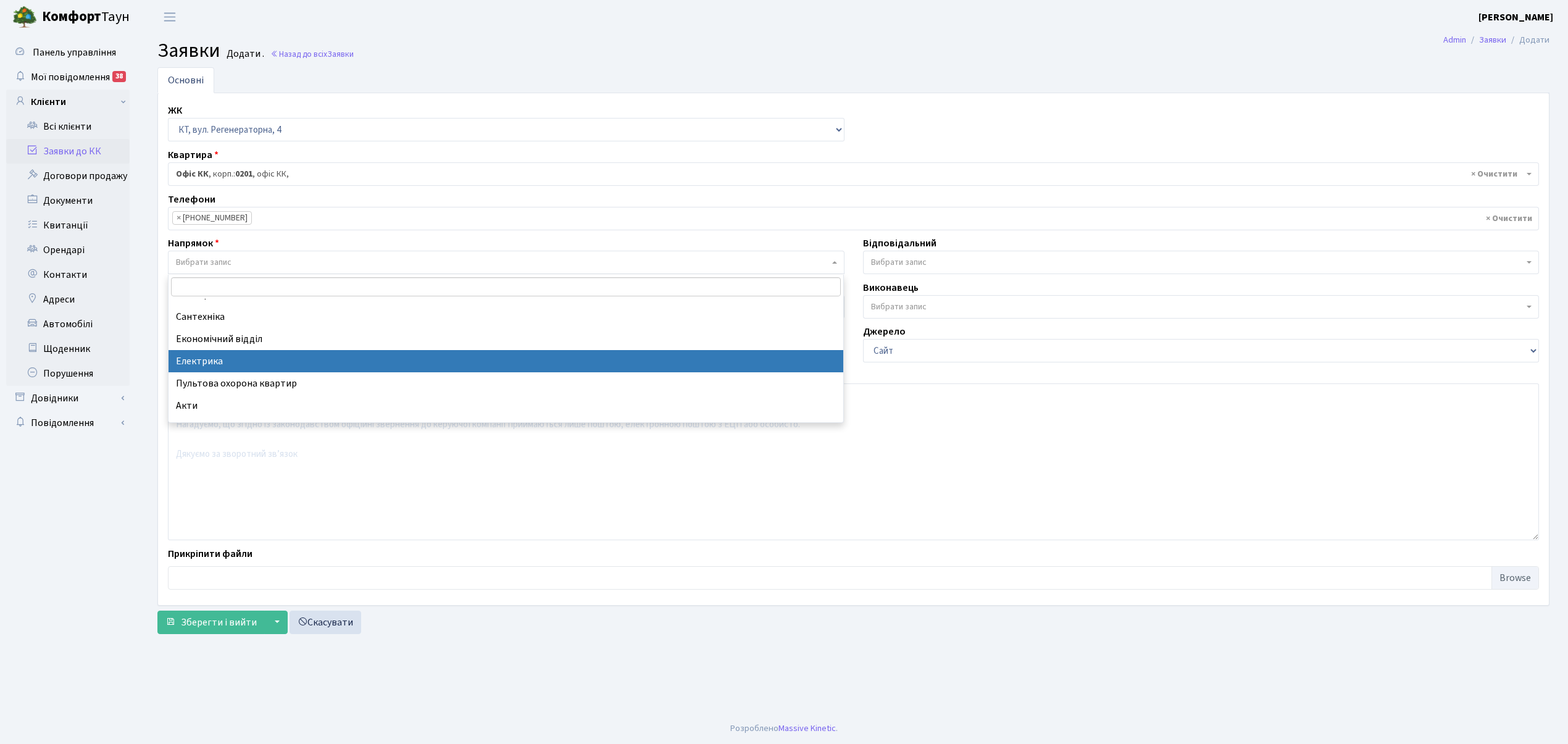
select select "3"
select select
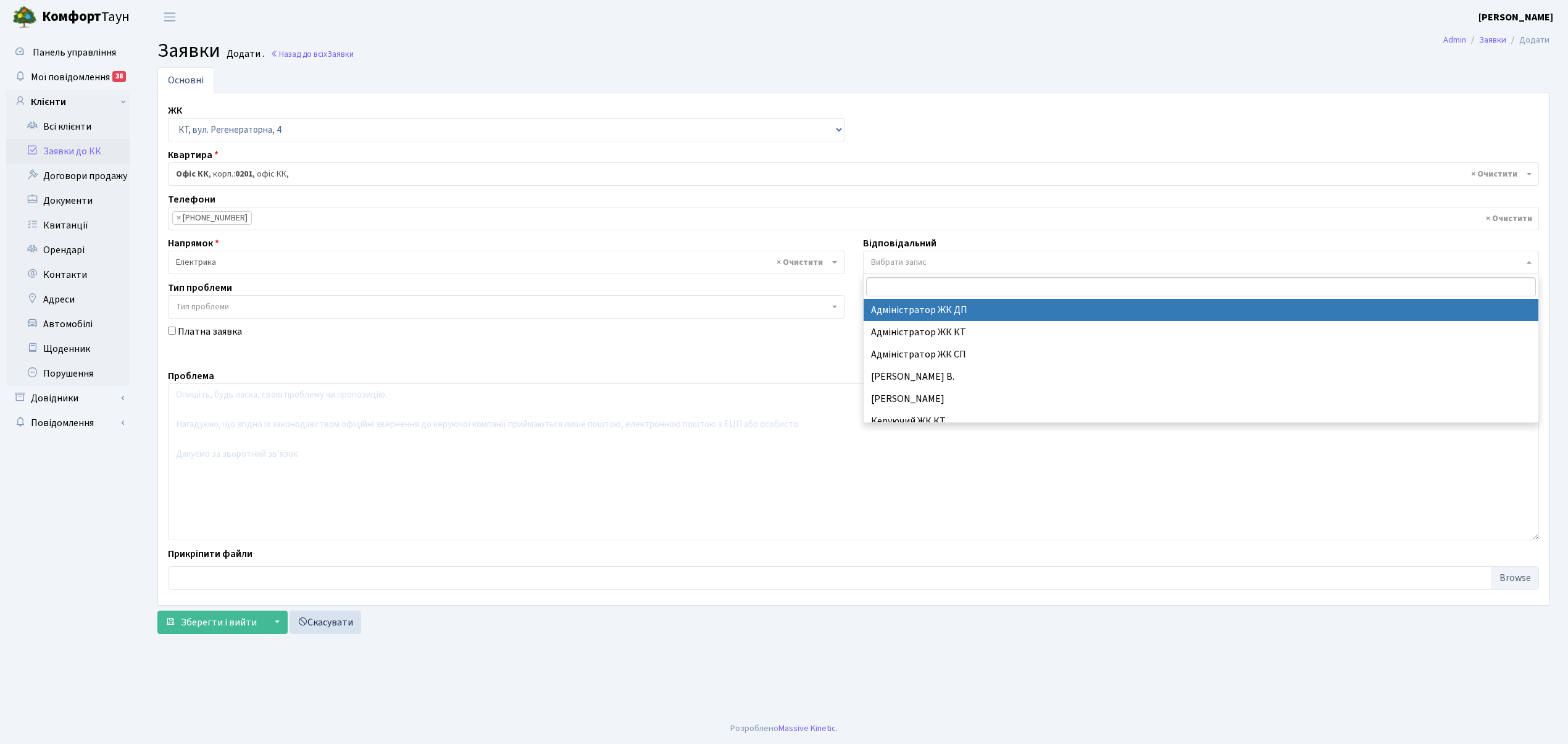
click at [907, 260] on span "Вибрати запис" at bounding box center [898, 263] width 56 height 13
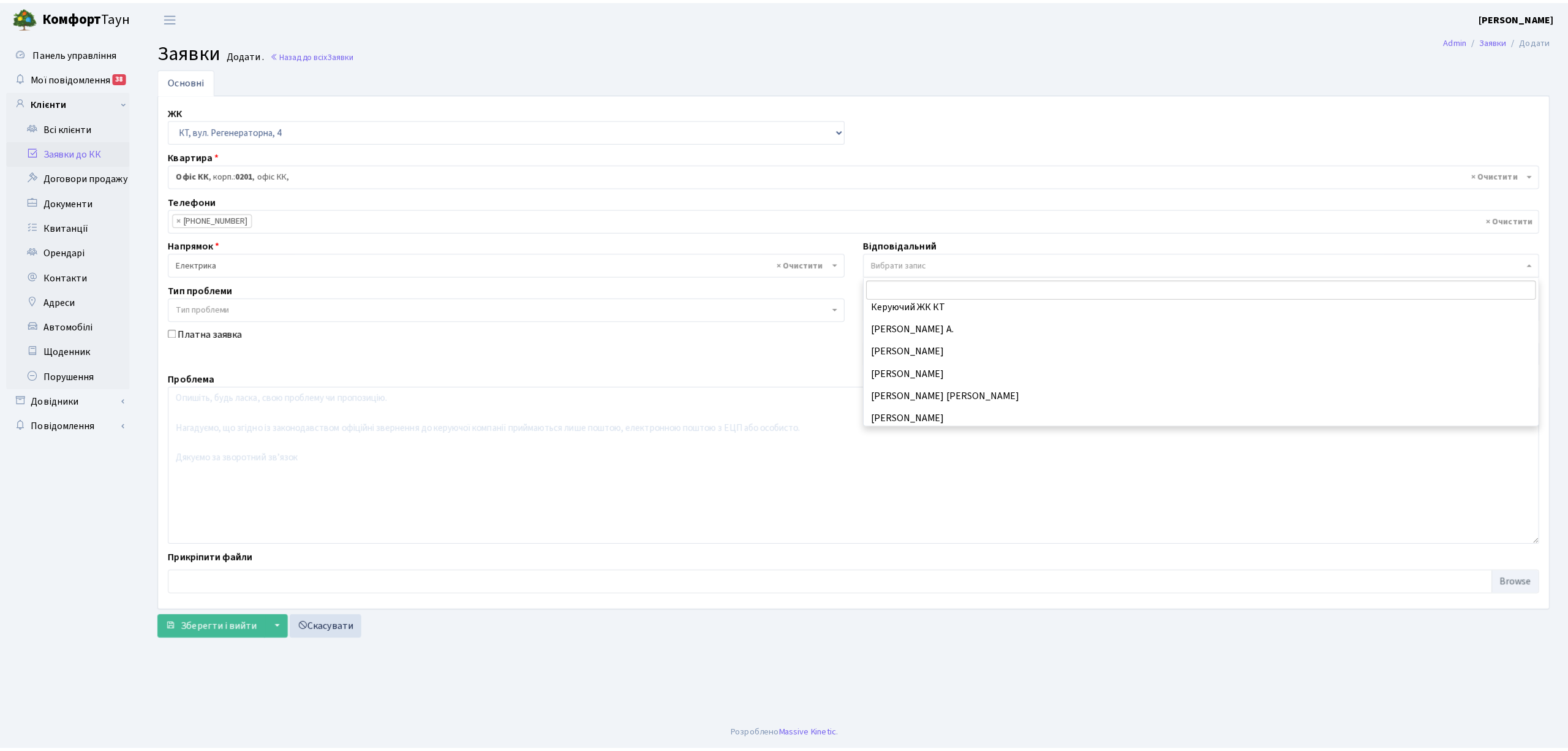
scroll to position [163, 0]
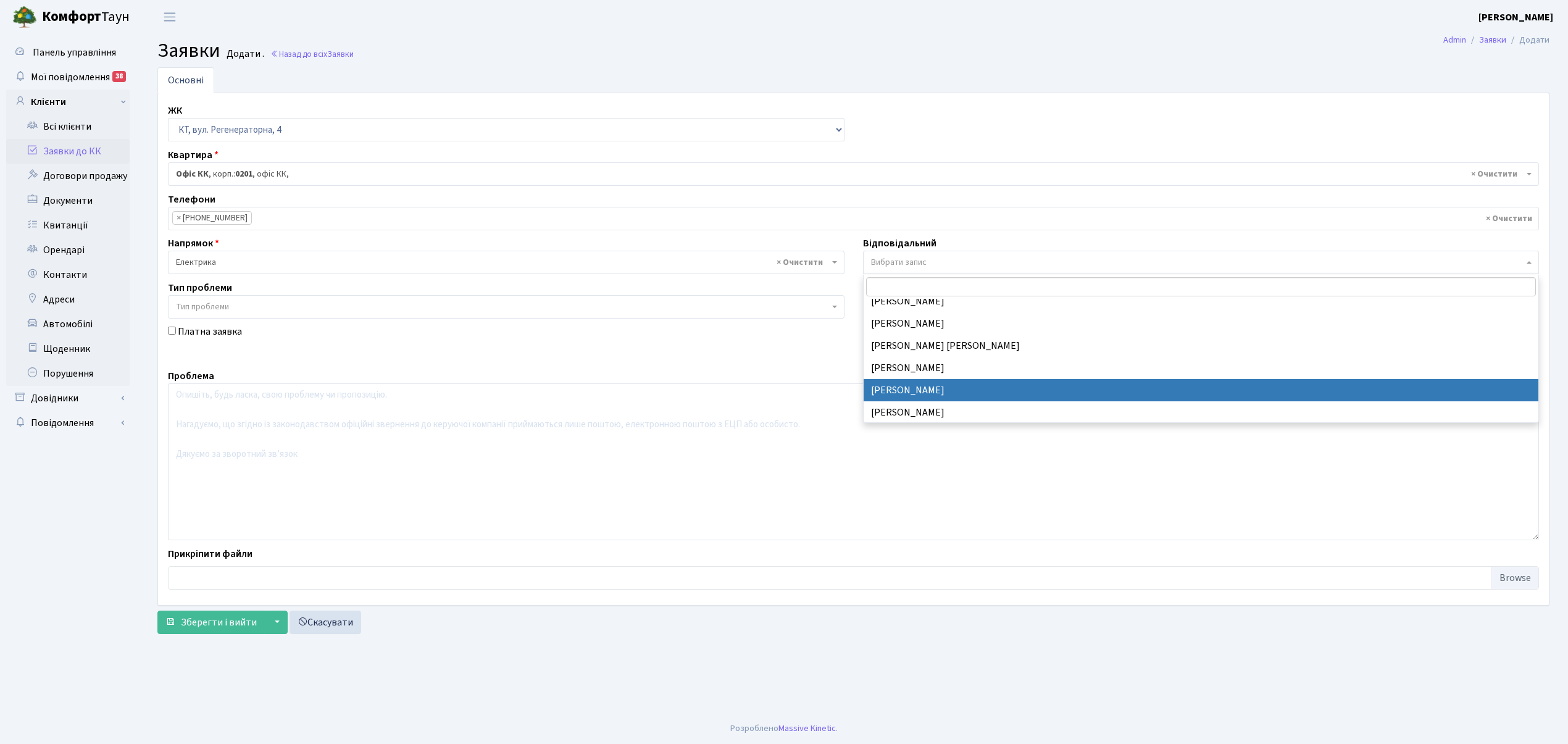
drag, startPoint x: 902, startPoint y: 390, endPoint x: 658, endPoint y: 420, distance: 245.8
select select "22"
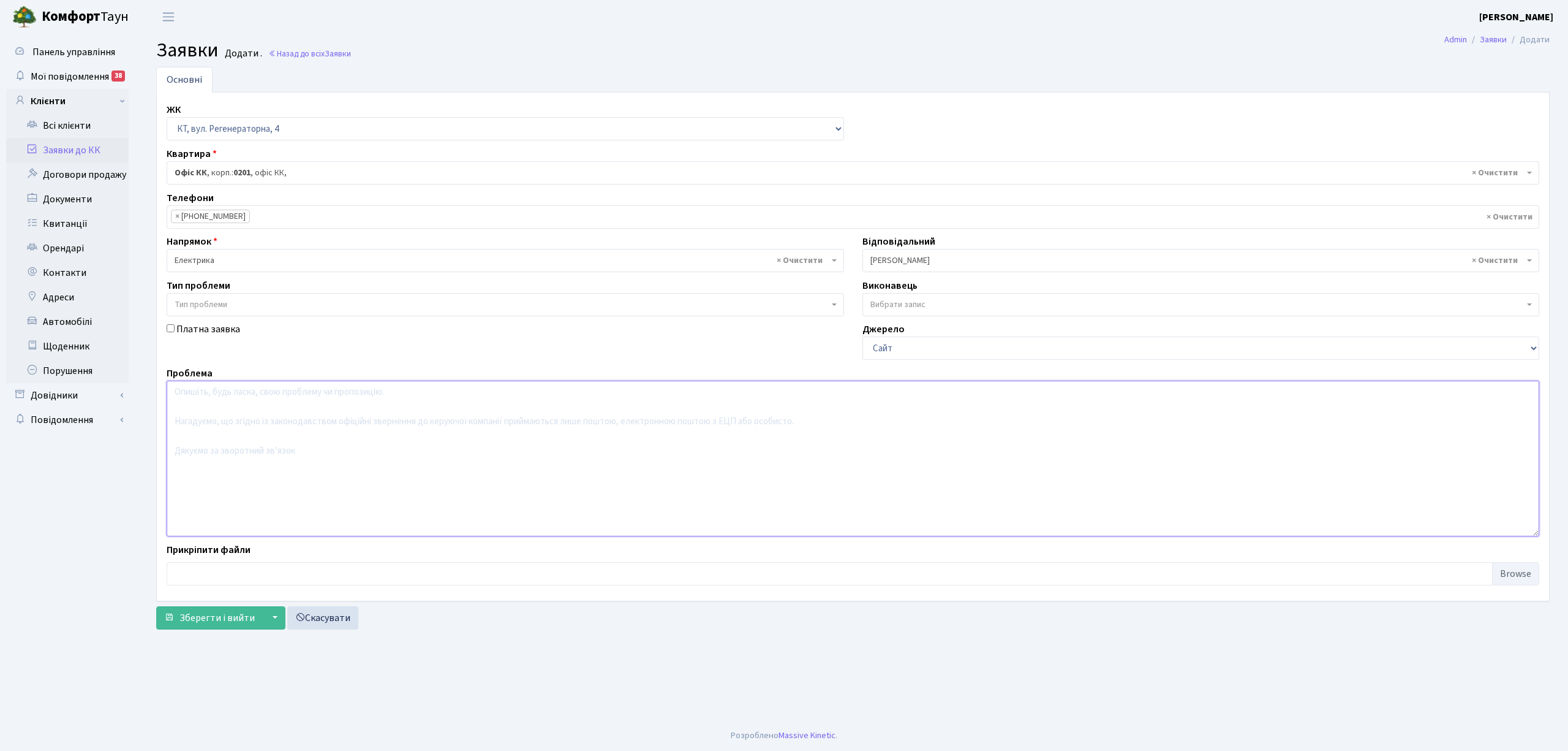
click at [202, 412] on textarea at bounding box center [852, 458] width 1373 height 156
type textarea "Соборності 17 (11, 12) під, частково в підьїздах вибило світло."
click at [226, 619] on span "Зберегти і вийти" at bounding box center [217, 617] width 75 height 13
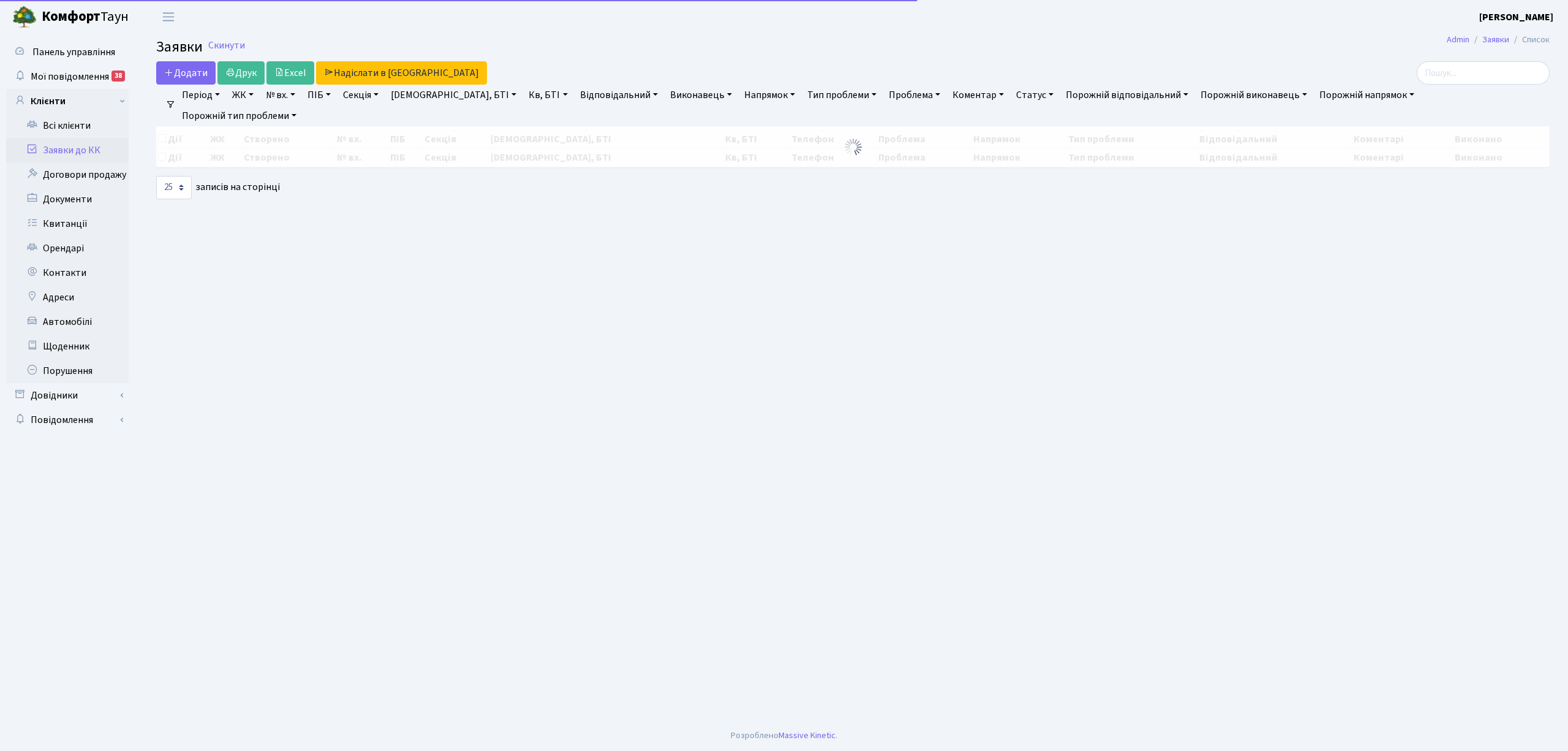
select select "25"
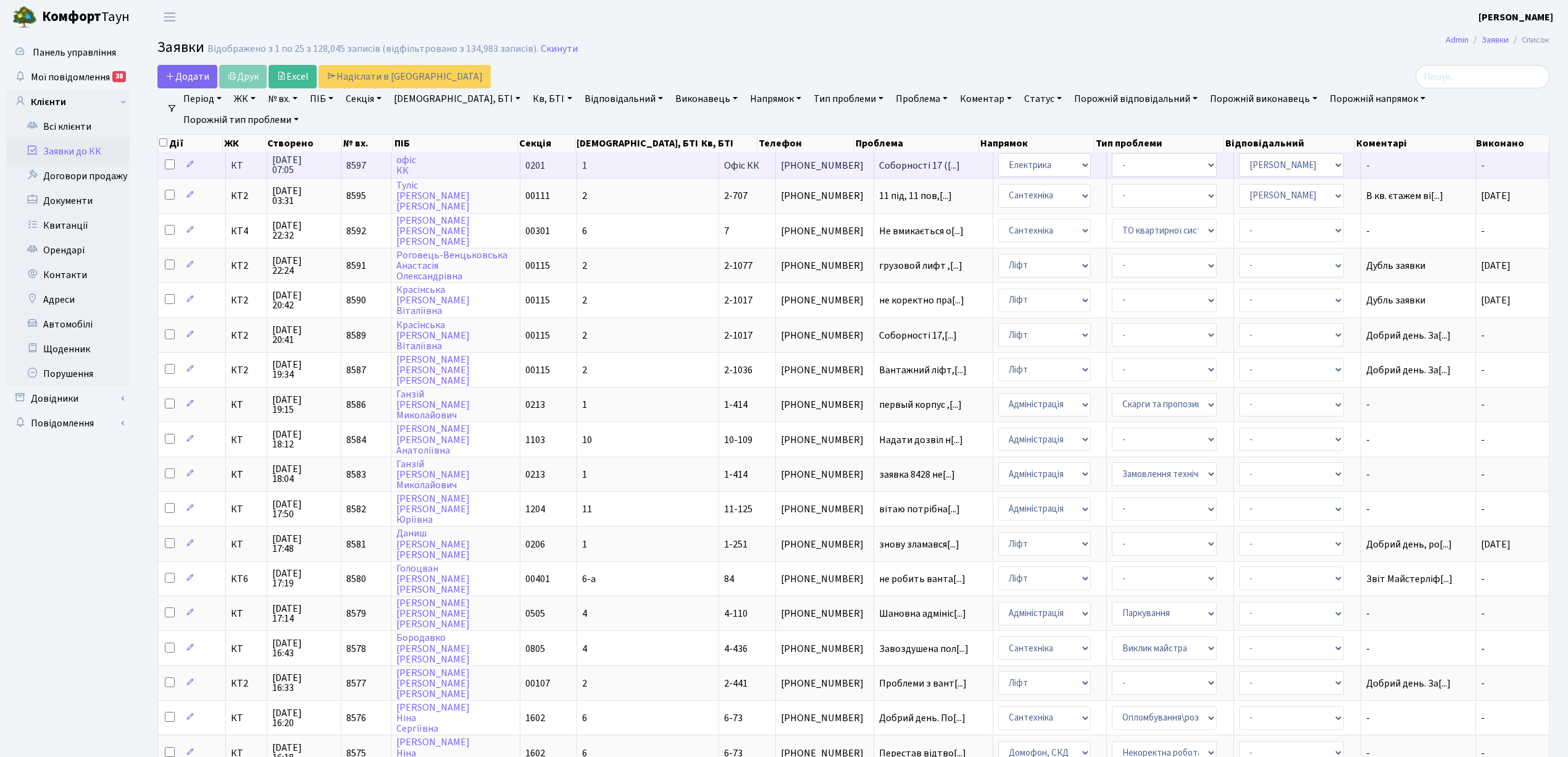
click at [485, 162] on td "офіс КК" at bounding box center [456, 165] width 129 height 26
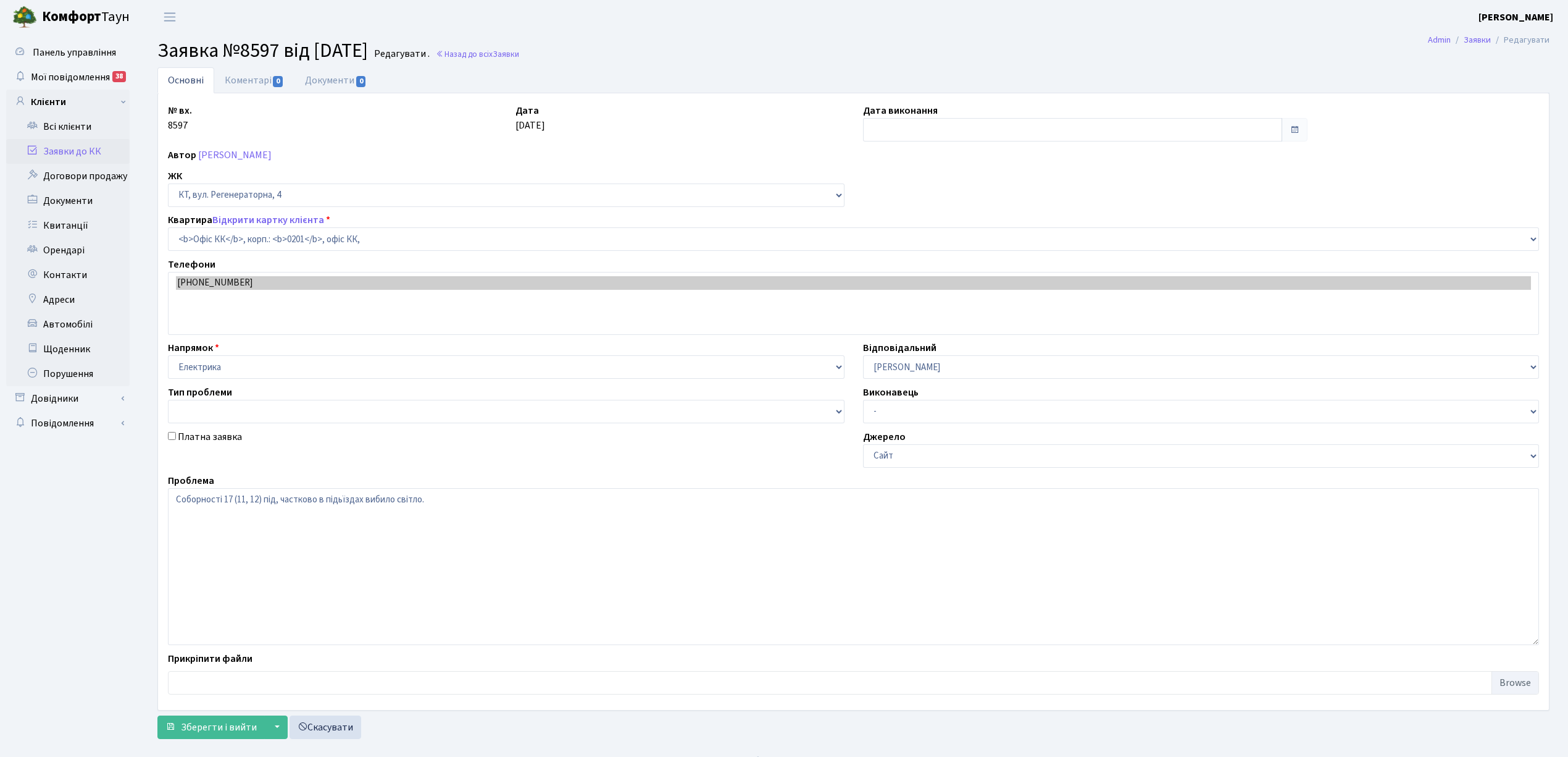
select select "4"
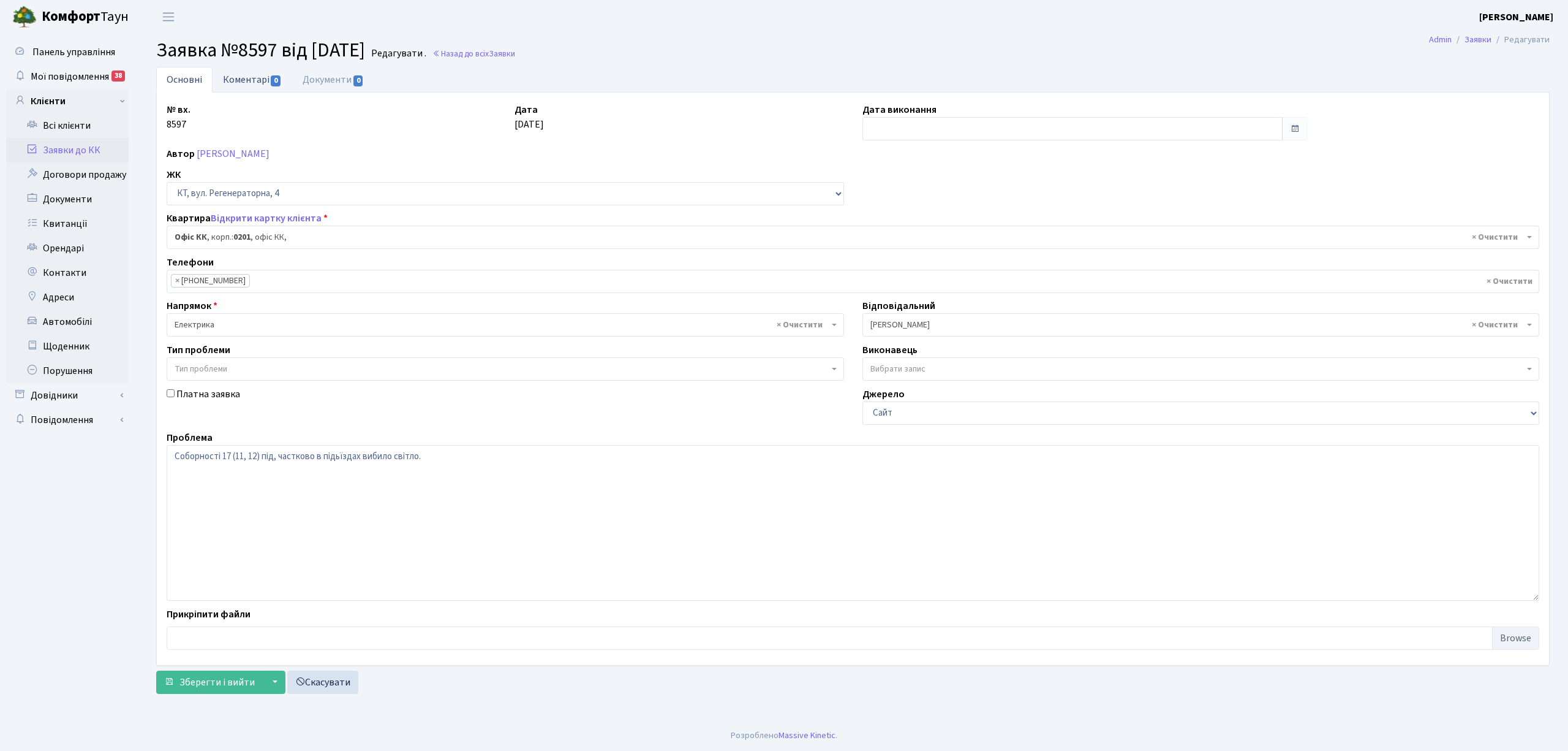
click at [252, 84] on link "Коментарі 0" at bounding box center [252, 79] width 79 height 25
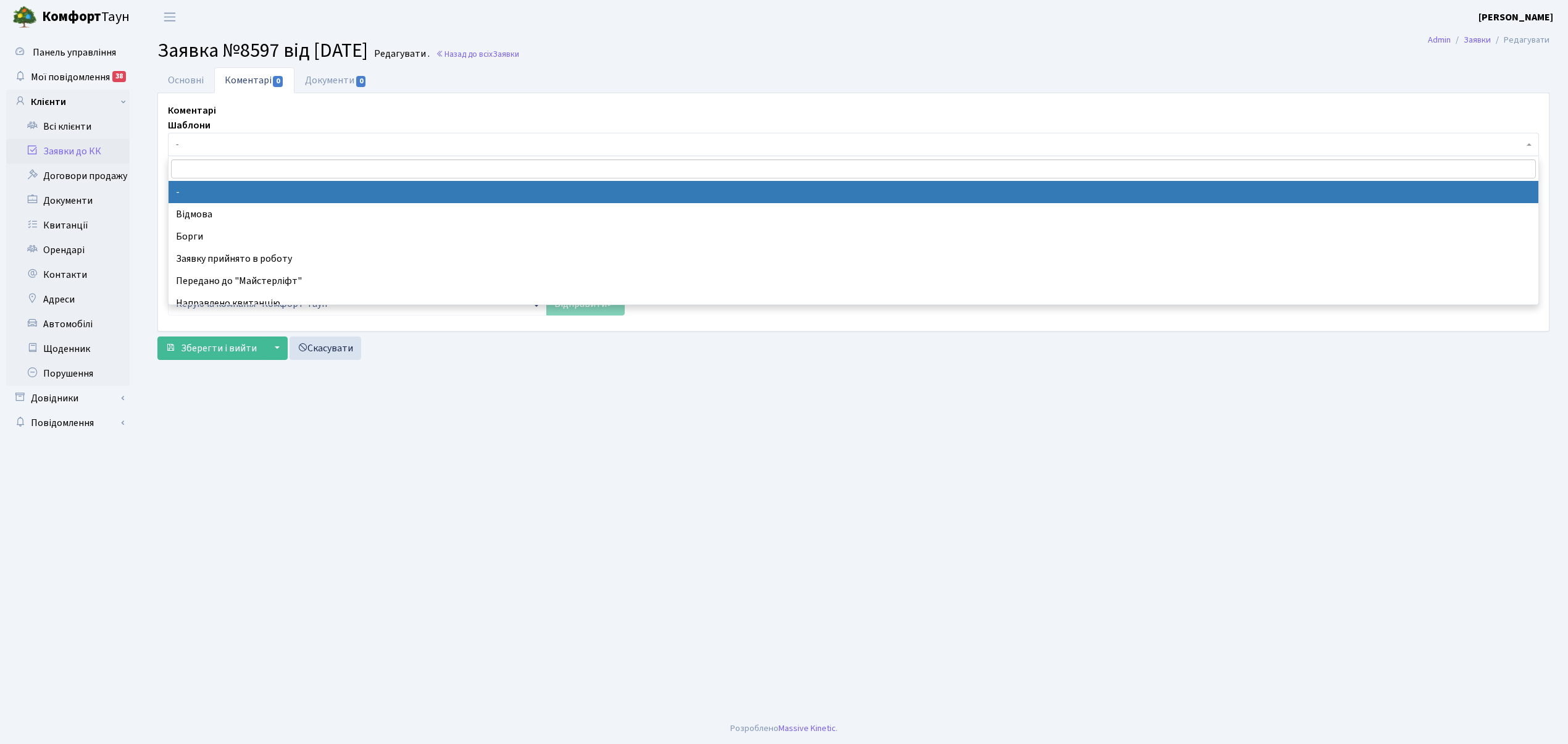
click at [240, 146] on span "-" at bounding box center [849, 144] width 1348 height 13
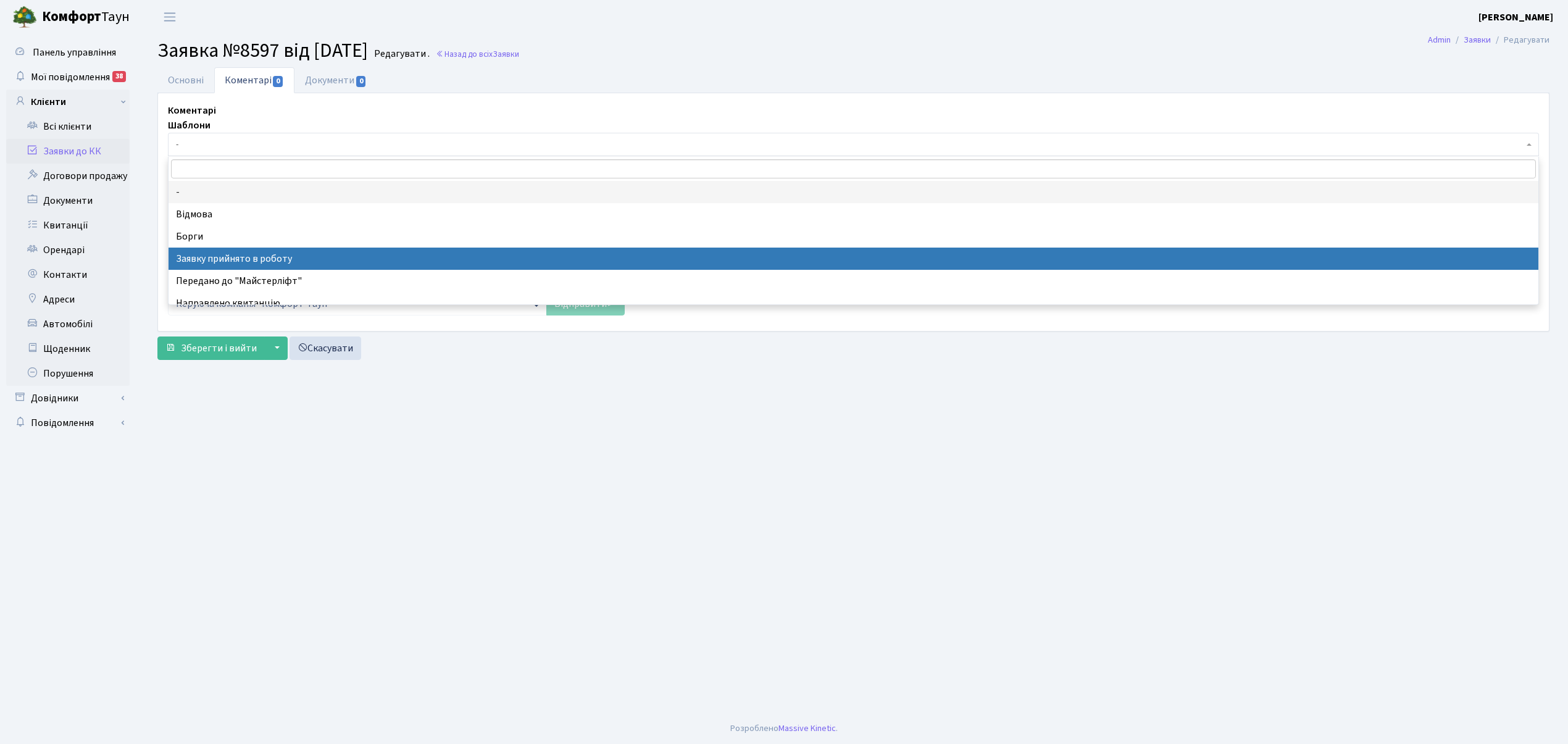
select select "7"
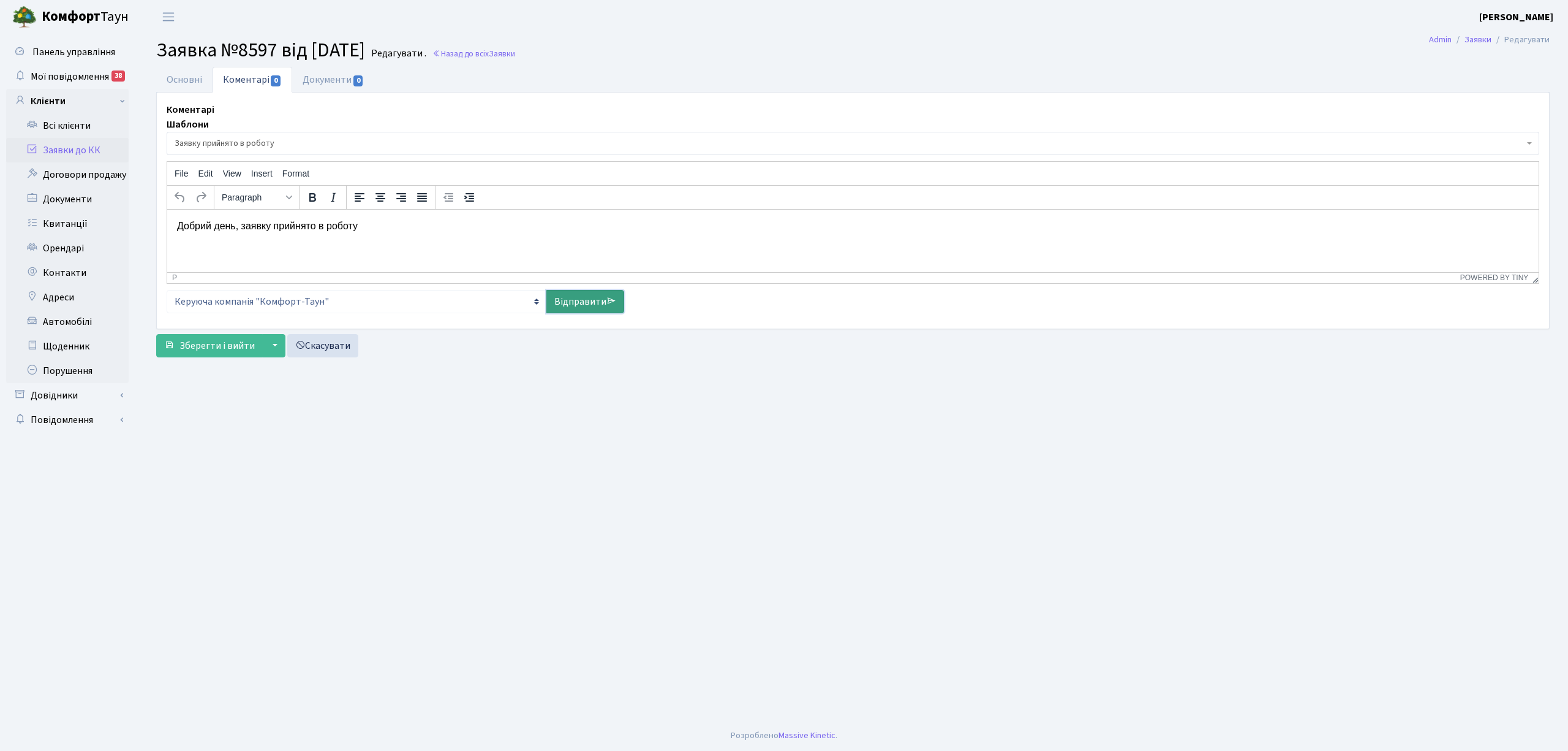
click at [571, 310] on link "Відправити" at bounding box center [585, 302] width 78 height 23
select select
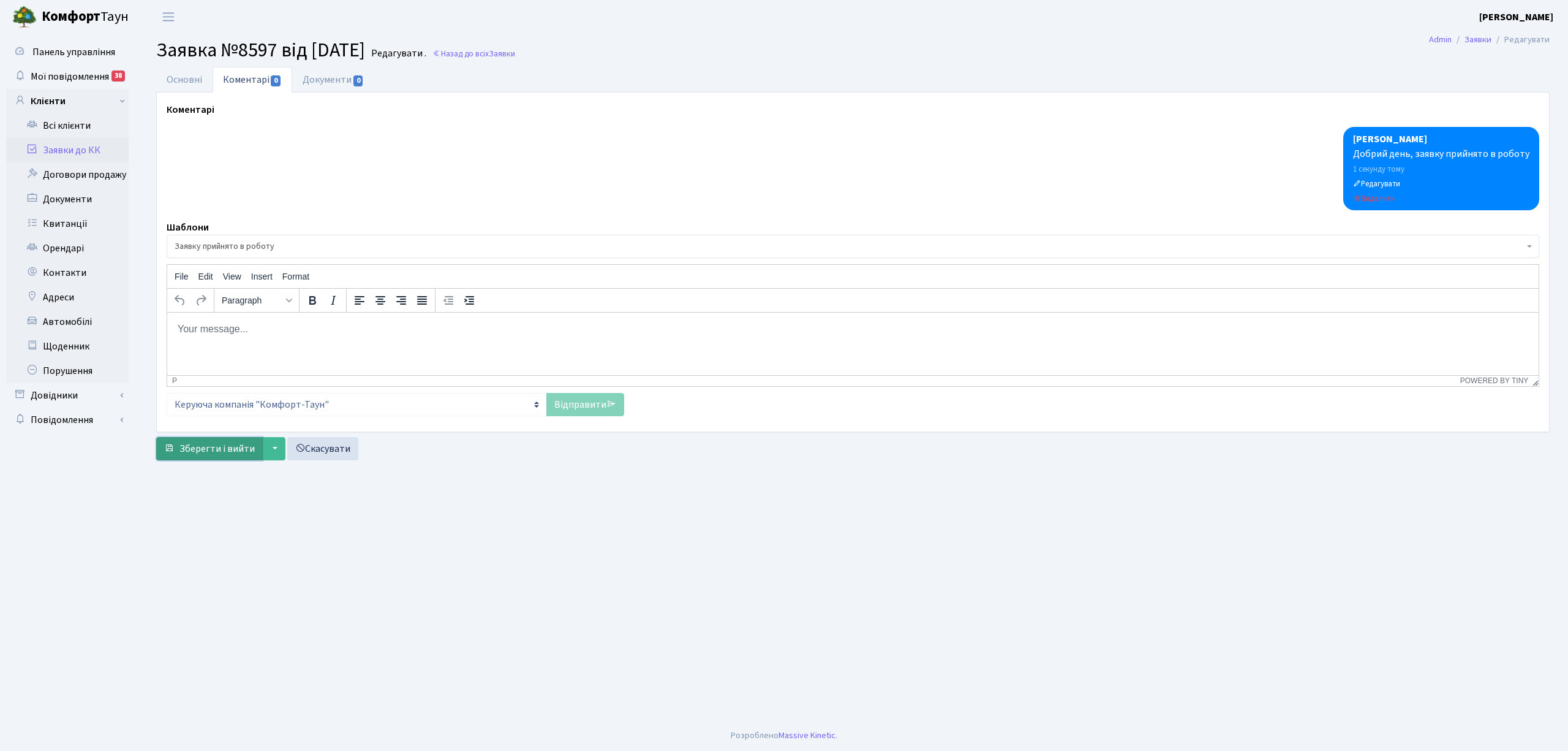
click at [221, 445] on span "Зберегти і вийти" at bounding box center [217, 448] width 75 height 13
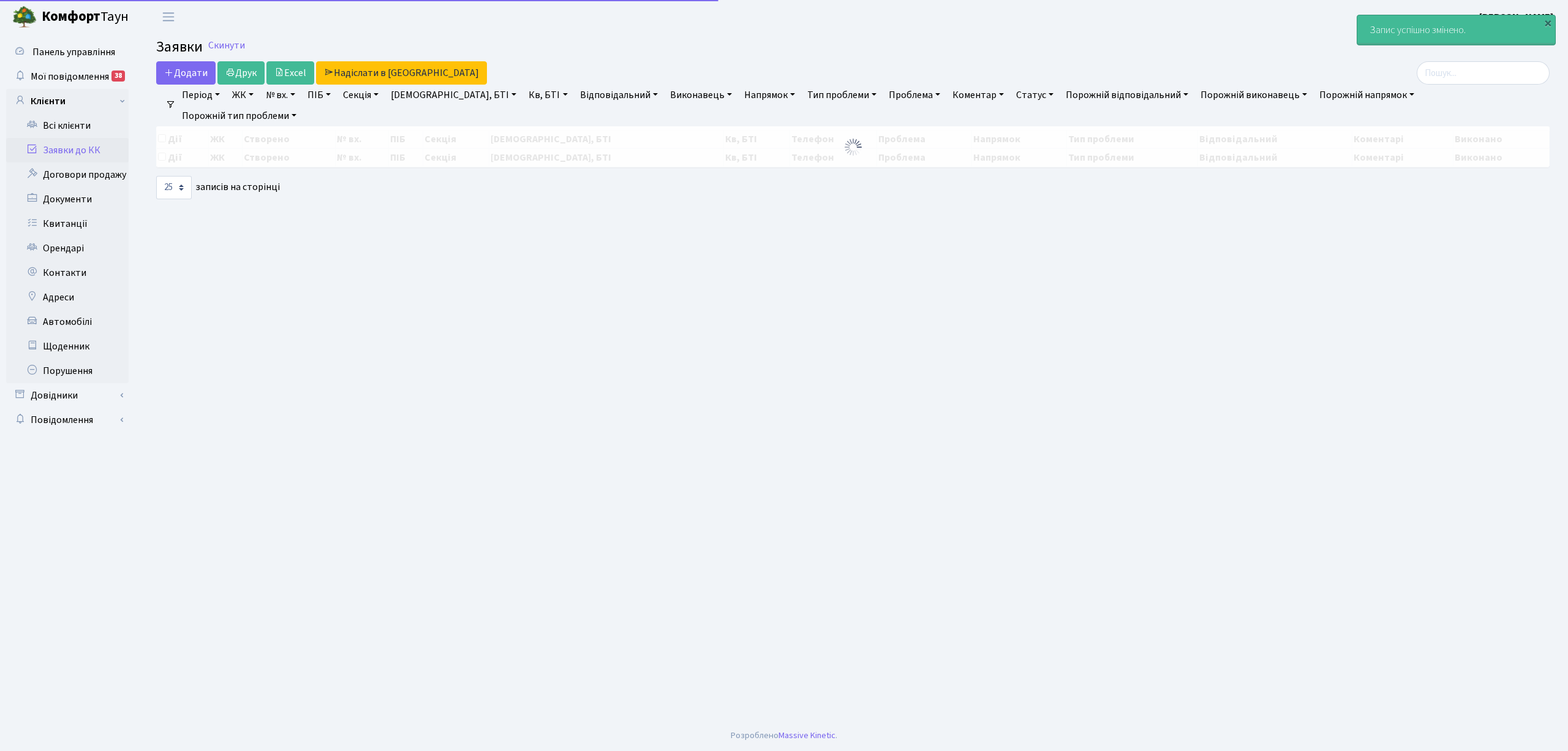
select select "25"
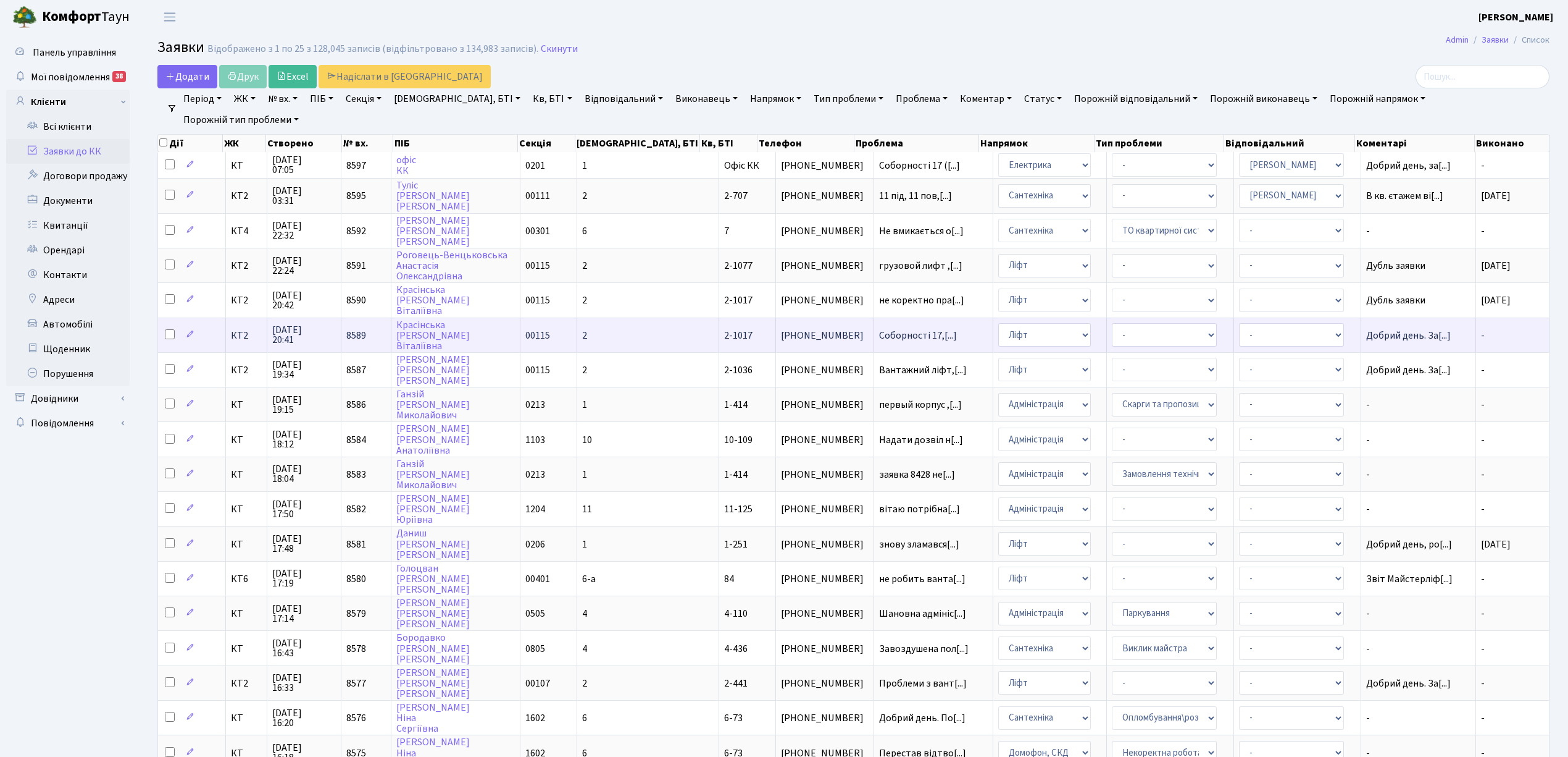
click at [635, 318] on td "2" at bounding box center [648, 335] width 142 height 35
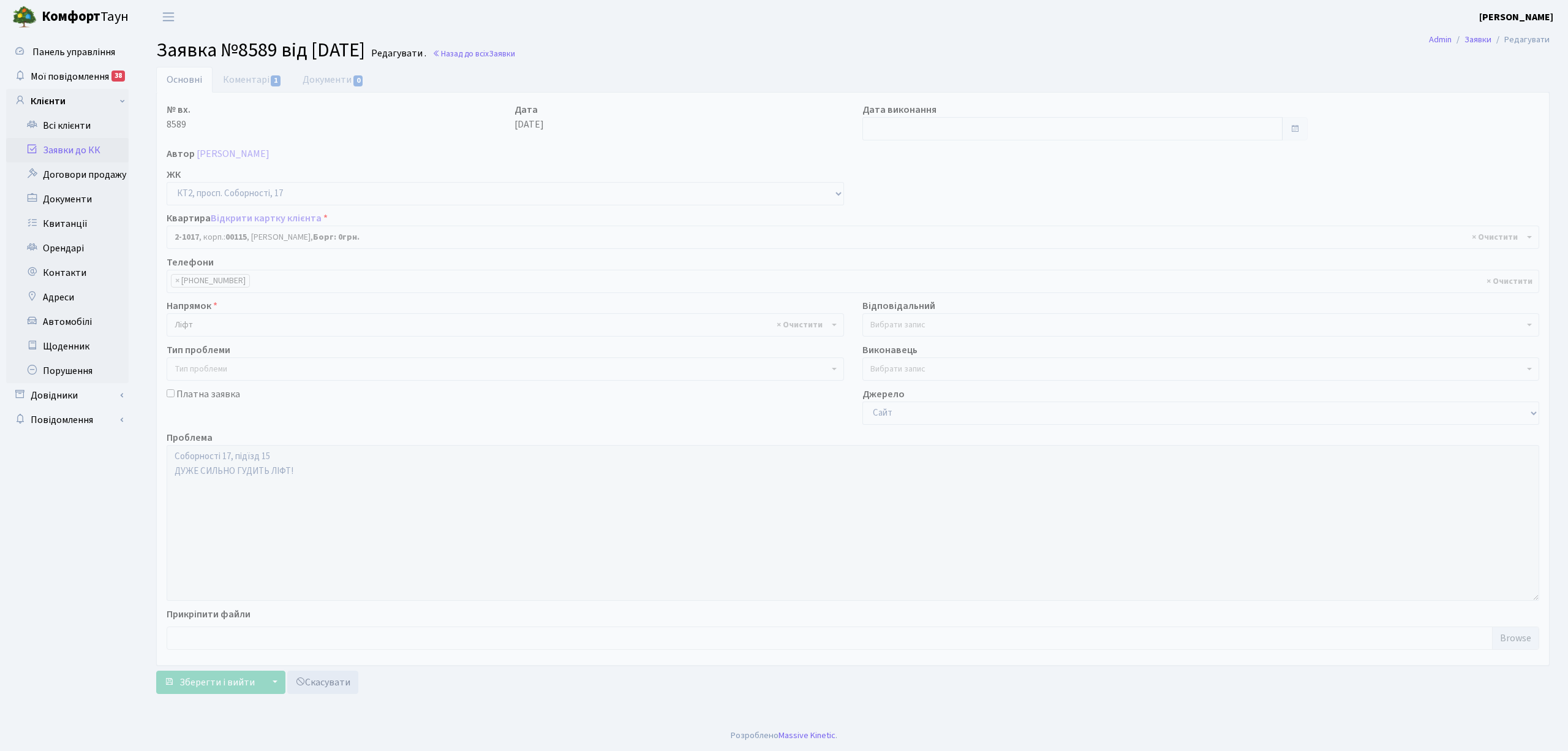
select select "12628"
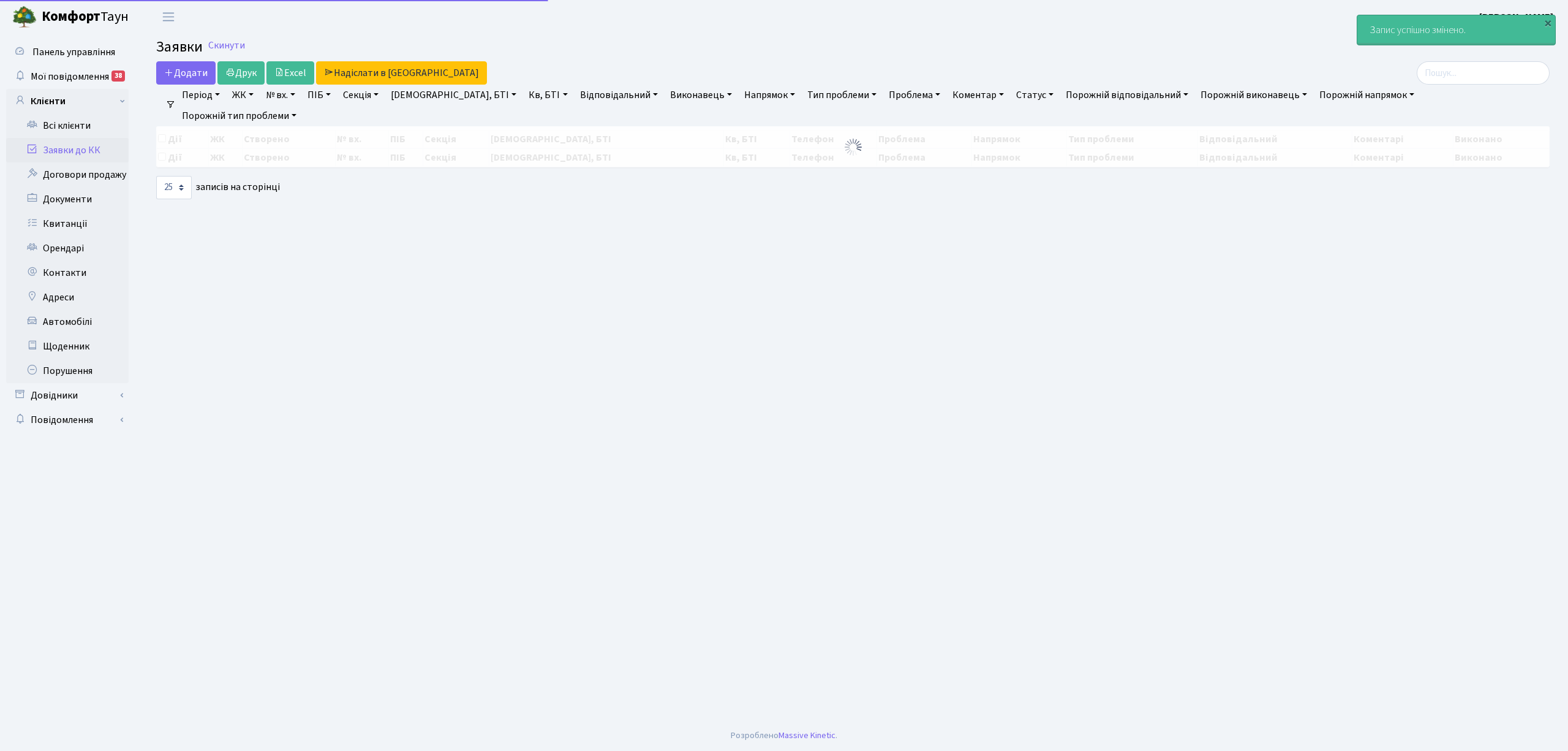
select select "25"
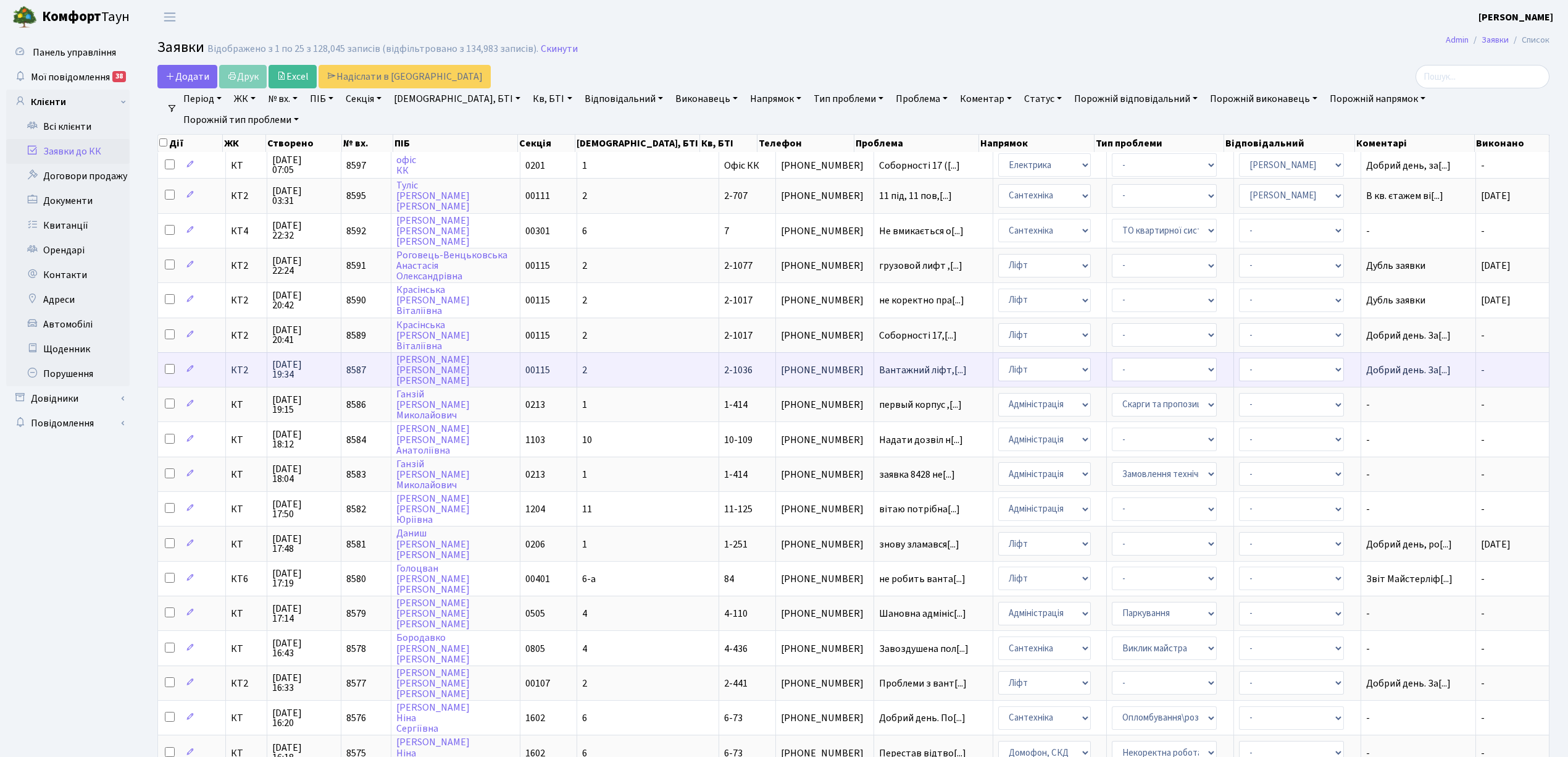
click at [803, 365] on span "[PHONE_NUMBER]" at bounding box center [825, 369] width 88 height 10
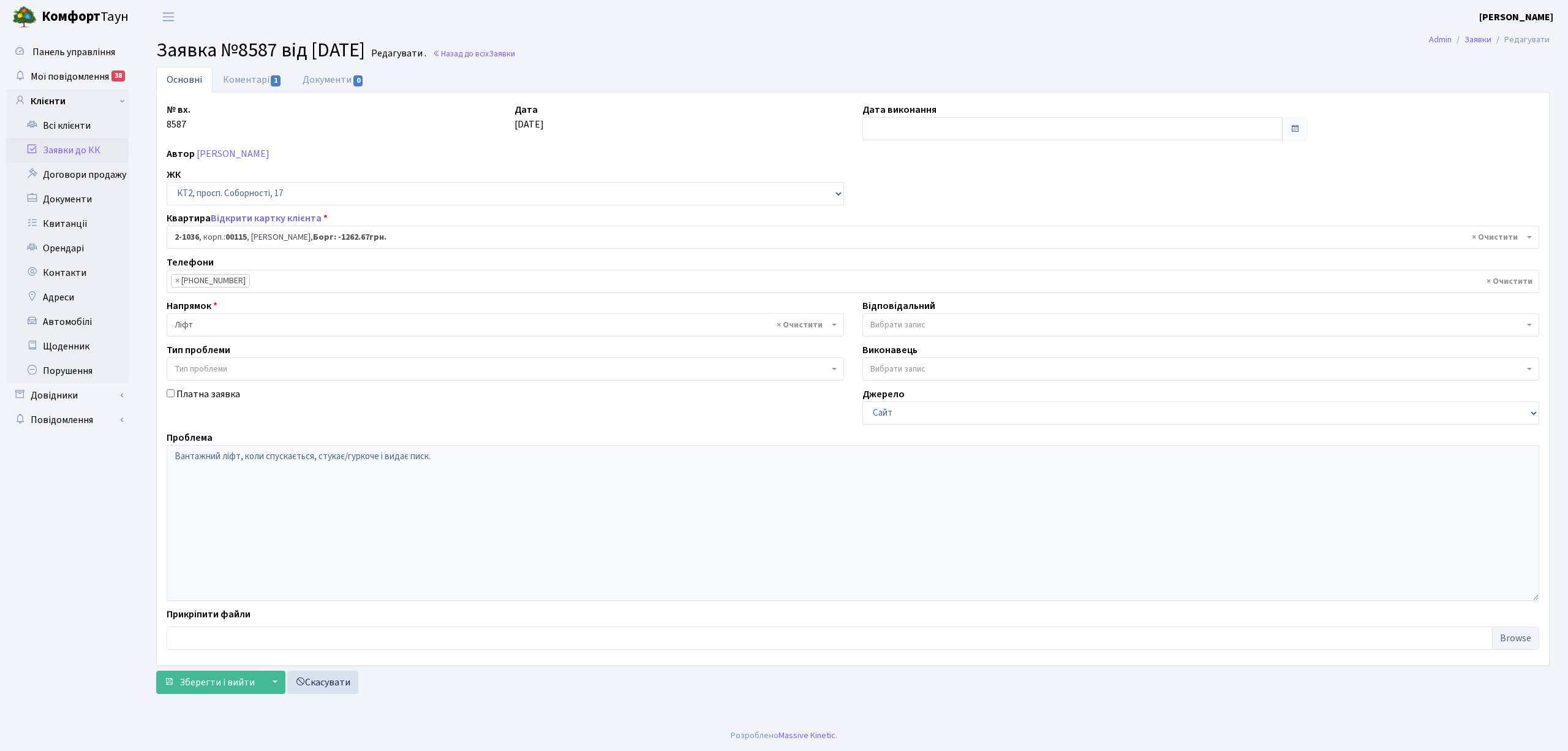
select select "12647"
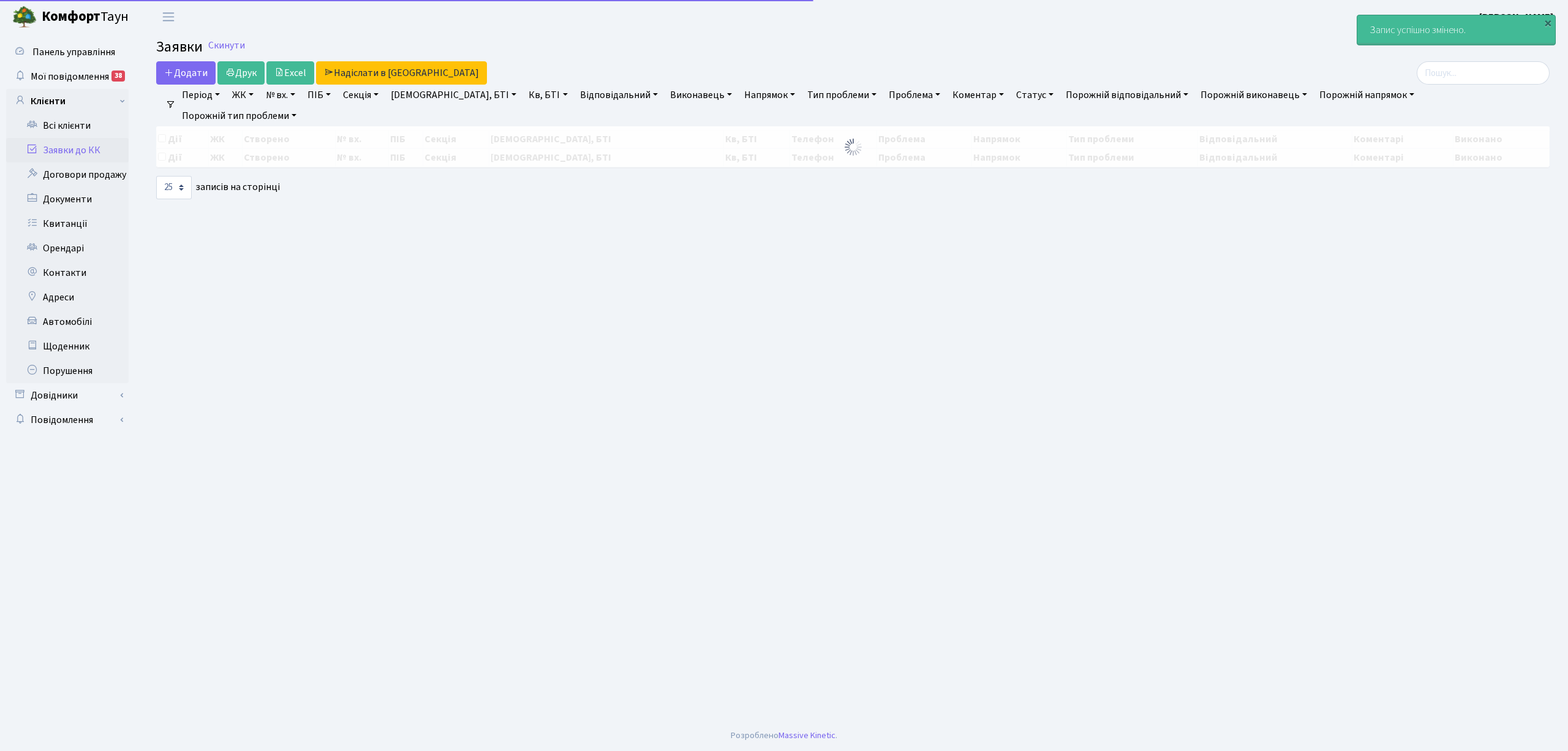
select select "25"
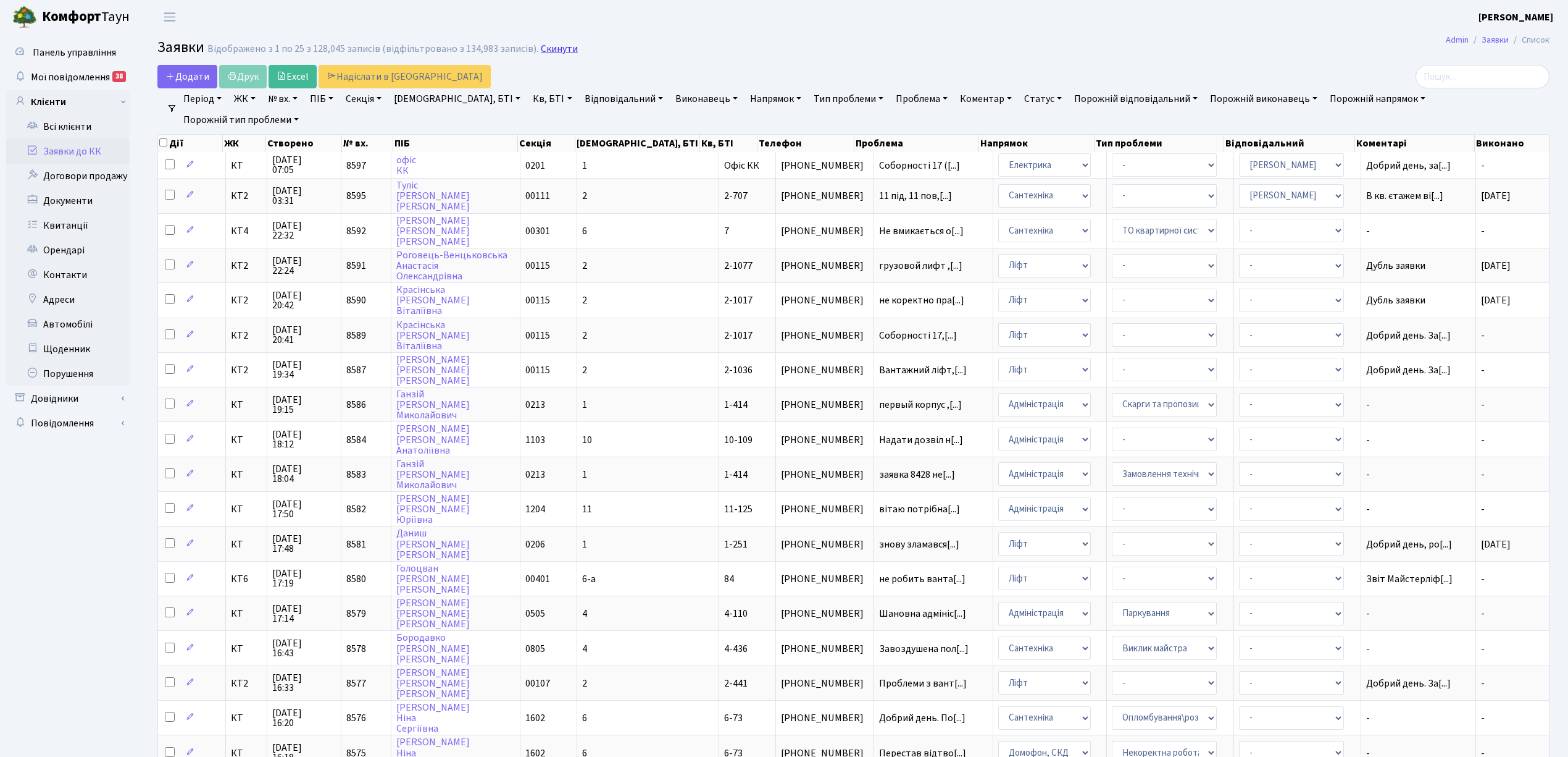
click at [547, 43] on link "Скинути" at bounding box center [559, 49] width 37 height 12
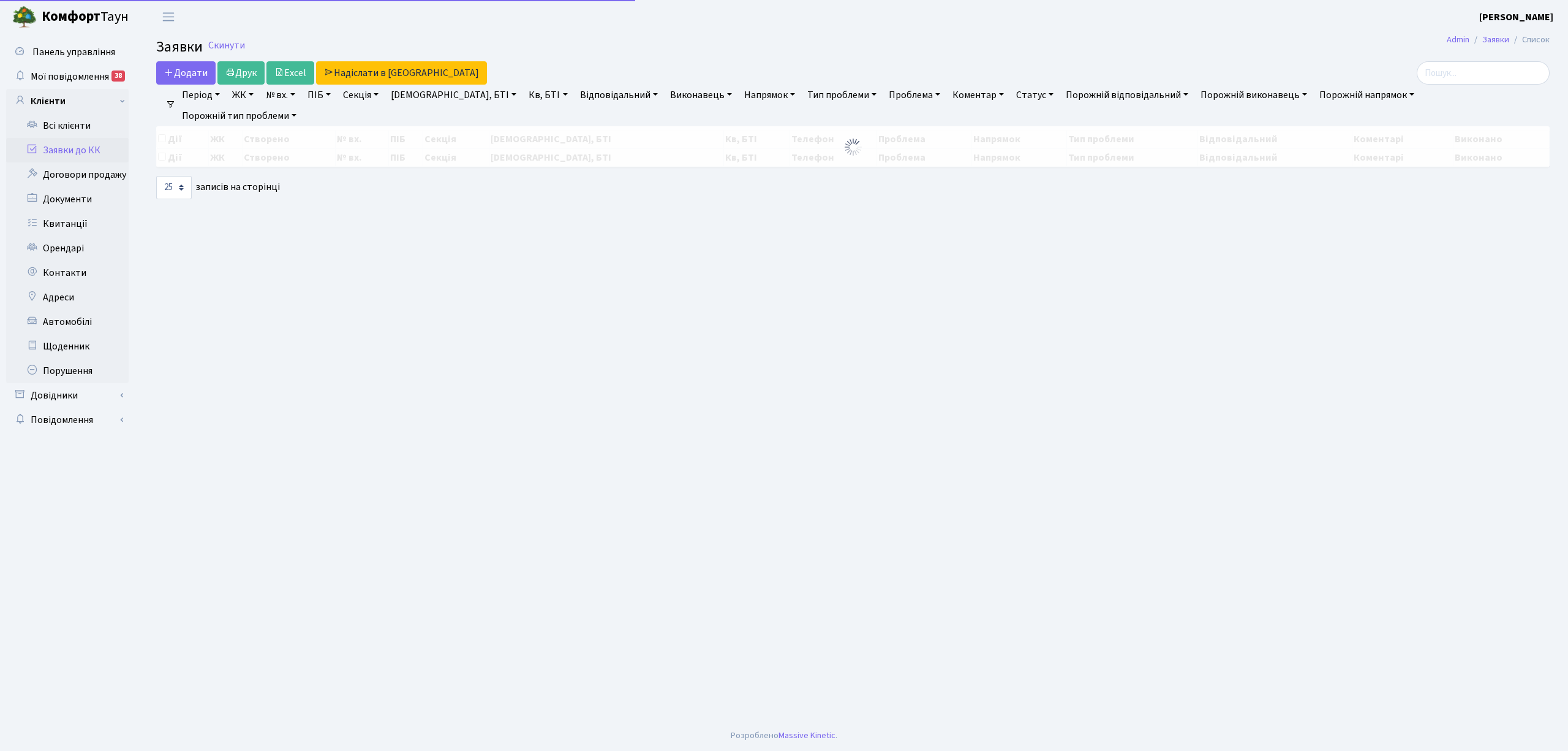
select select "25"
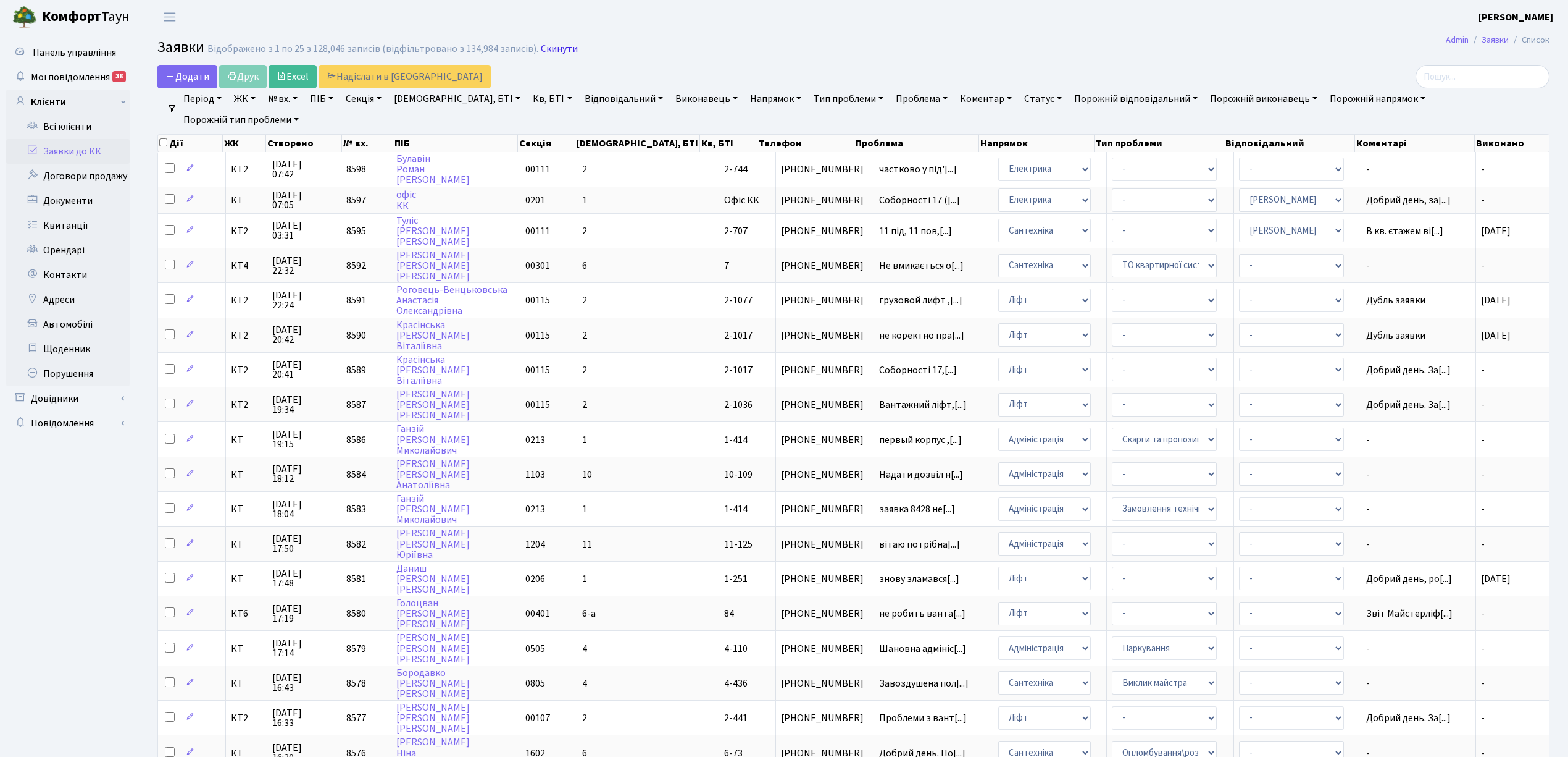
click at [541, 50] on link "Скинути" at bounding box center [559, 49] width 37 height 12
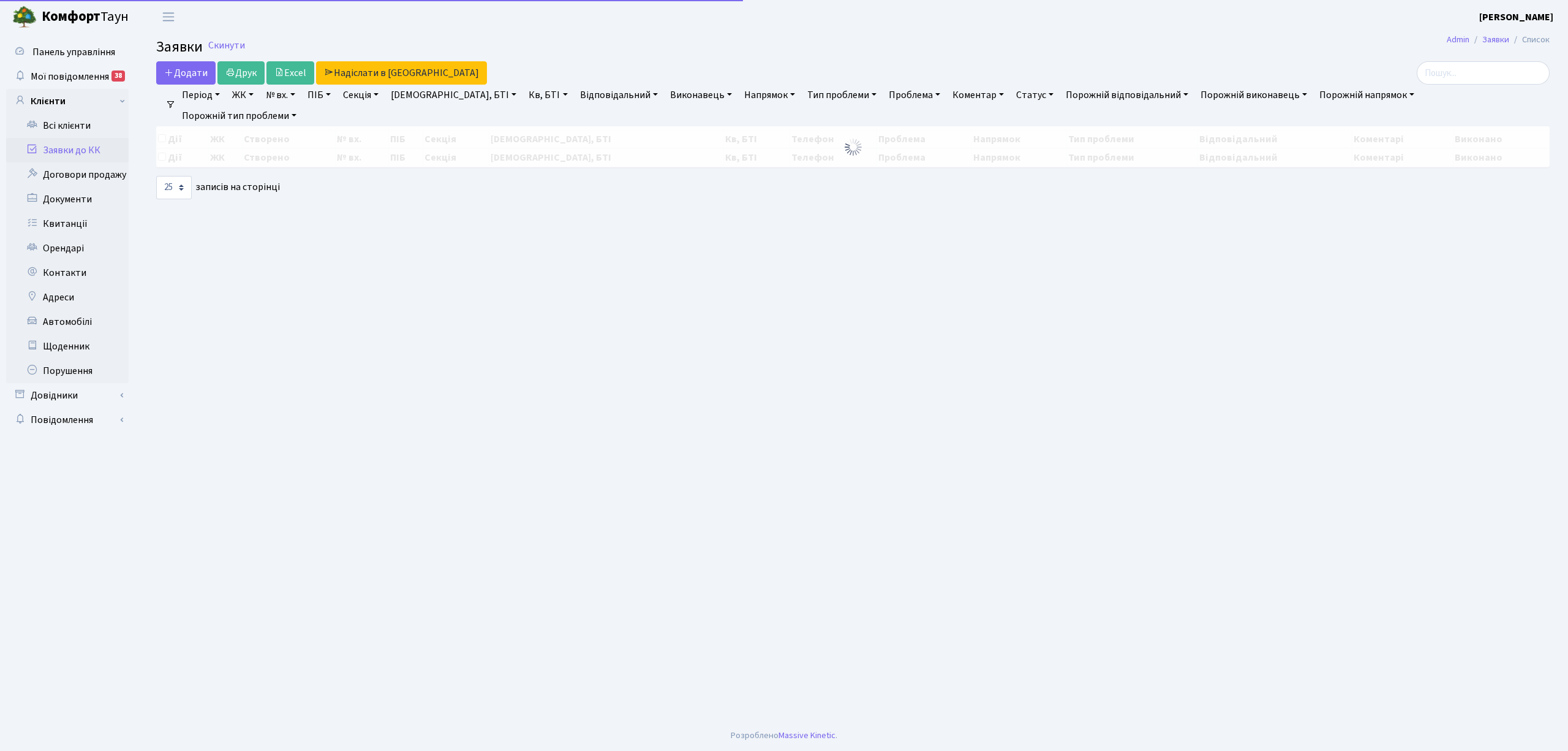
select select "25"
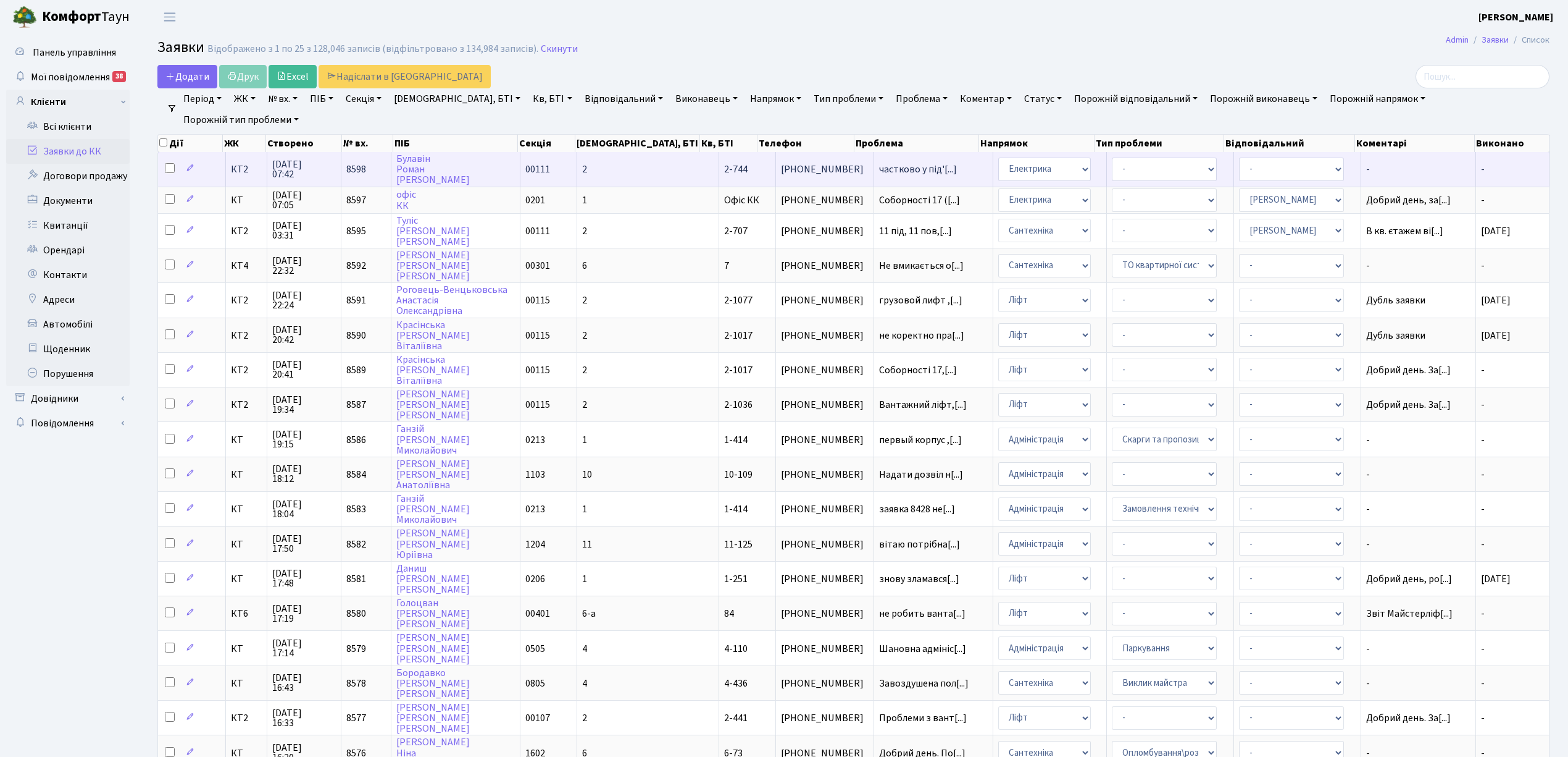
click at [366, 167] on span "8598" at bounding box center [356, 169] width 20 height 13
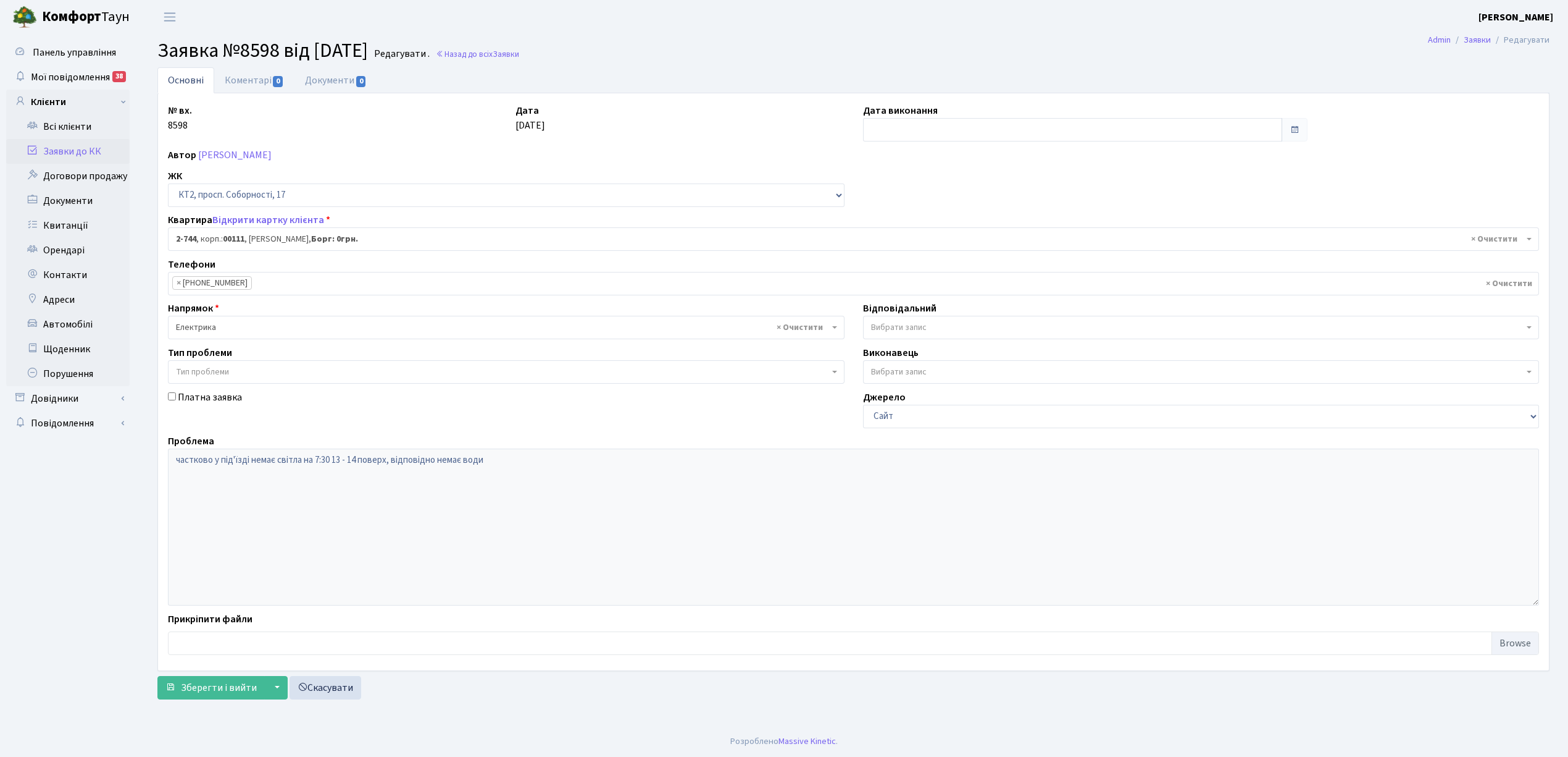
select select "15795"
click at [240, 80] on link "Коментарі 0" at bounding box center [254, 80] width 80 height 25
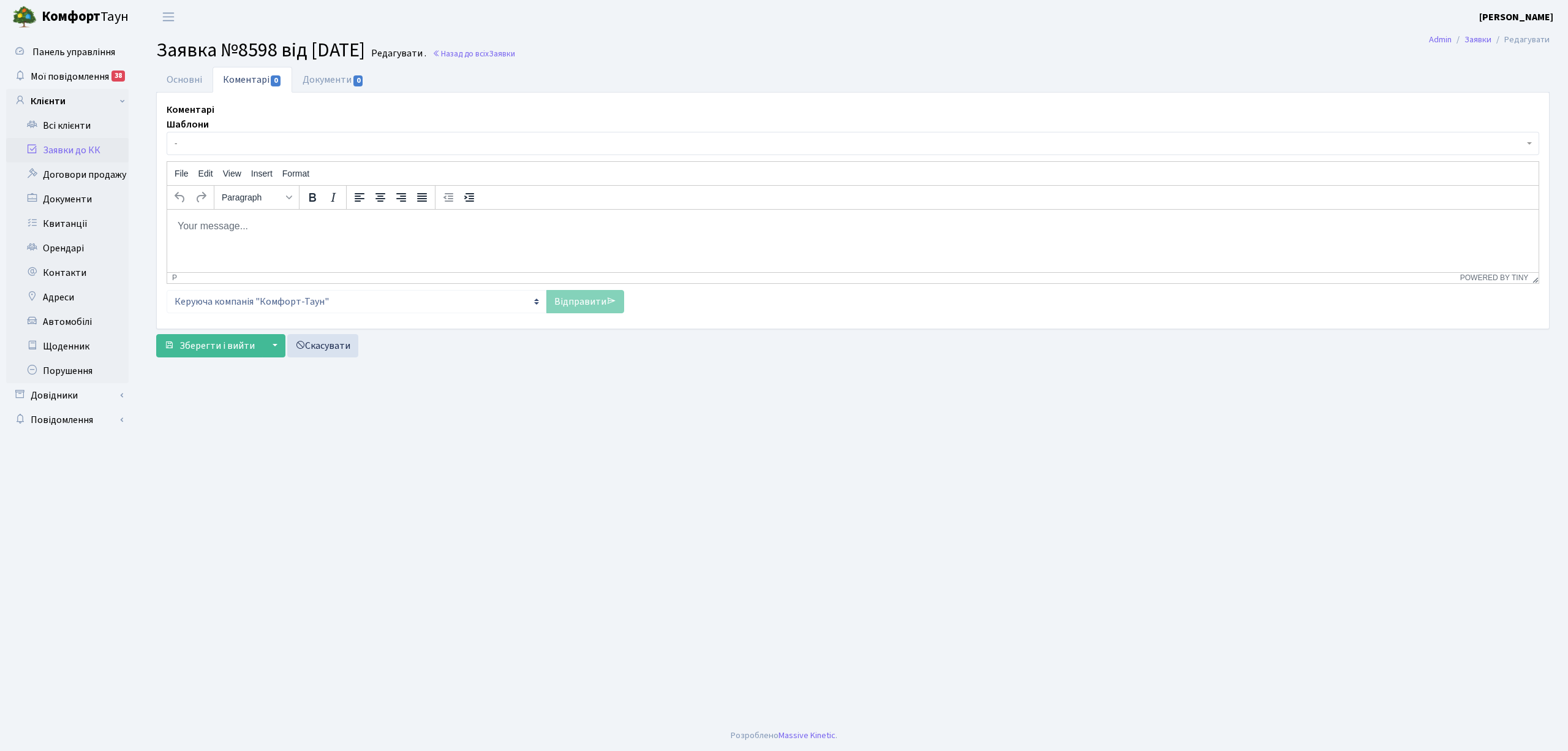
click at [236, 149] on span "-" at bounding box center [849, 143] width 1349 height 12
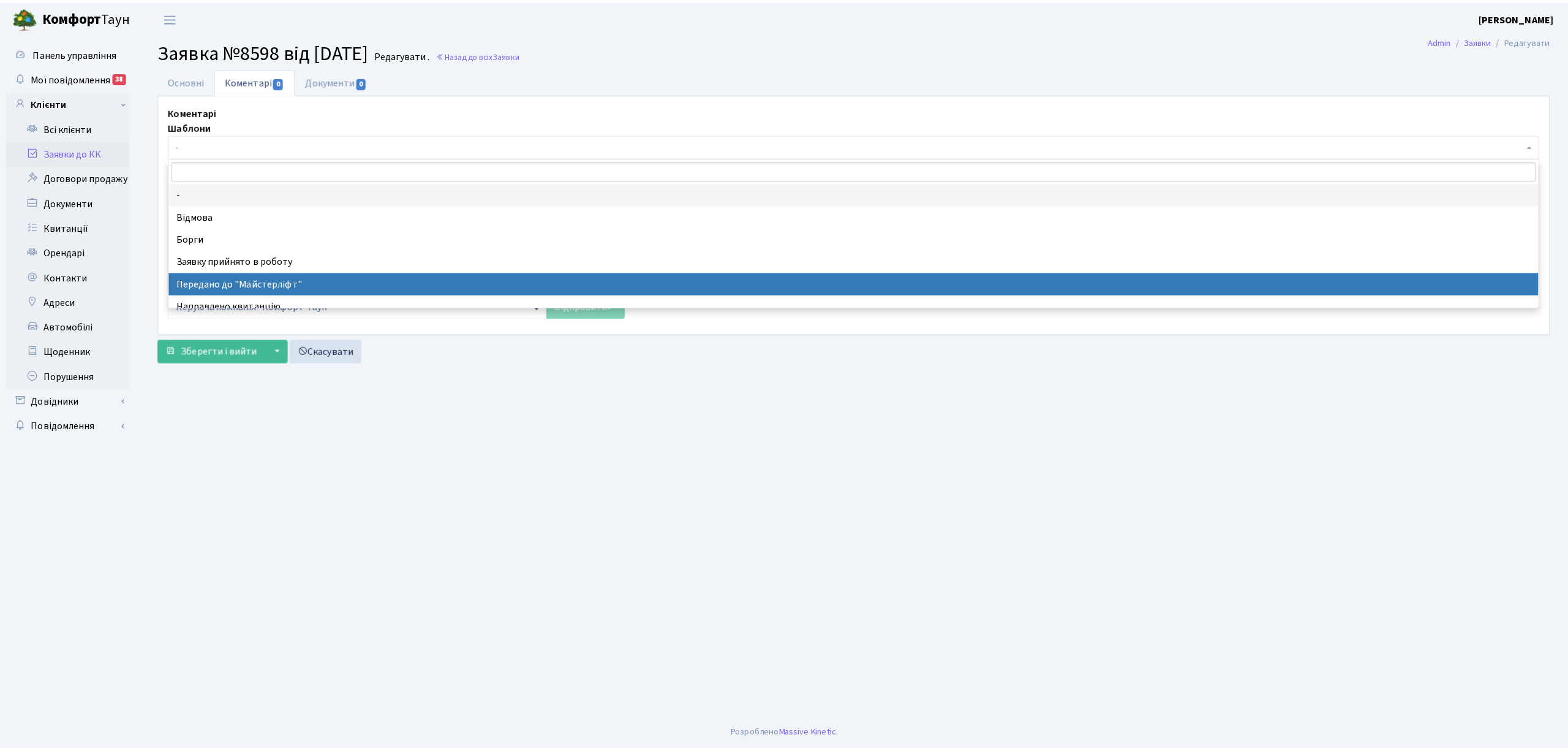
scroll to position [82, 0]
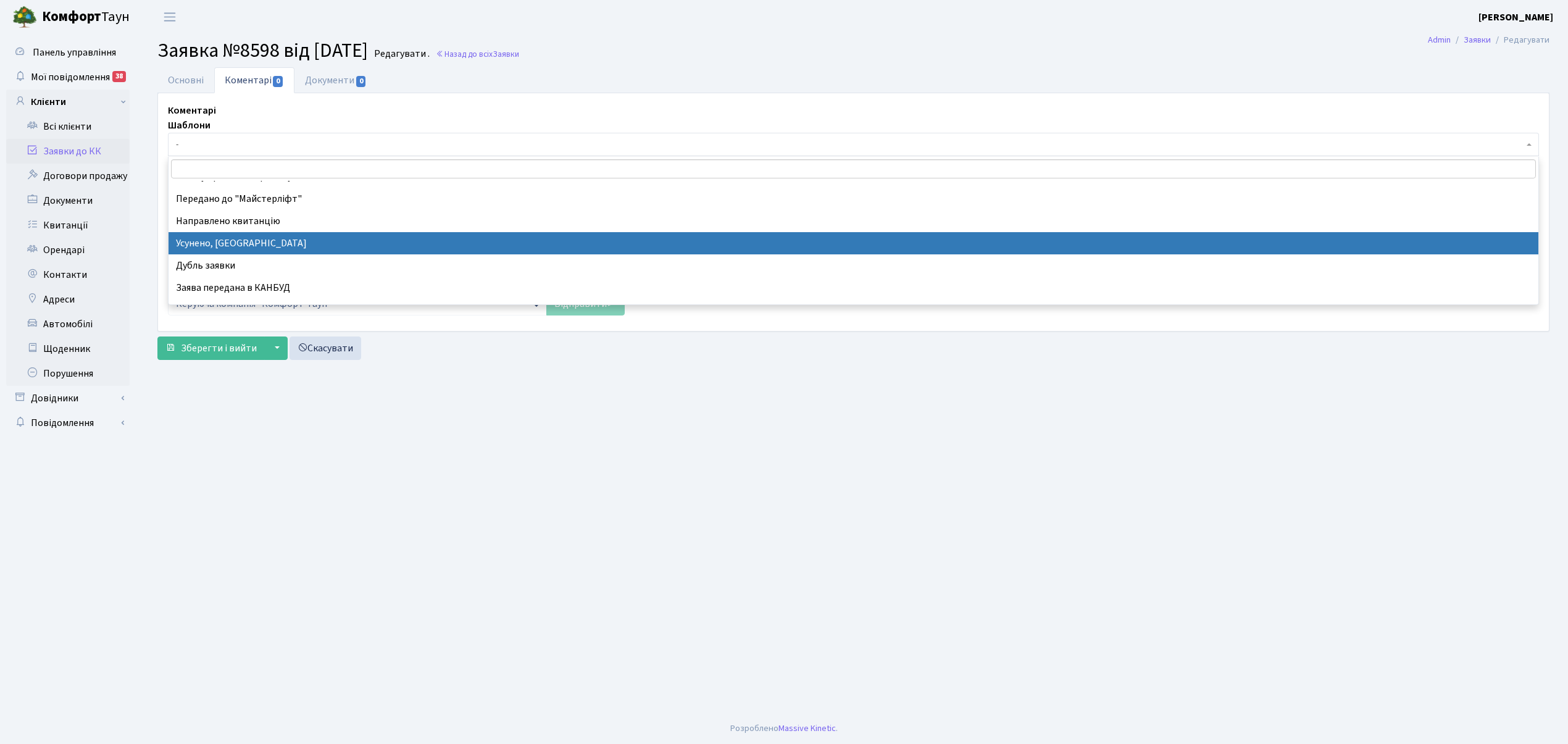
select select "15"
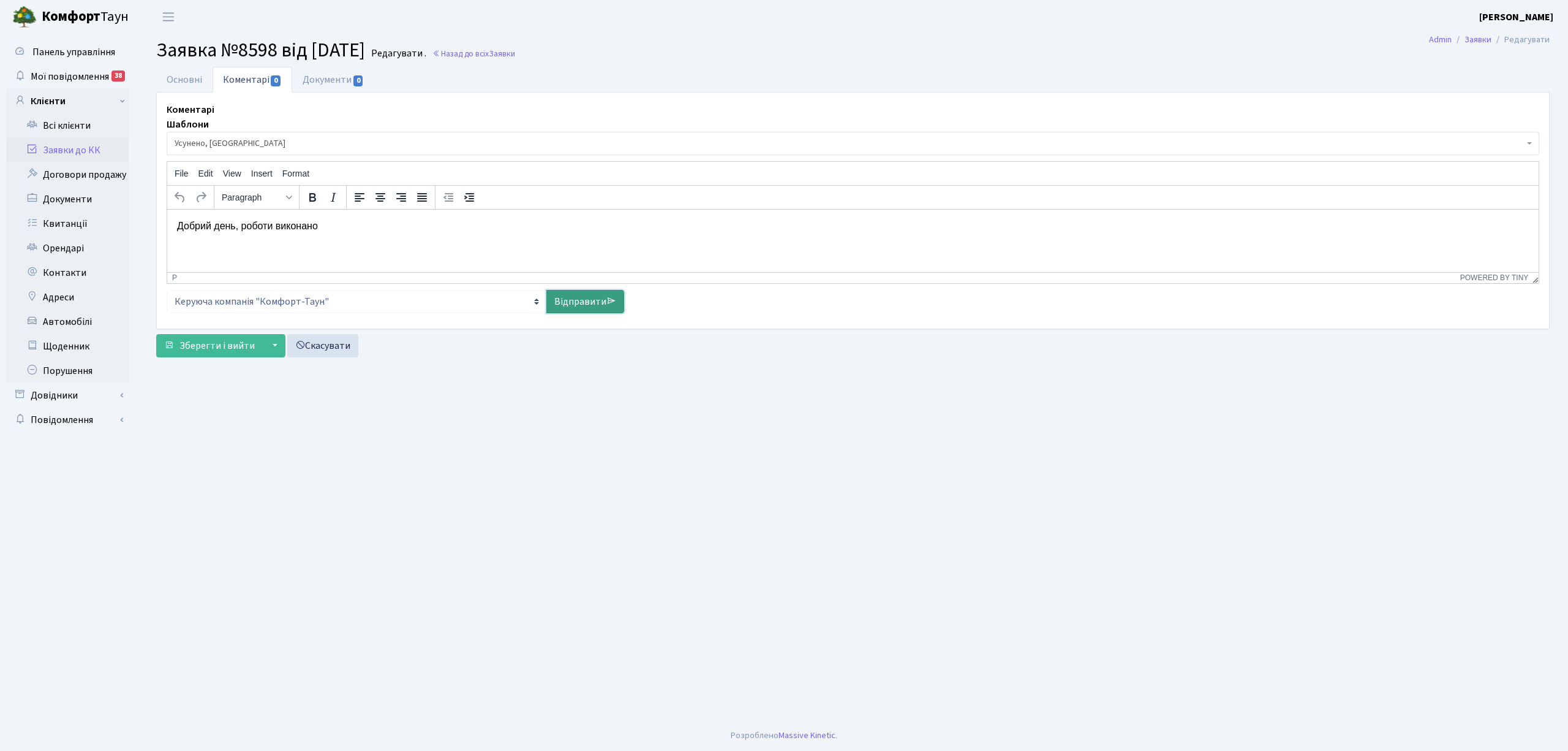
click at [561, 303] on link "Відправити" at bounding box center [585, 302] width 78 height 23
select select
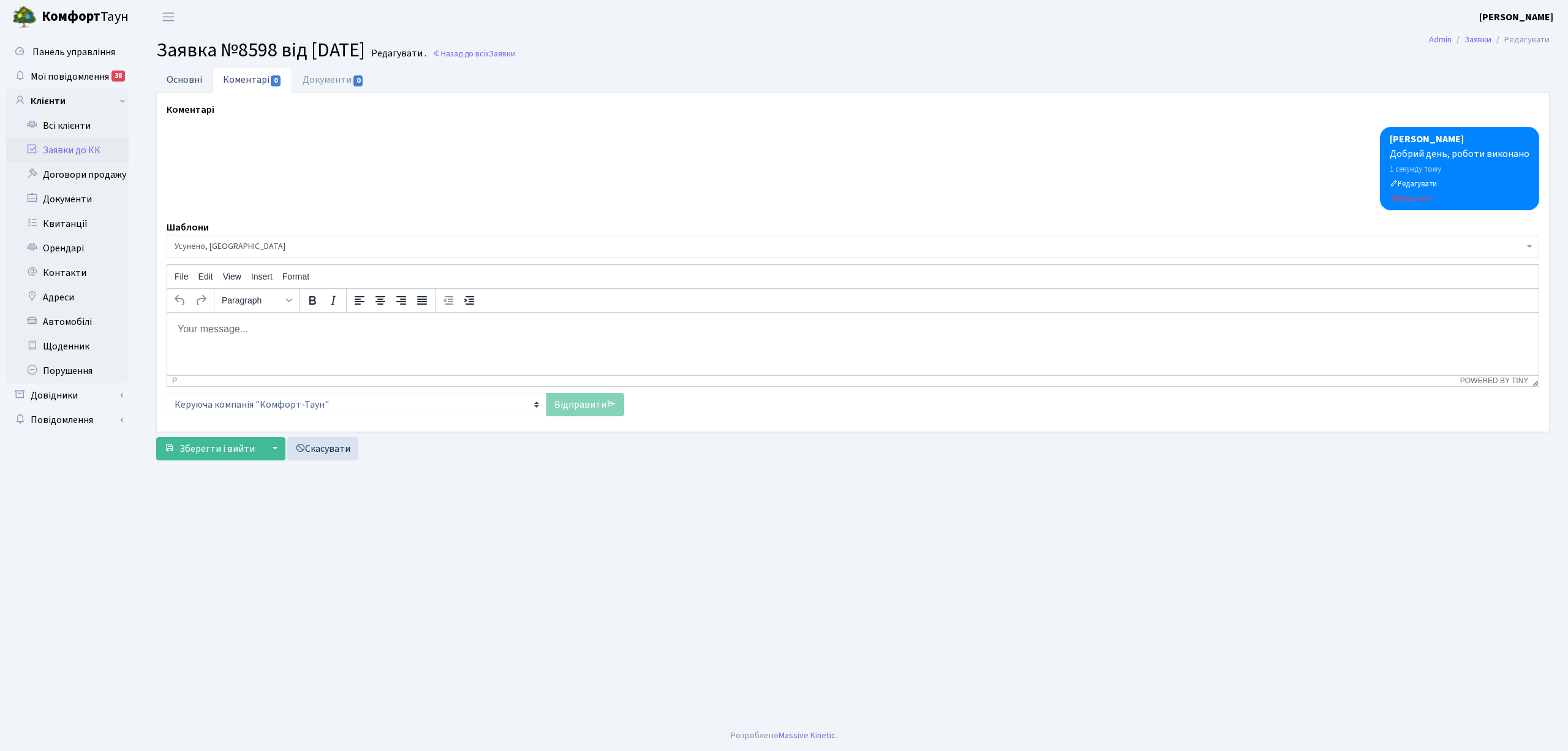
click at [184, 79] on link "Основні" at bounding box center [184, 79] width 56 height 25
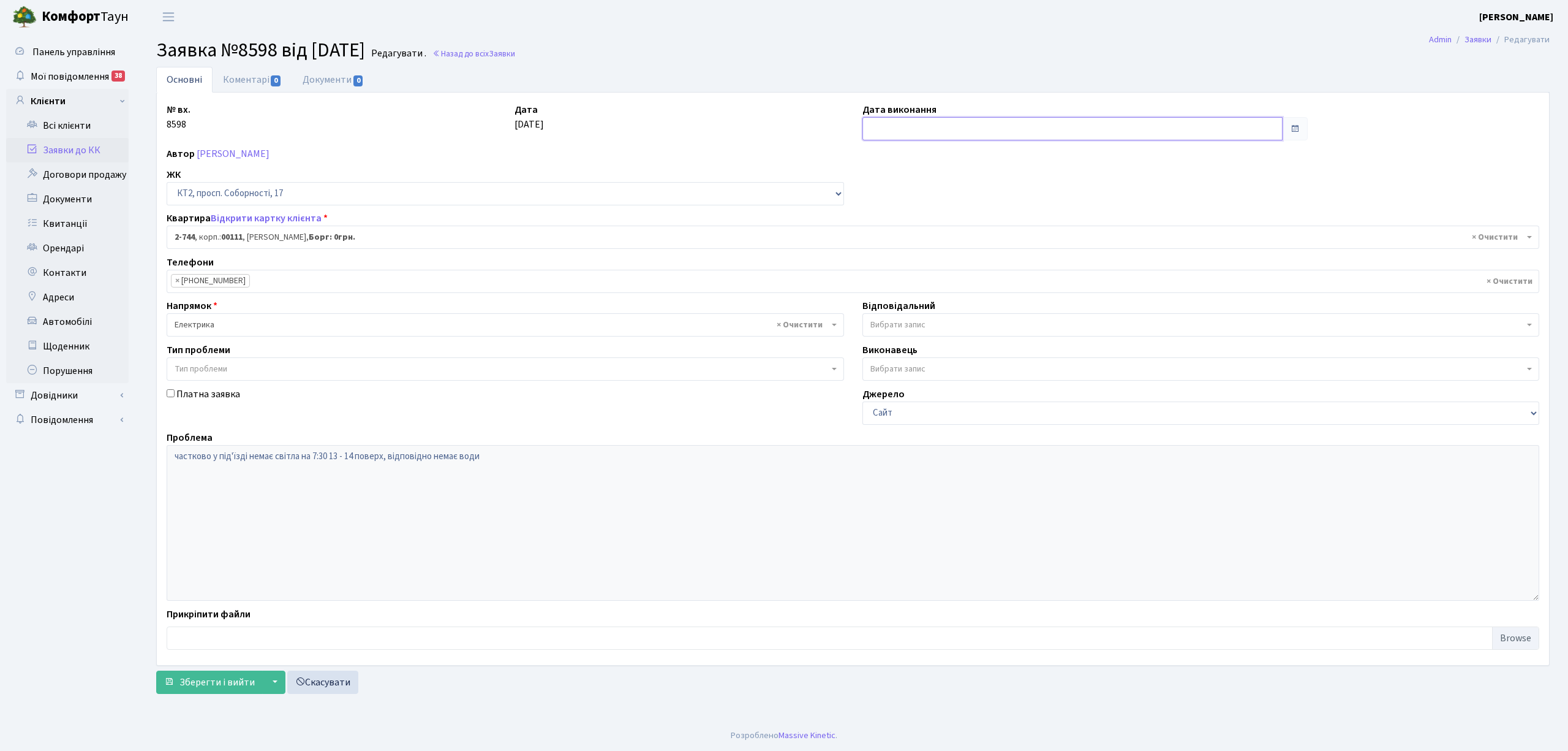
click at [926, 130] on input "text" at bounding box center [1073, 128] width 420 height 23
click at [922, 195] on td "2" at bounding box center [930, 192] width 19 height 19
type input "[DATE]"
click at [200, 679] on span "Зберегти і вийти" at bounding box center [217, 682] width 75 height 13
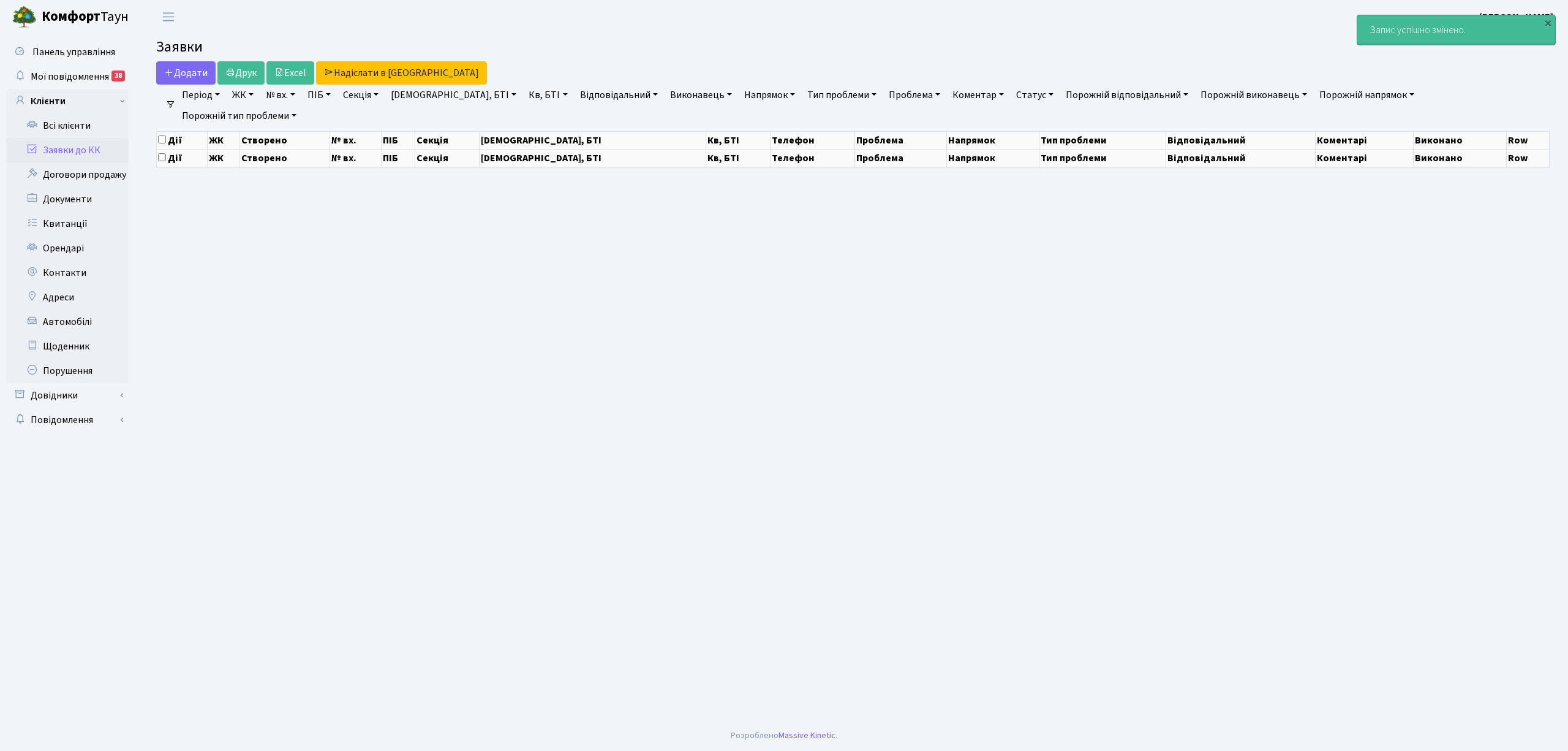
select select "25"
